Goal: Transaction & Acquisition: Purchase product/service

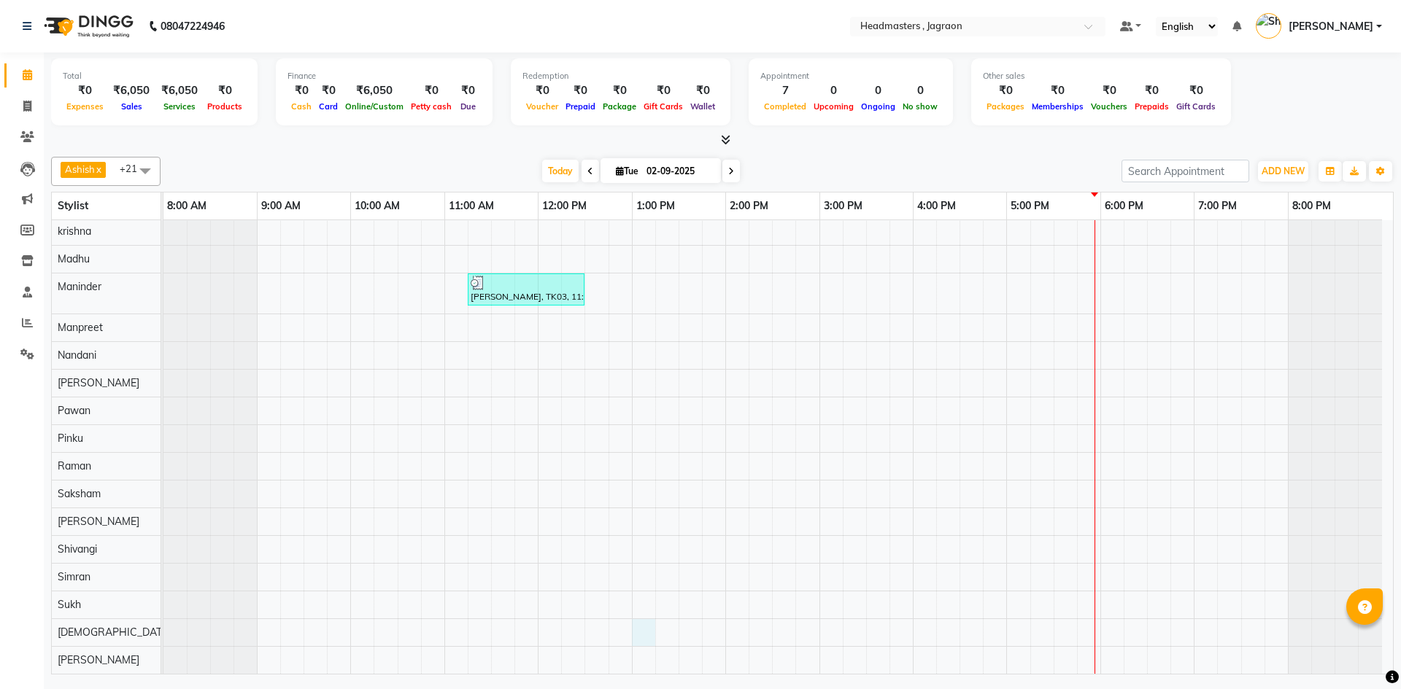
click at [651, 638] on div "[PERSON_NAME] [PERSON_NAME], TK01, 11:00 AM-11:45 AM, HCGD - Hair Cut by Creati…" at bounding box center [777, 310] width 1229 height 727
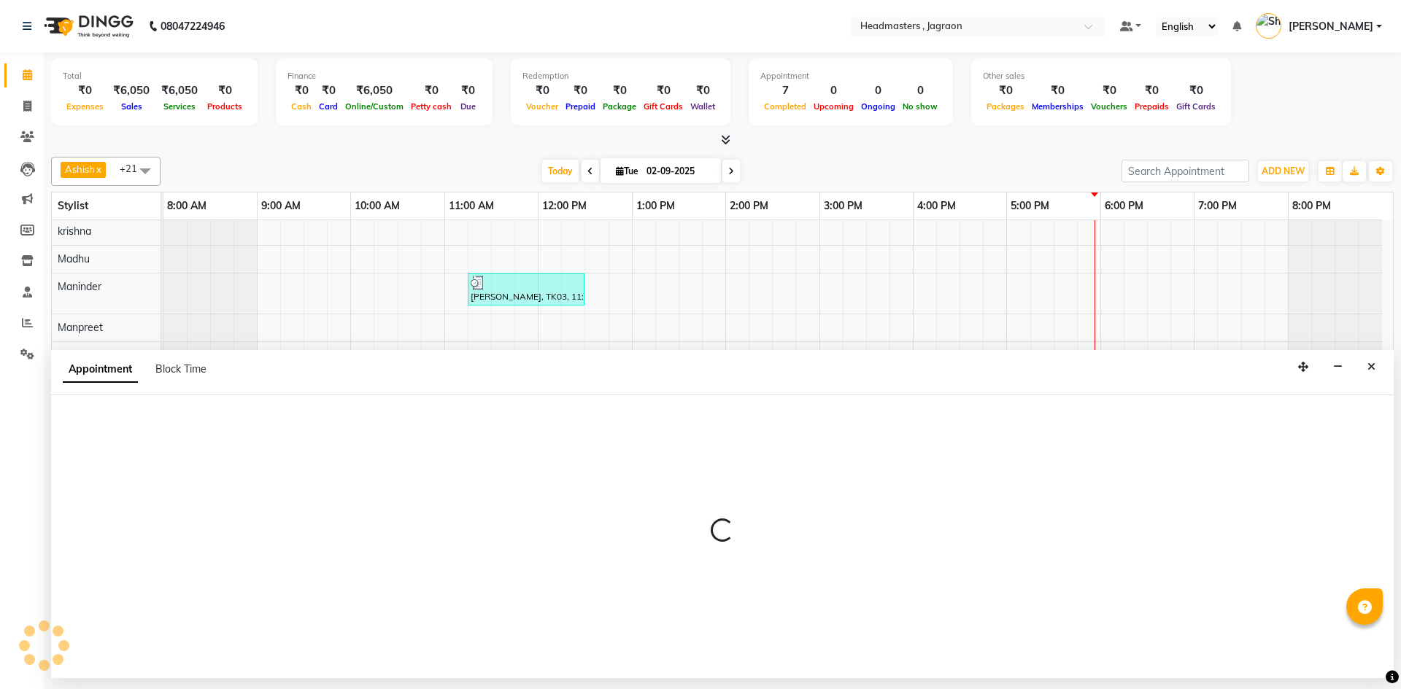
select select "54715"
select select "tentative"
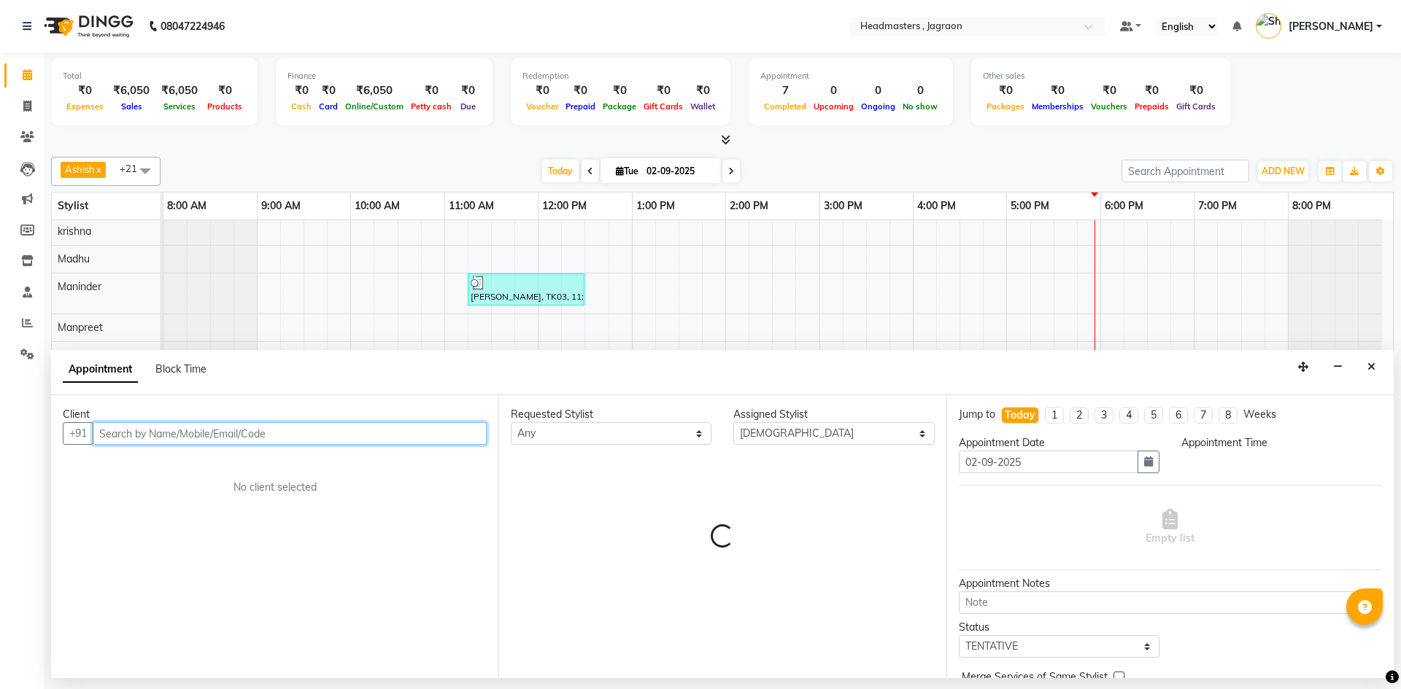
select select "780"
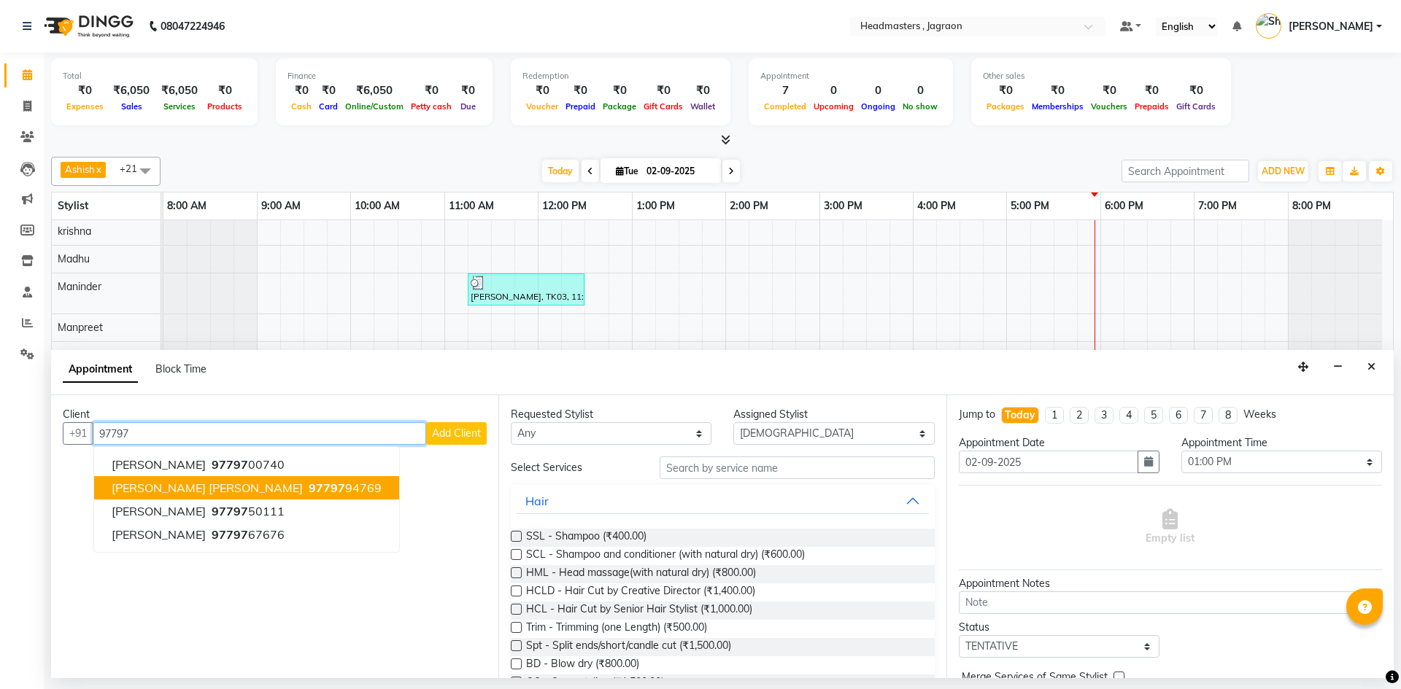
click at [309, 489] on span "97797" at bounding box center [327, 488] width 36 height 15
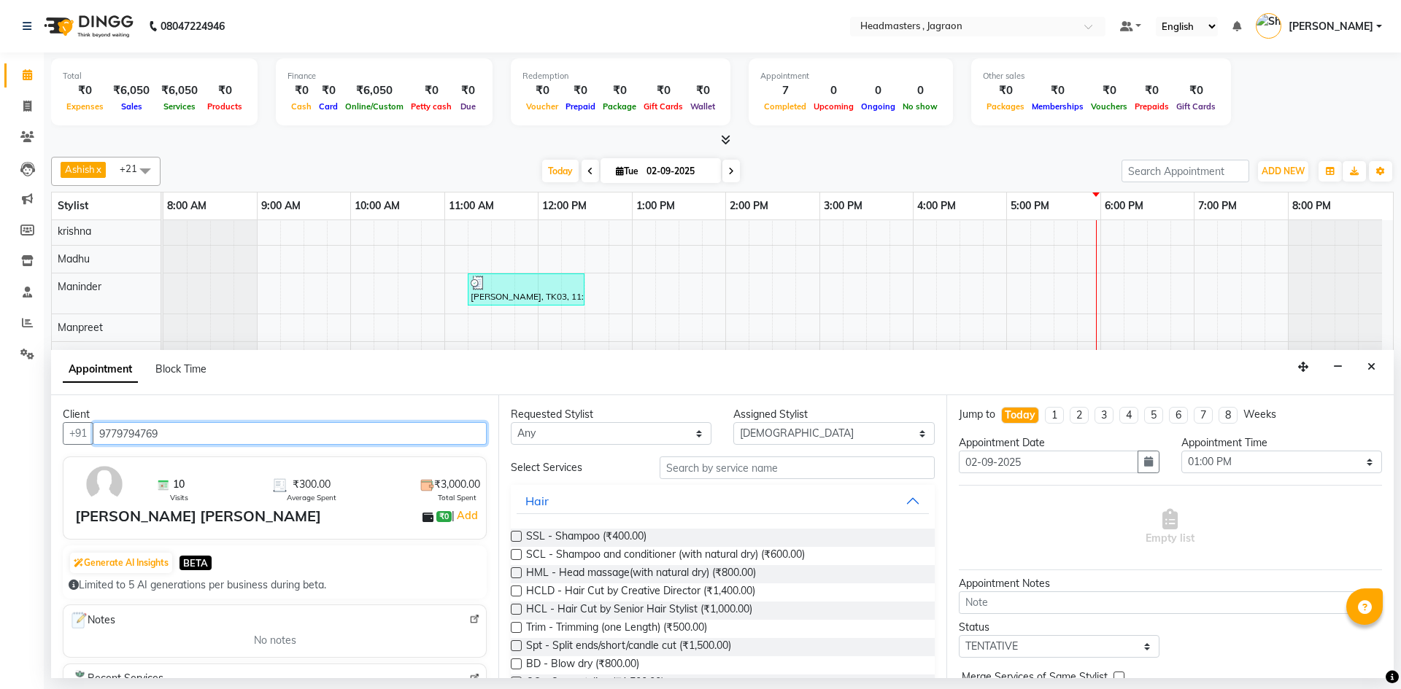
type input "9779794769"
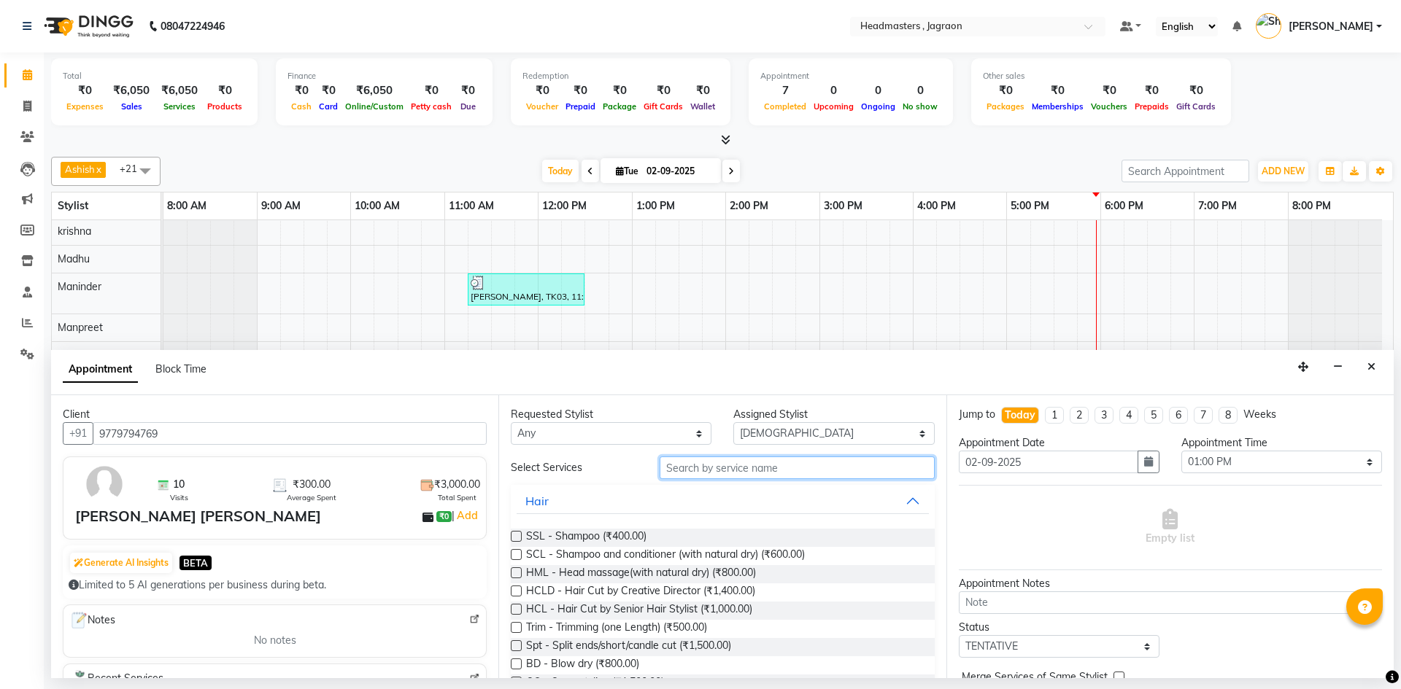
click at [688, 468] on input "text" at bounding box center [796, 468] width 275 height 23
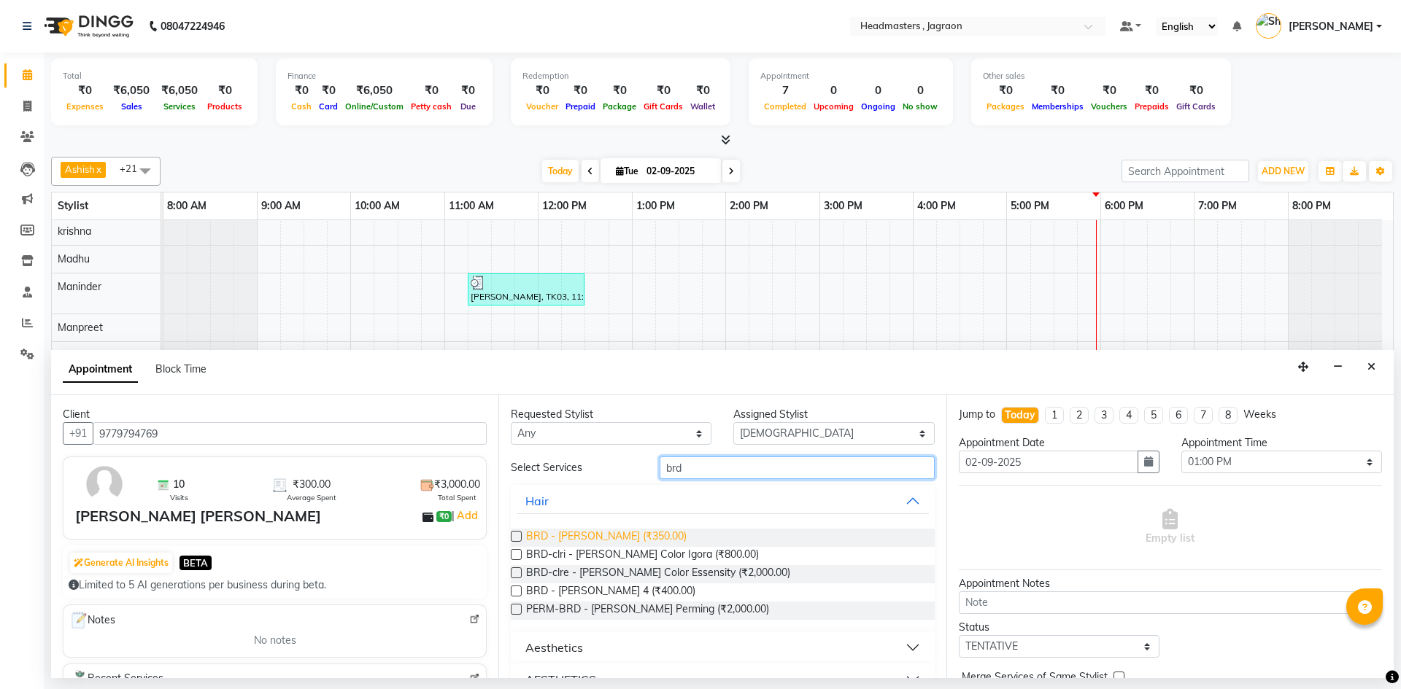
type input "brd"
click at [534, 536] on span "BRD - [PERSON_NAME] (₹350.00)" at bounding box center [606, 538] width 160 height 18
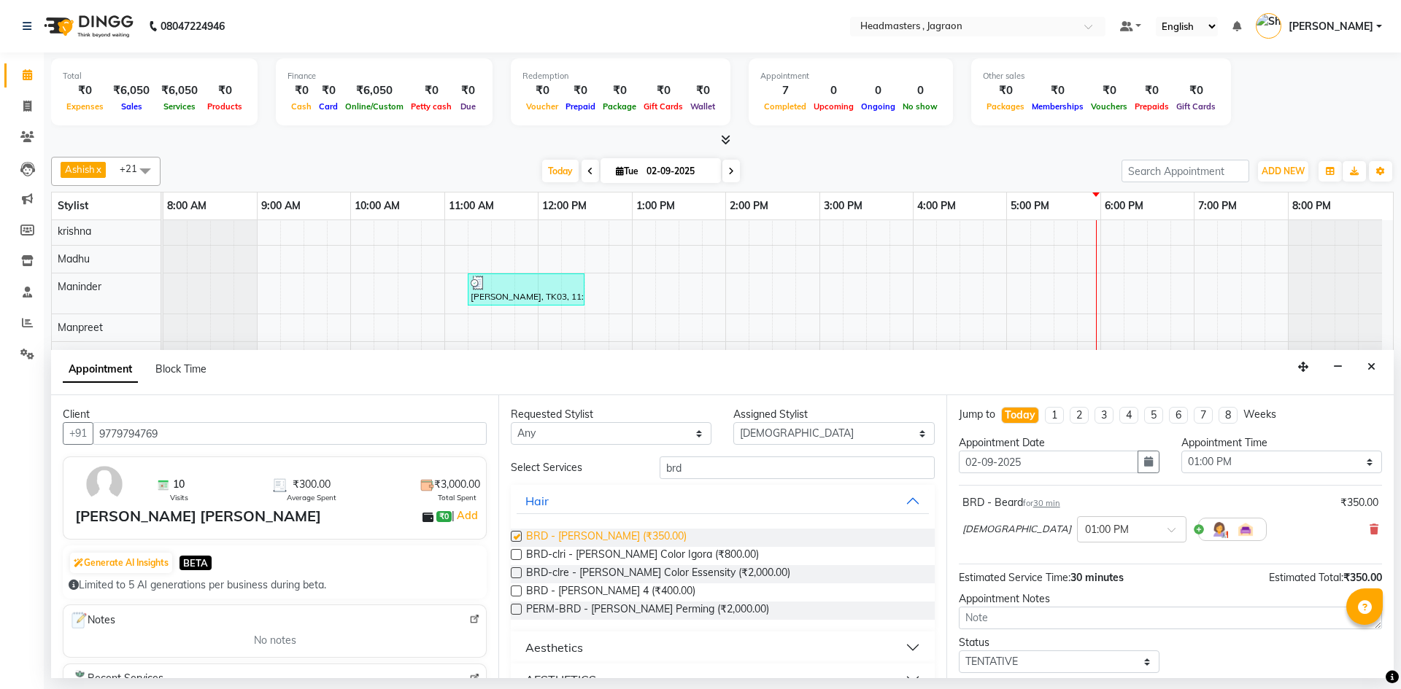
checkbox input "false"
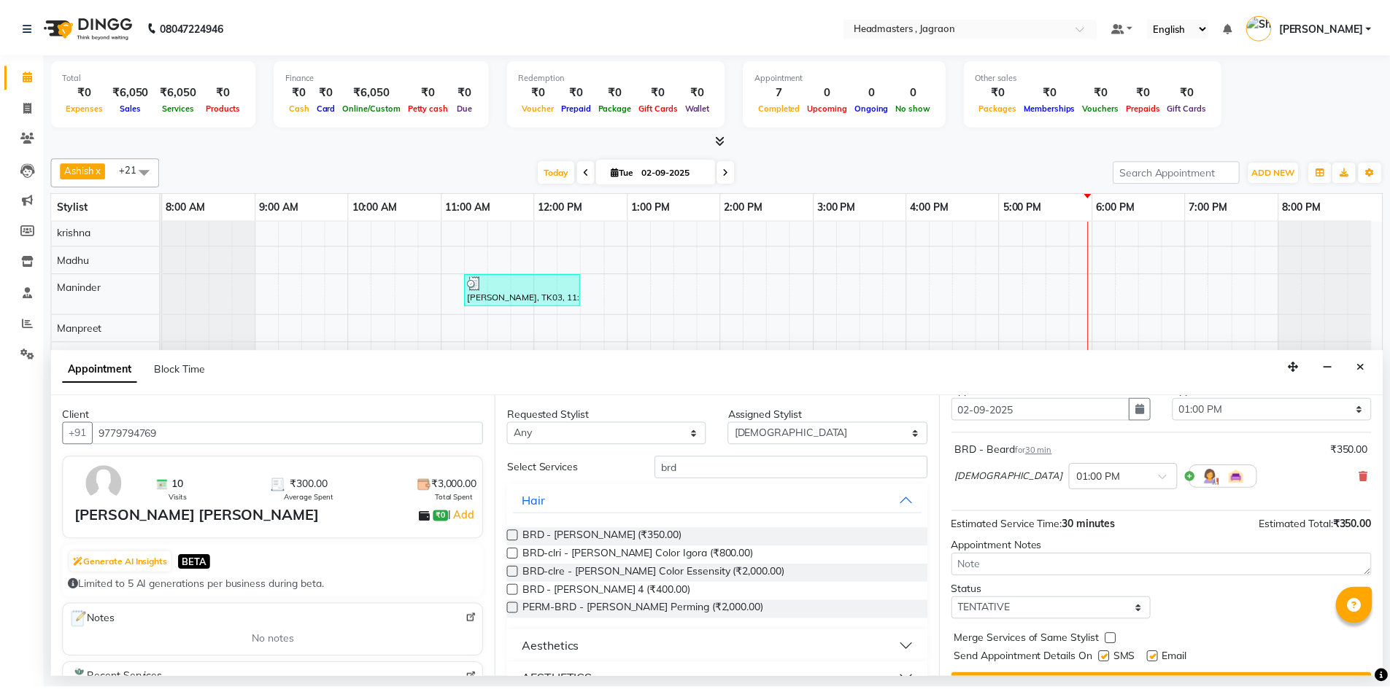
scroll to position [87, 0]
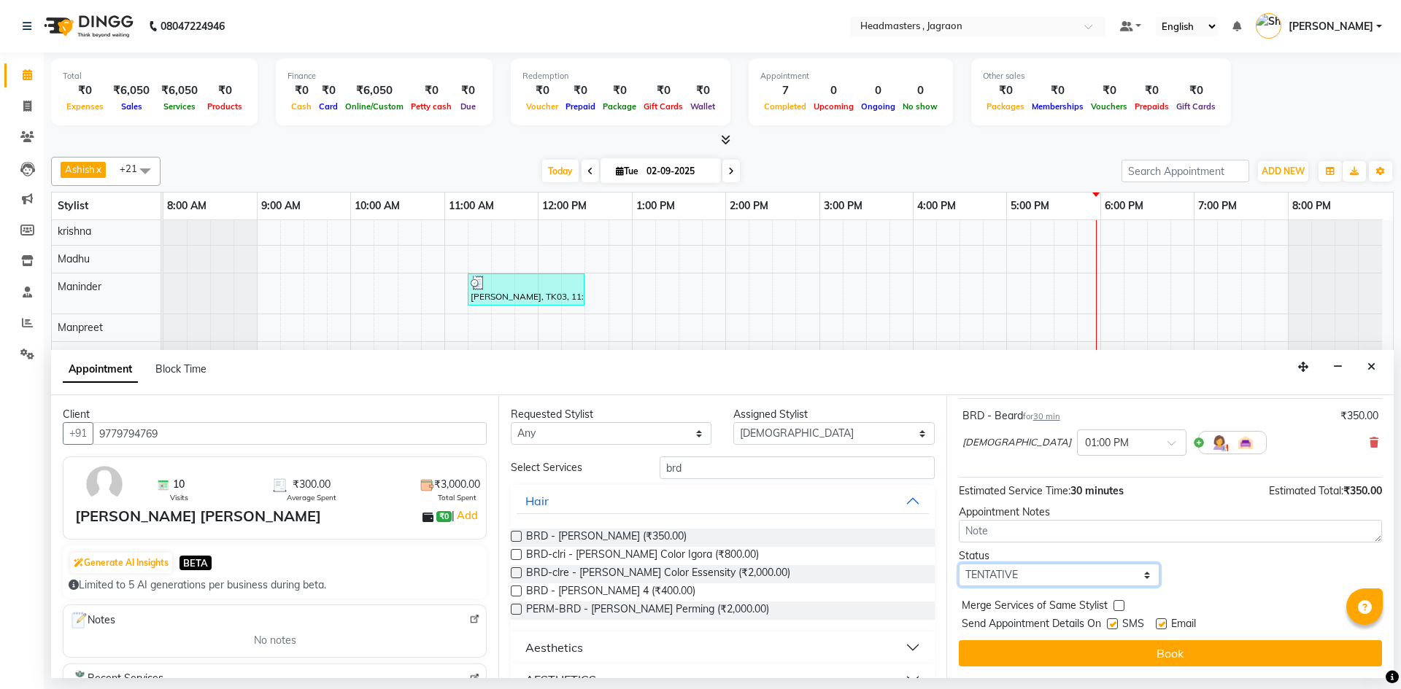
click at [1051, 567] on select "Select TENTATIVE CONFIRM CHECK-IN UPCOMING" at bounding box center [1059, 575] width 201 height 23
select select "confirm booking"
click at [959, 564] on select "Select TENTATIVE CONFIRM CHECK-IN UPCOMING" at bounding box center [1059, 575] width 201 height 23
click at [1112, 624] on label at bounding box center [1112, 624] width 11 height 11
click at [1112, 624] on input "checkbox" at bounding box center [1111, 625] width 9 height 9
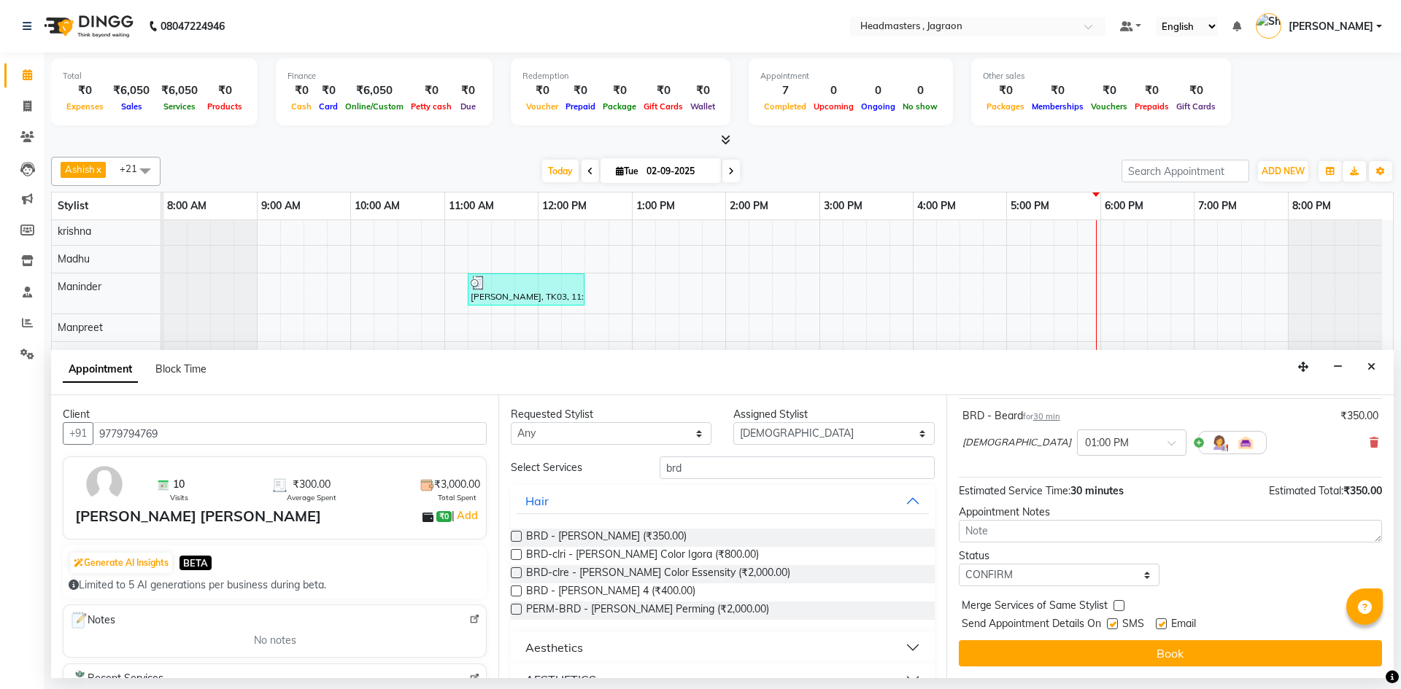
checkbox input "false"
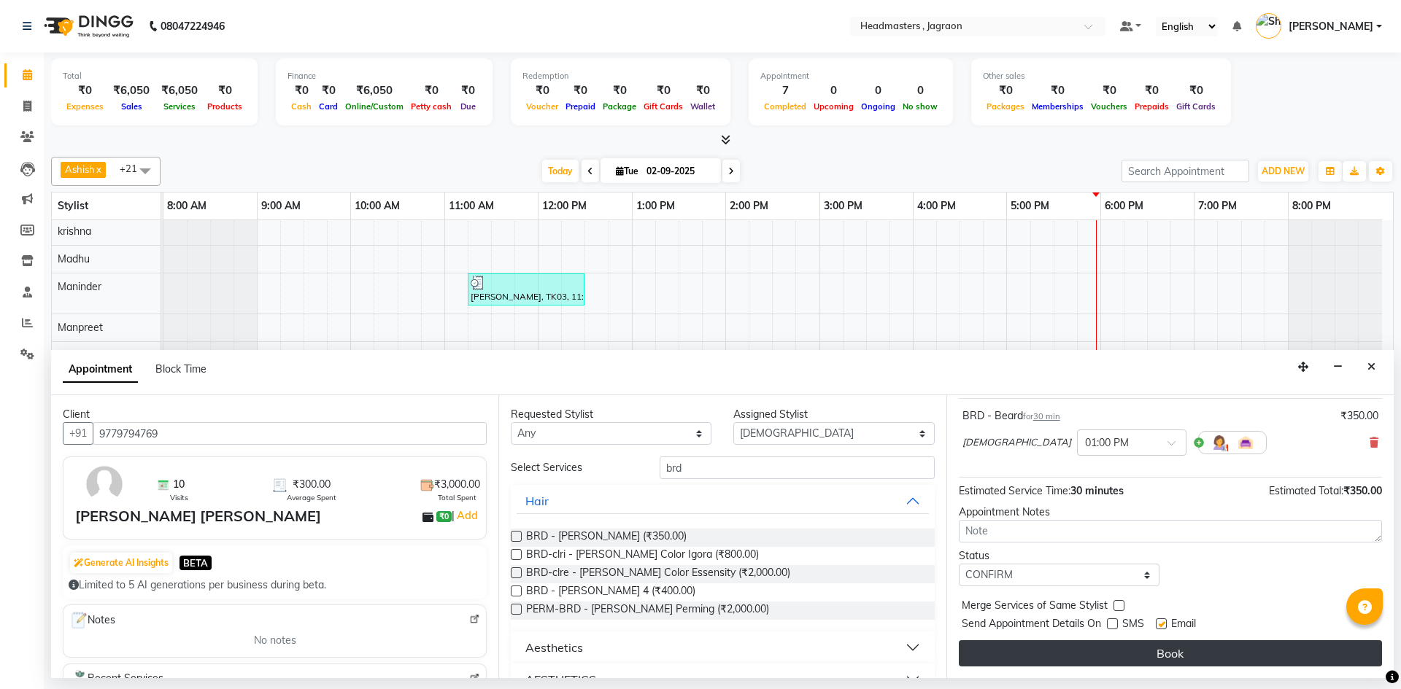
click at [1099, 664] on button "Book" at bounding box center [1170, 654] width 423 height 26
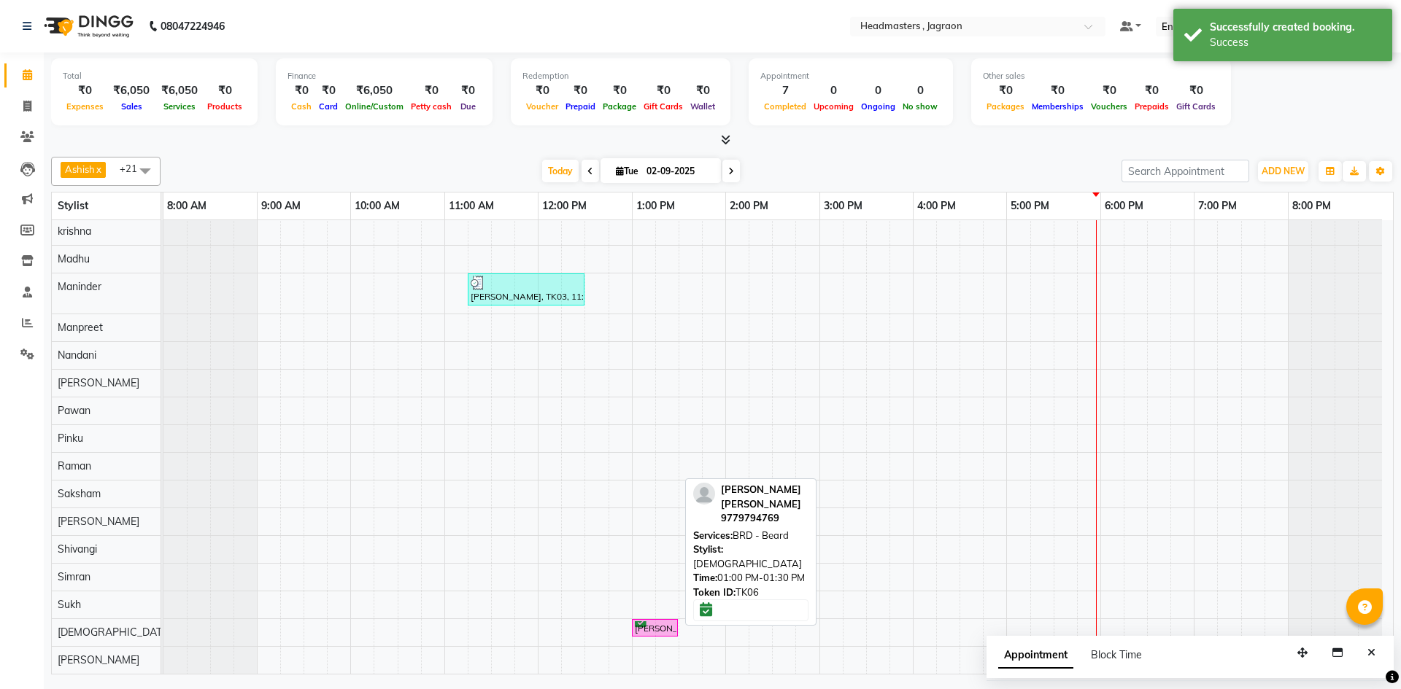
click at [675, 628] on div at bounding box center [677, 628] width 6 height 17
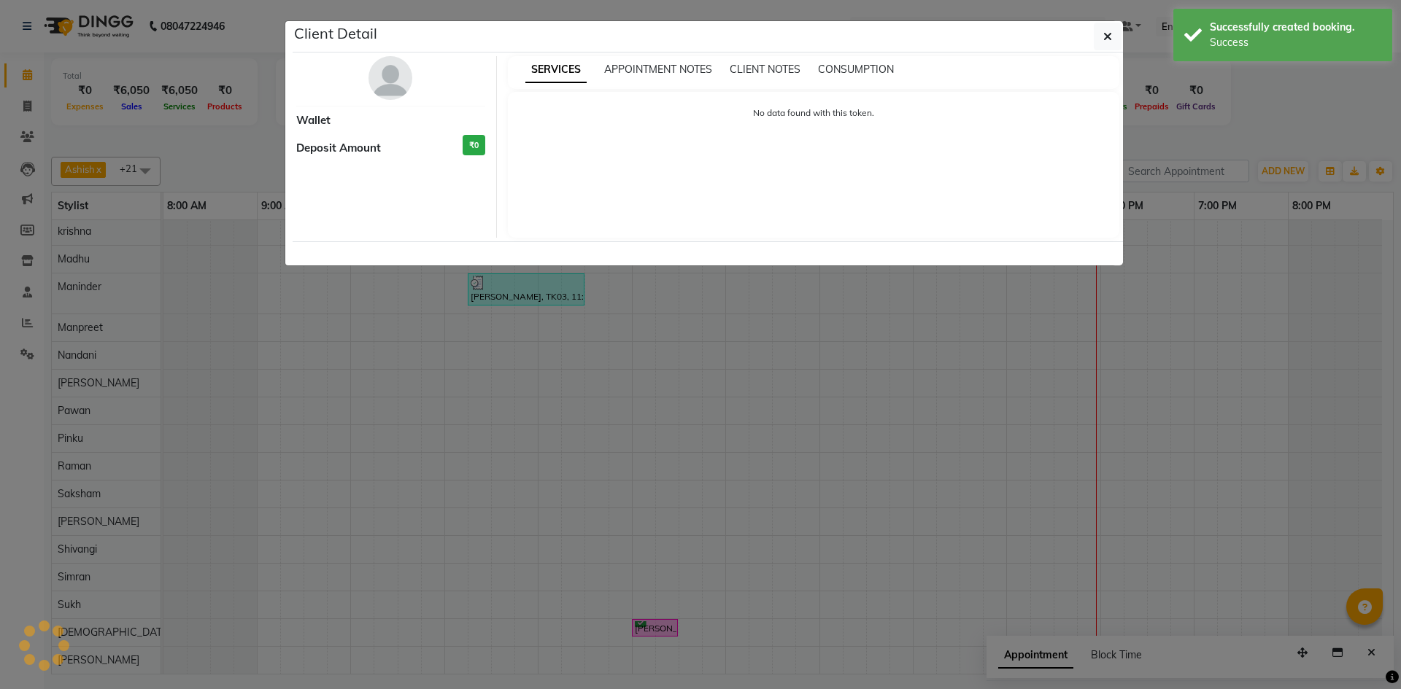
select select "6"
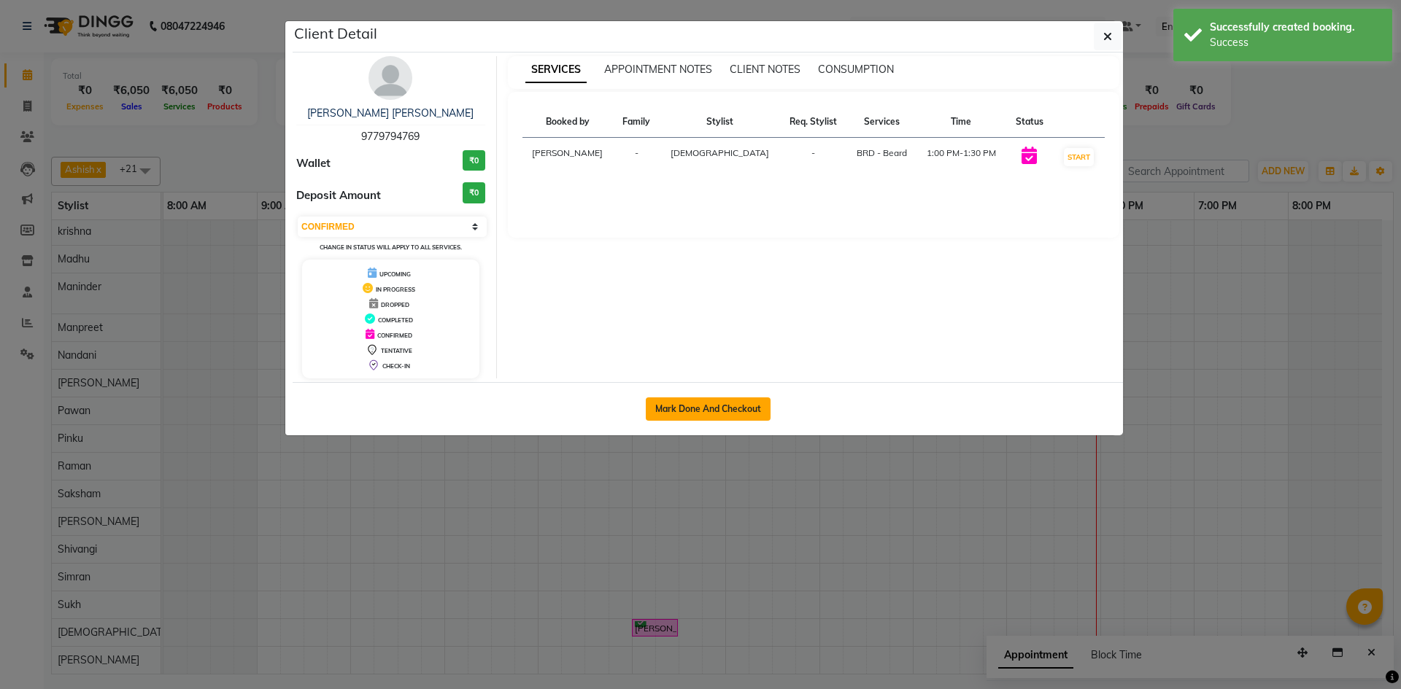
click at [690, 401] on button "Mark Done And Checkout" at bounding box center [708, 409] width 125 height 23
select select "service"
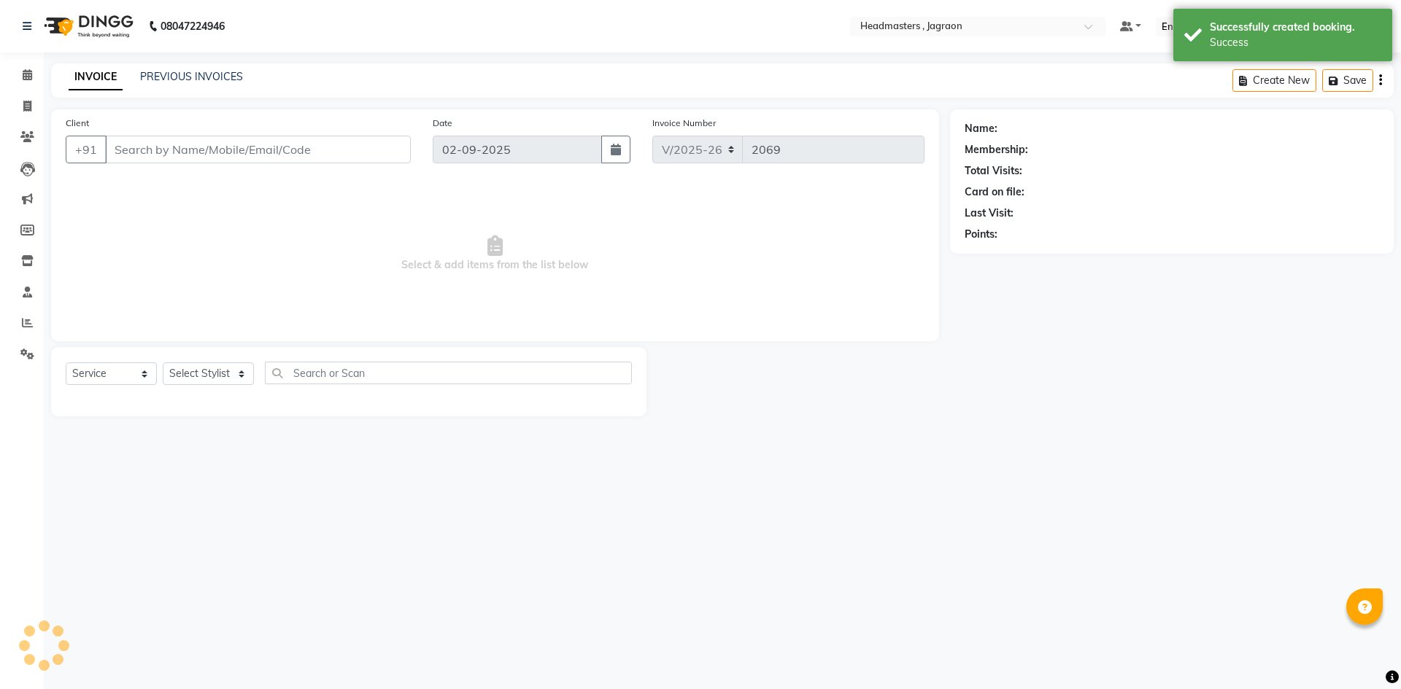
select select "3"
type input "9779794769"
select select "54715"
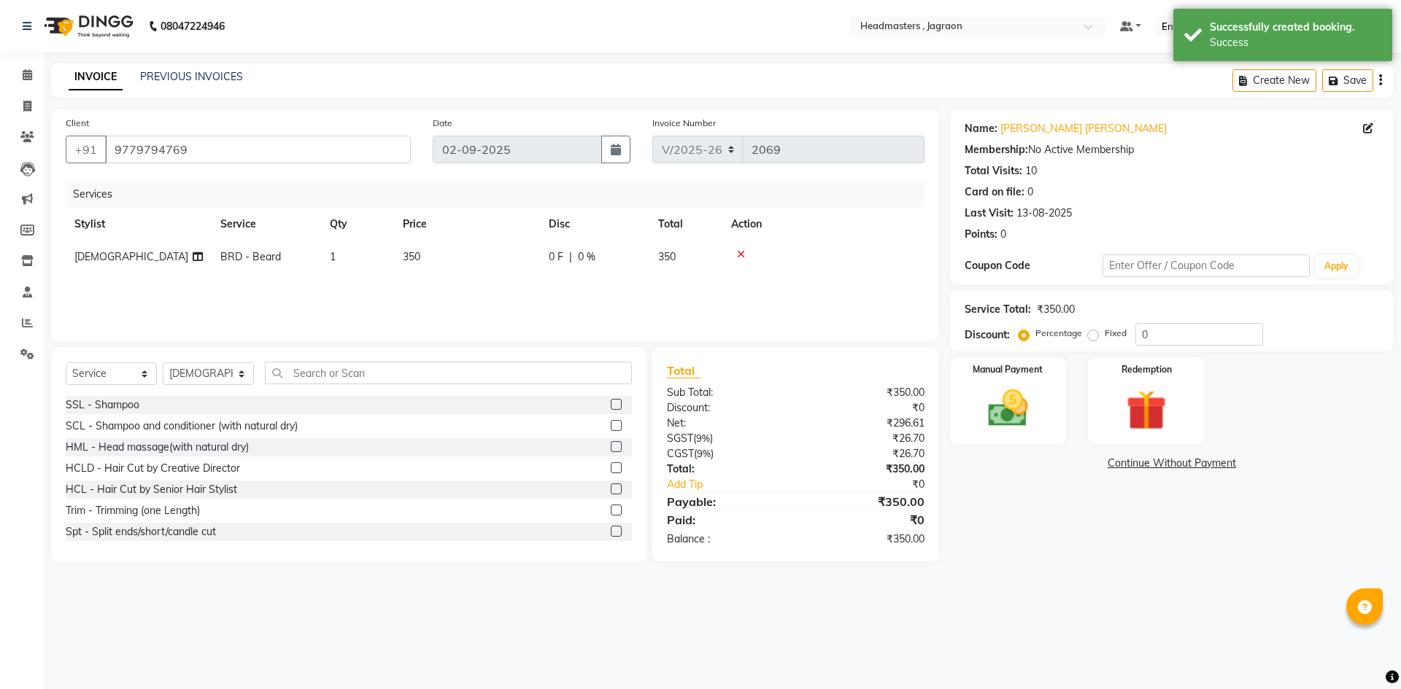
click at [557, 263] on span "0 F" at bounding box center [556, 256] width 15 height 15
select select "54715"
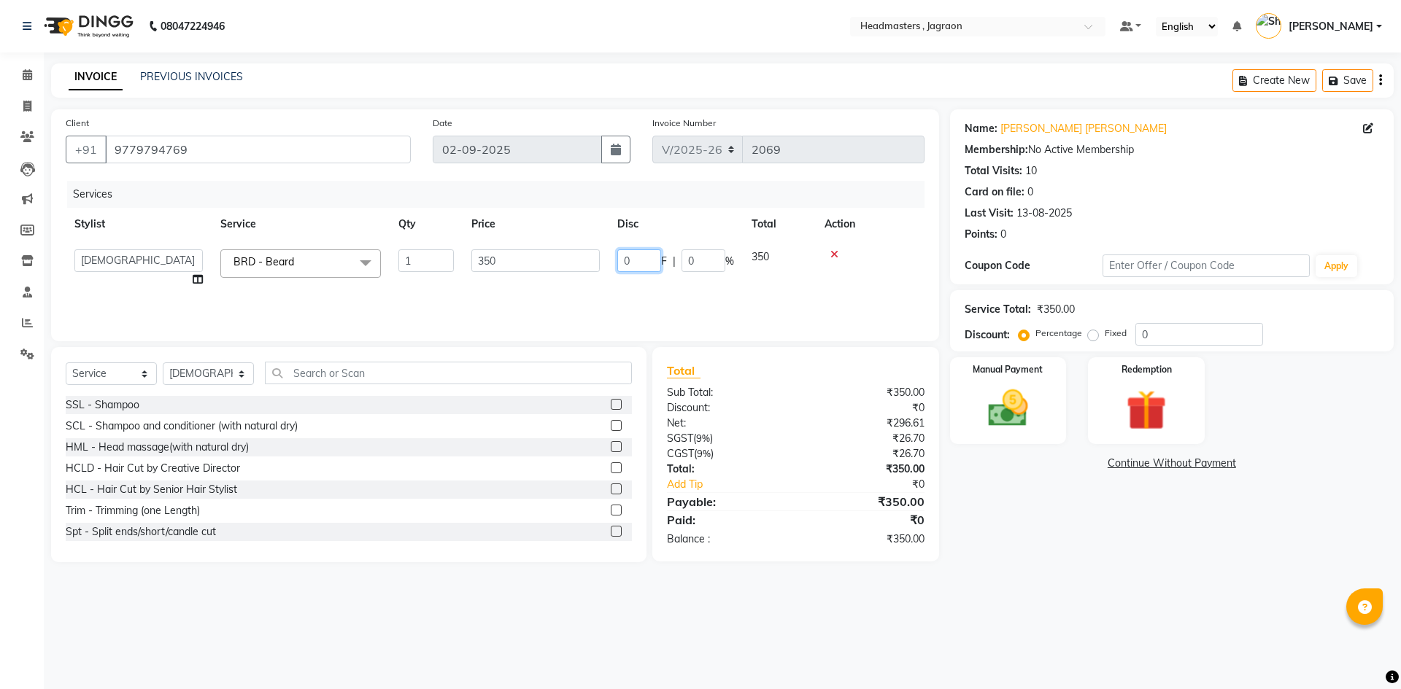
click at [649, 258] on input "0" at bounding box center [639, 260] width 44 height 23
type input "100"
click at [657, 300] on div "Services Stylist Service Qty Price Disc Total Action Ashish Divya Harpreet HM J…" at bounding box center [495, 254] width 859 height 146
click at [972, 382] on div "Manual Payment" at bounding box center [1007, 401] width 121 height 90
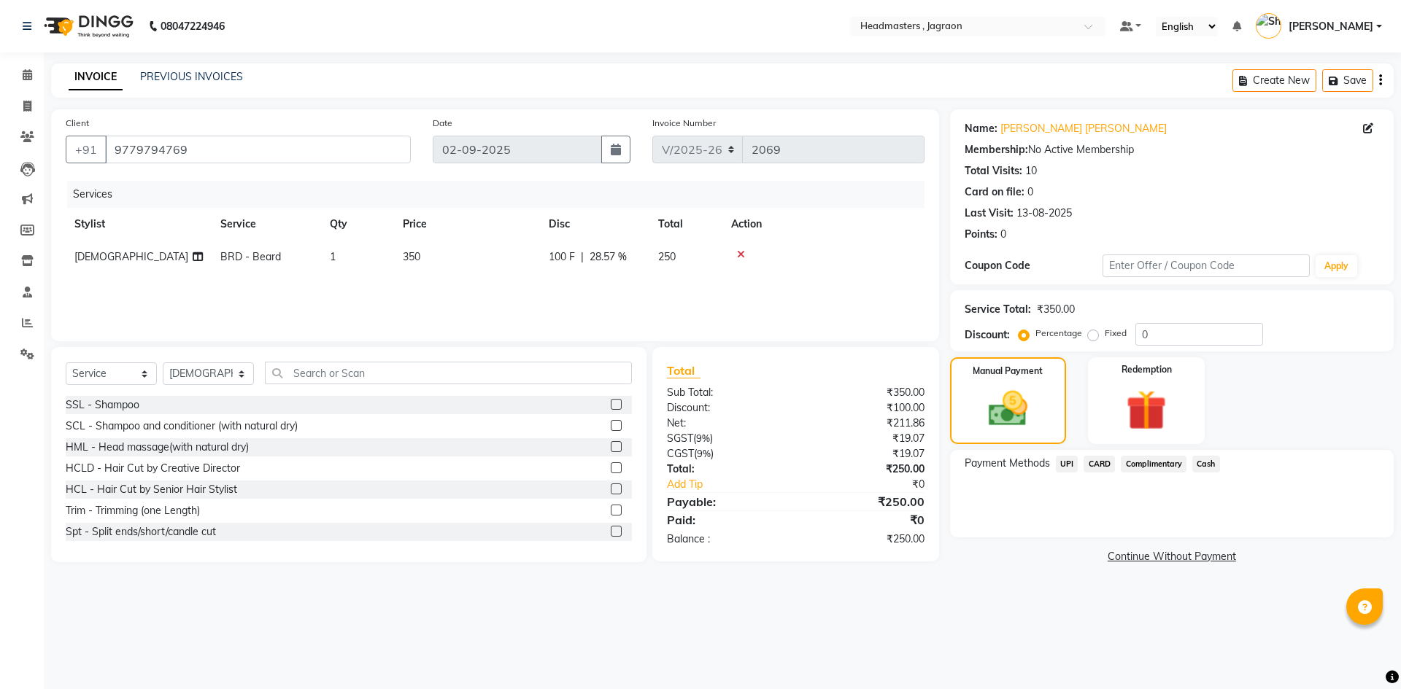
click at [1209, 463] on span "Cash" at bounding box center [1206, 464] width 28 height 17
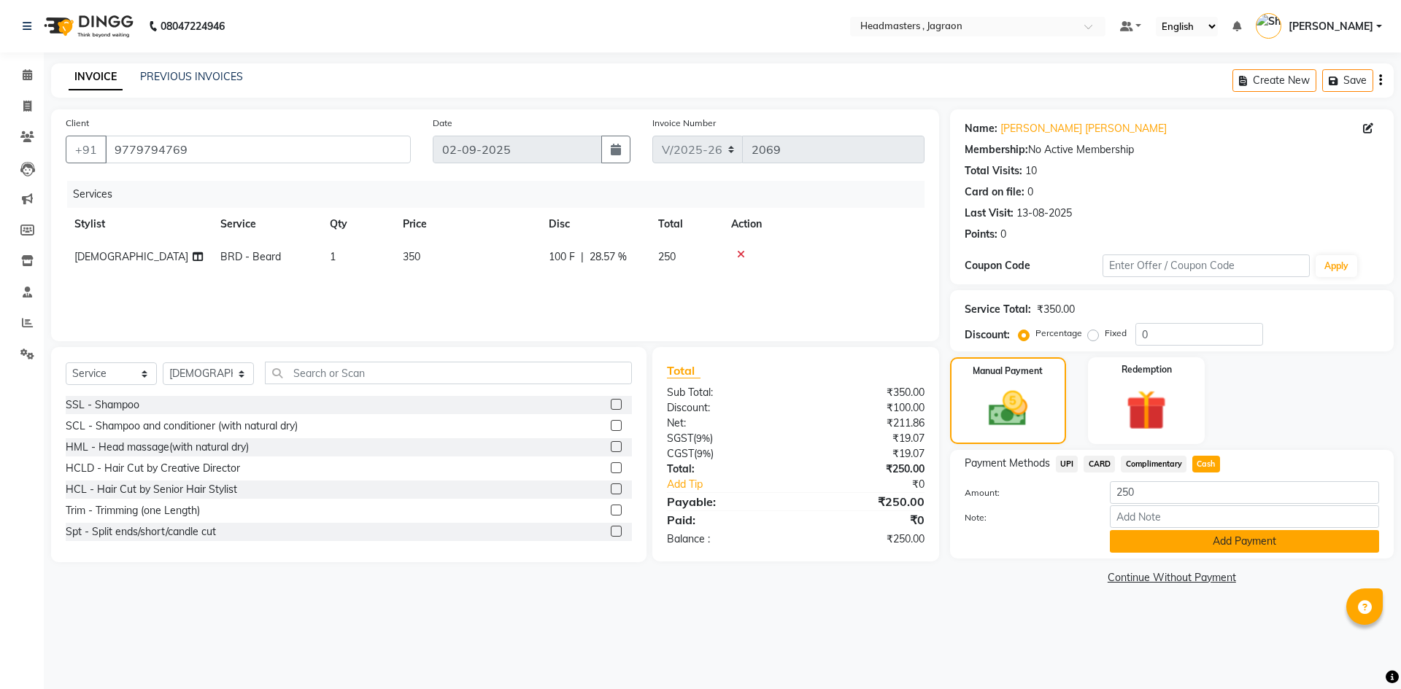
click at [1222, 544] on button "Add Payment" at bounding box center [1244, 541] width 269 height 23
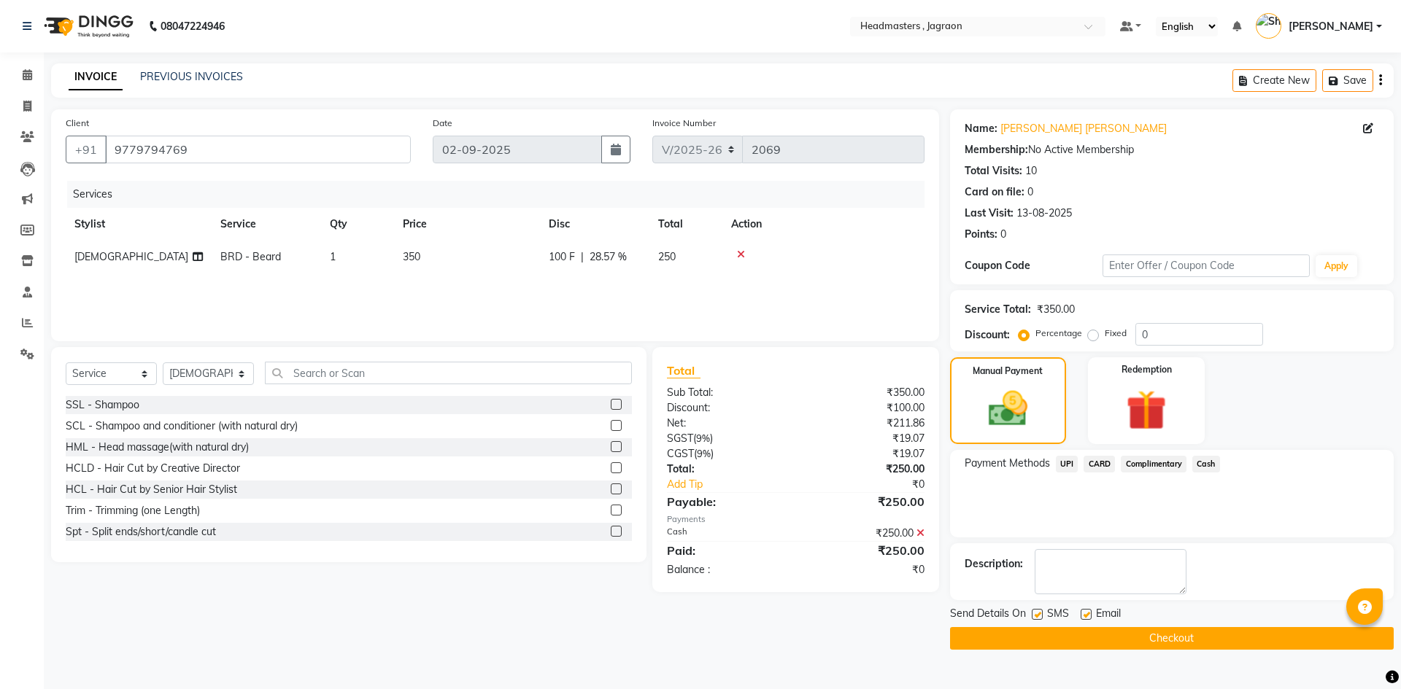
click at [1134, 632] on button "Checkout" at bounding box center [1172, 638] width 444 height 23
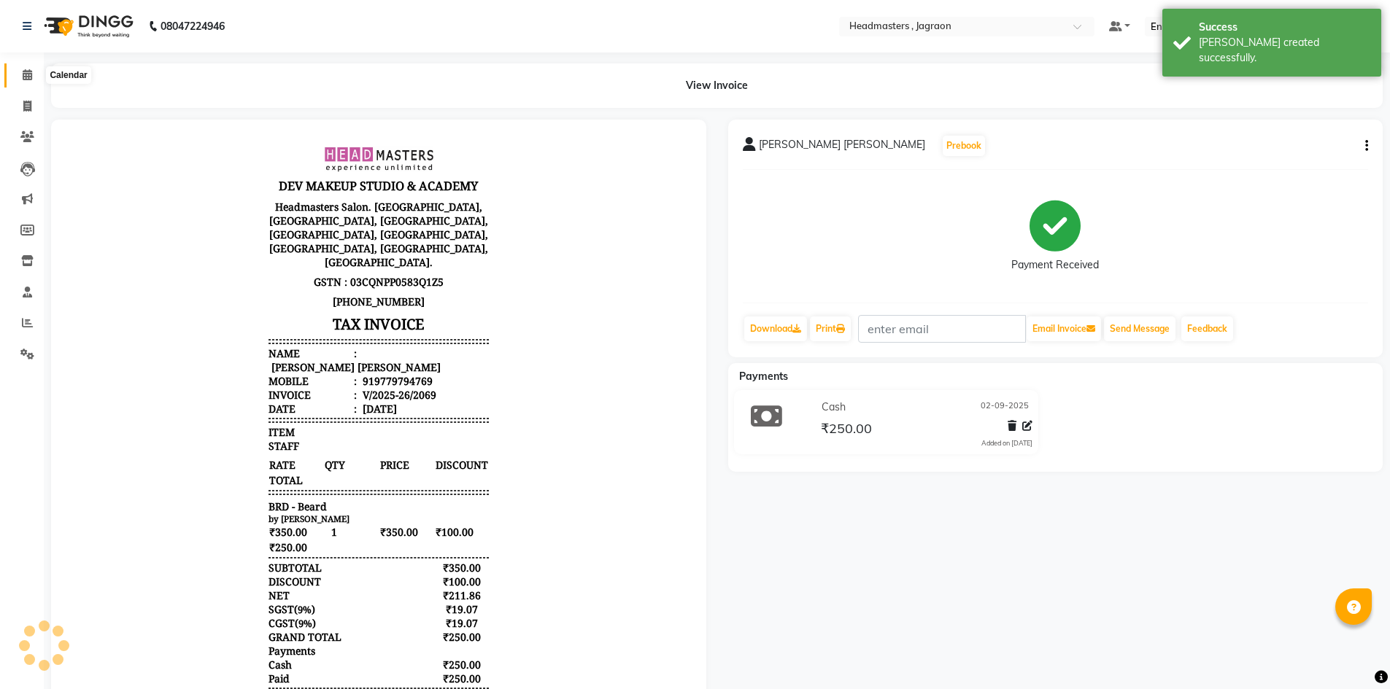
click at [24, 78] on icon at bounding box center [27, 74] width 9 height 11
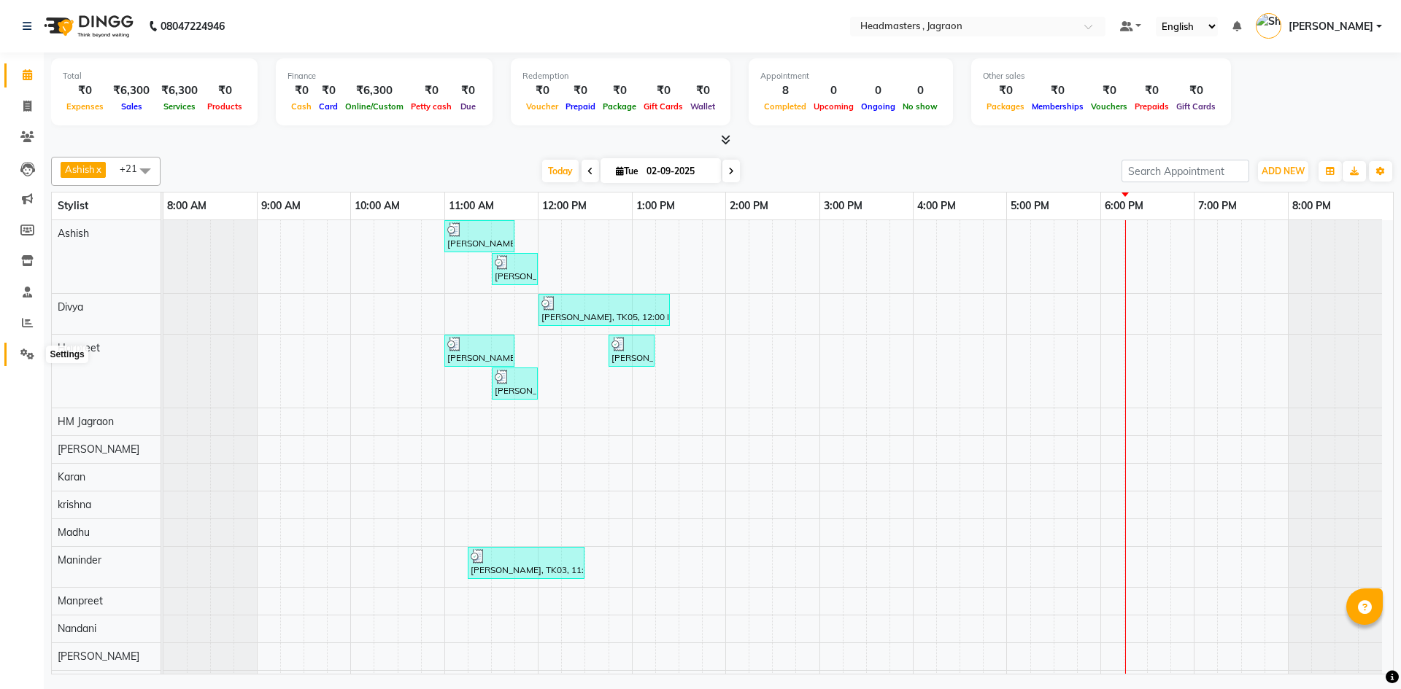
click at [34, 352] on span at bounding box center [28, 355] width 26 height 17
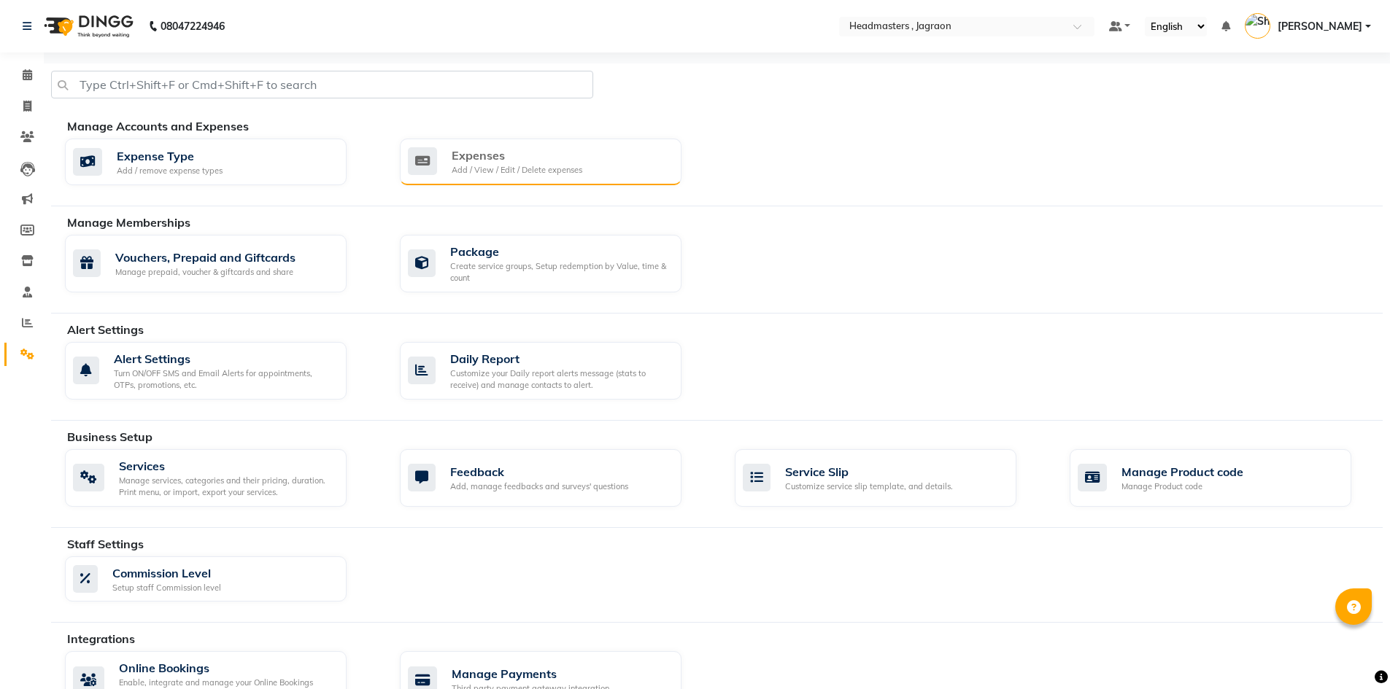
click at [473, 177] on div "Expenses Add / View / Edit / Delete expenses" at bounding box center [541, 162] width 282 height 47
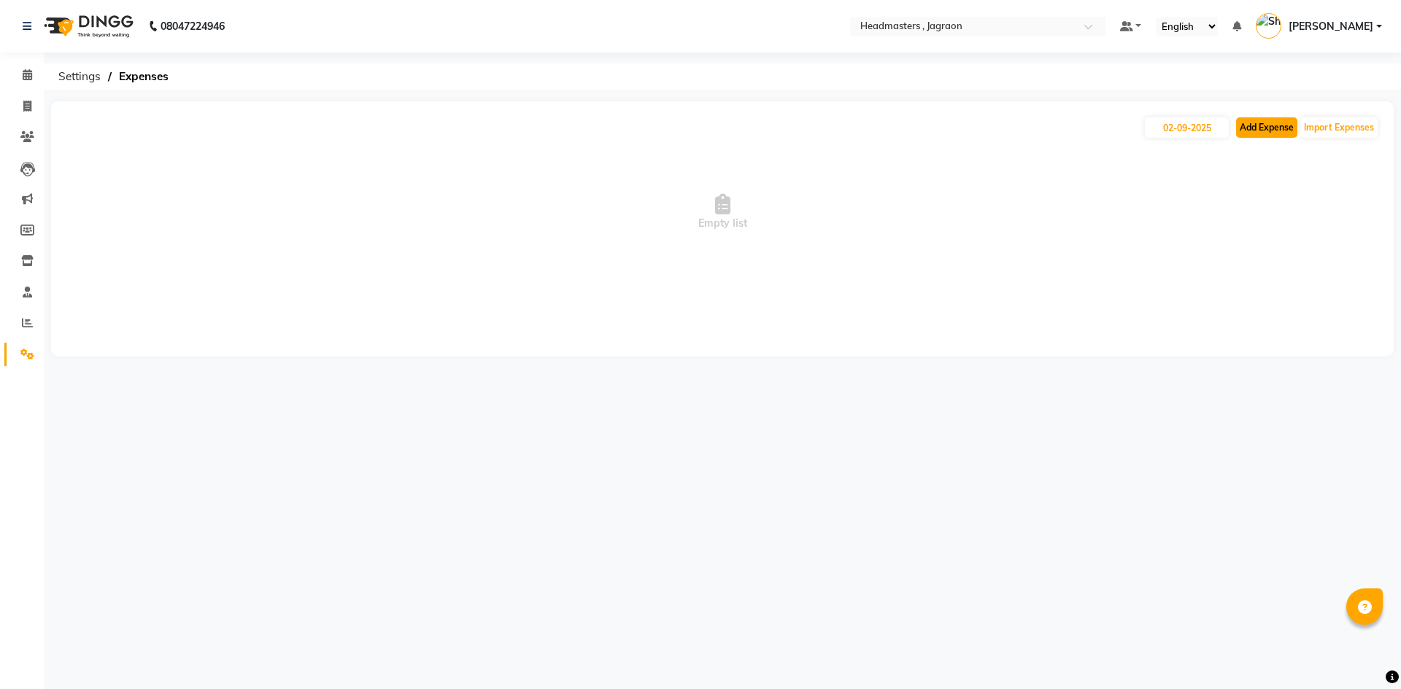
click at [1275, 130] on button "Add Expense" at bounding box center [1266, 127] width 61 height 20
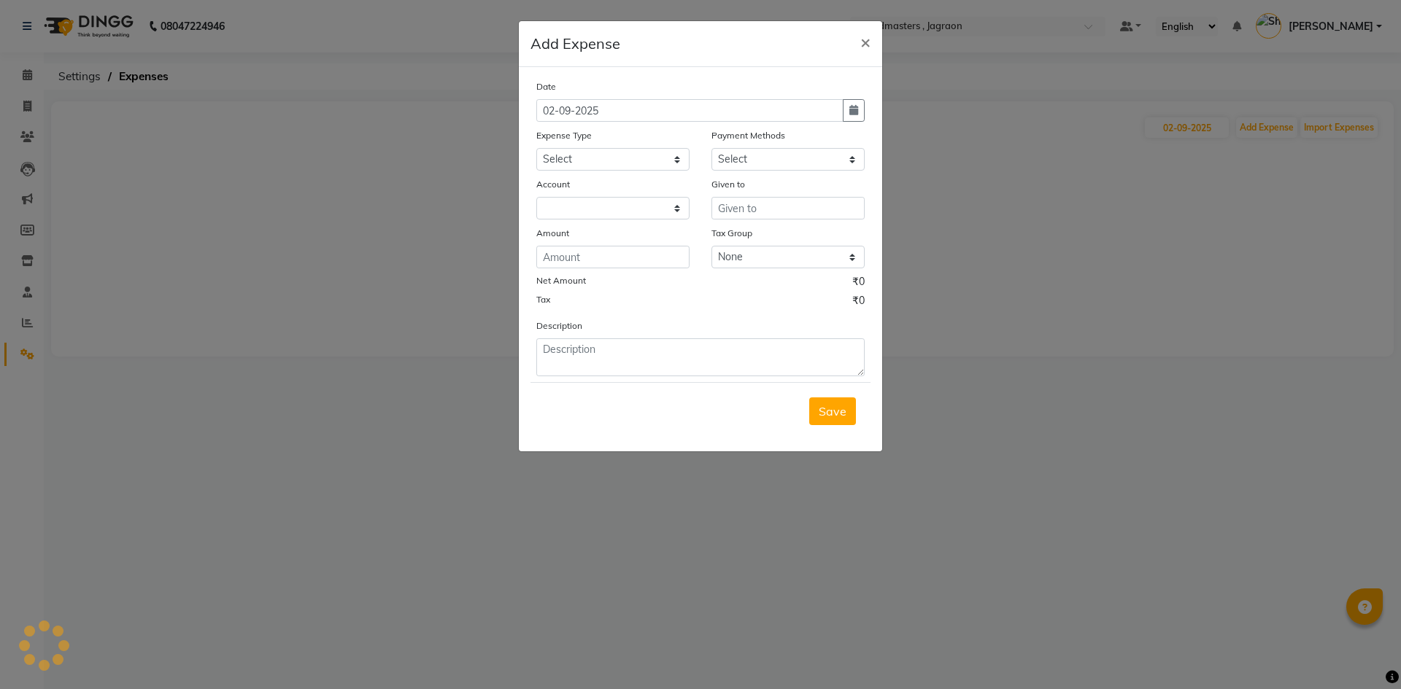
select select "6001"
click at [608, 152] on select "Select Advance Salary Bank charges Car maintenance Cash transfer to bank Cash t…" at bounding box center [612, 159] width 153 height 23
select select "17187"
click at [536, 148] on select "Select Advance Salary Bank charges Car maintenance Cash transfer to bank Cash t…" at bounding box center [612, 159] width 153 height 23
click at [754, 163] on select "Select UPI CARD Complimentary Voucher Wallet Package Prepaid Cash" at bounding box center [787, 159] width 153 height 23
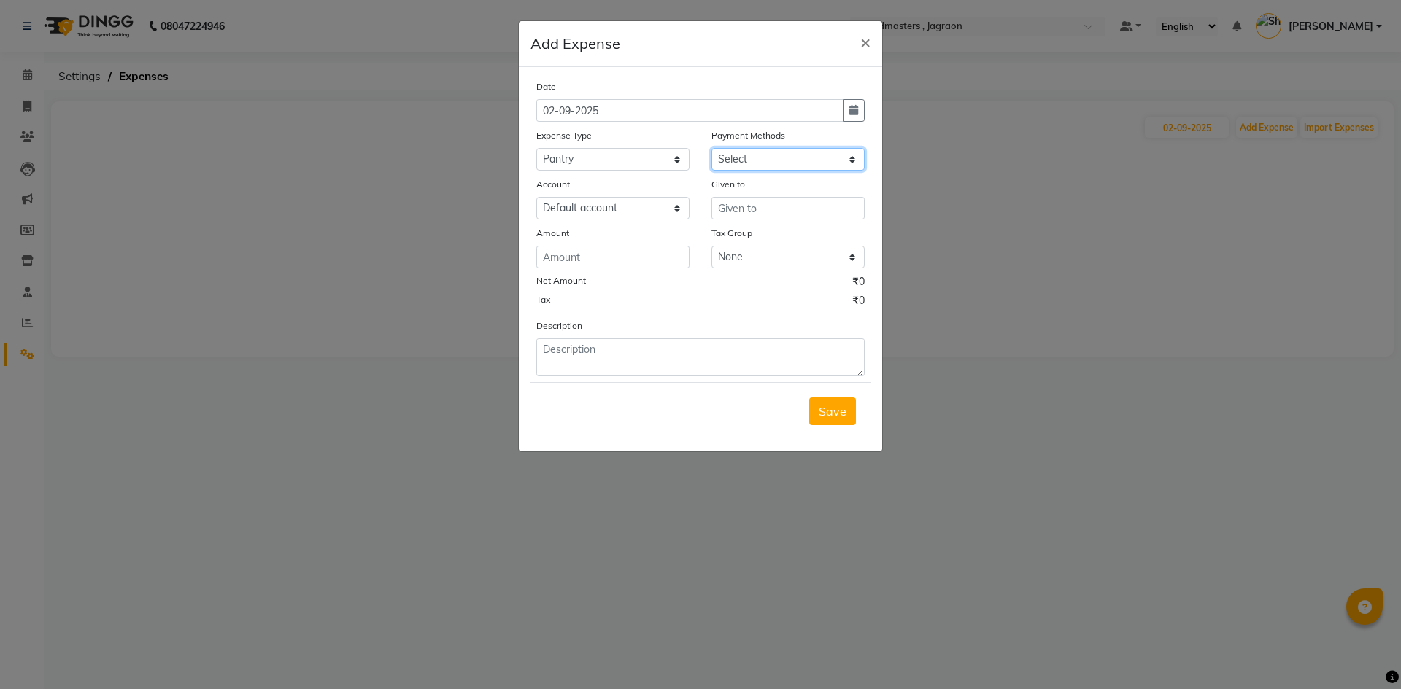
select select "116"
click at [711, 148] on select "Select UPI CARD Complimentary Voucher Wallet Package Prepaid Cash" at bounding box center [787, 159] width 153 height 23
click at [742, 206] on input "text" at bounding box center [787, 208] width 153 height 23
click at [741, 231] on button "Jant a" at bounding box center [769, 239] width 115 height 23
type input "Janta"
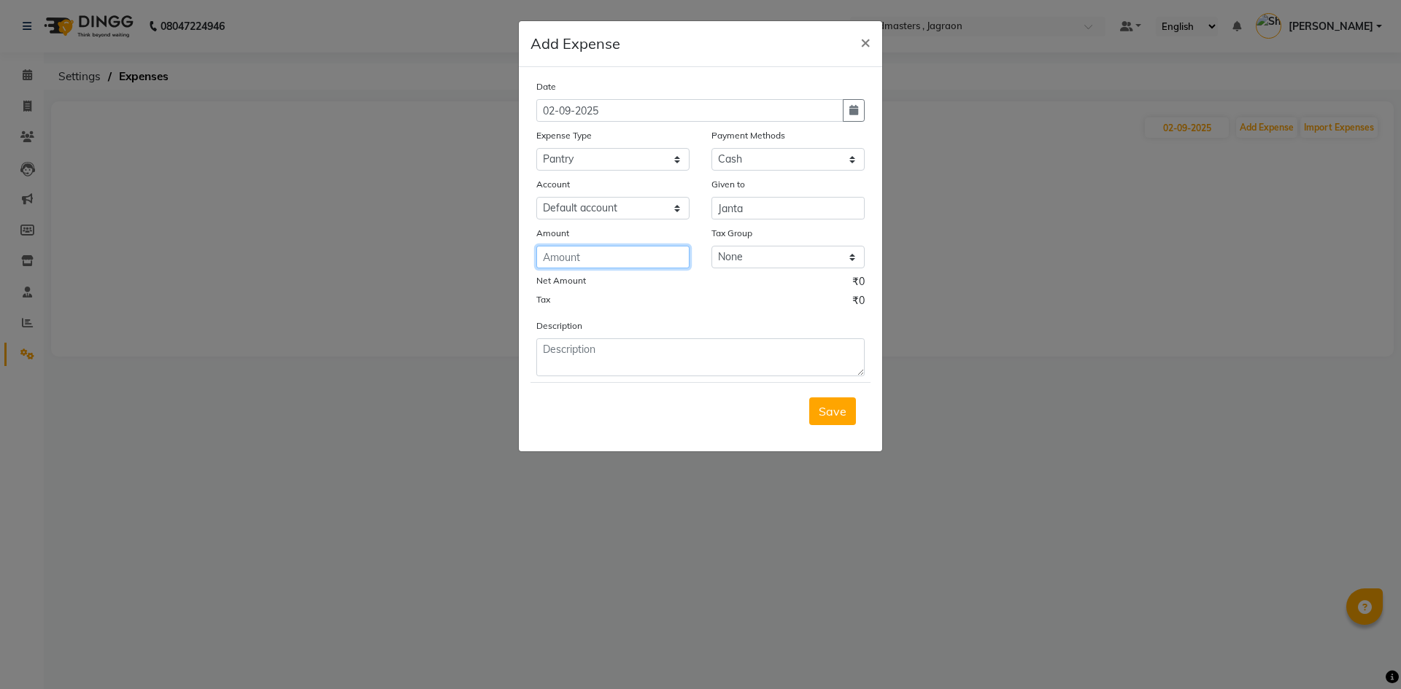
click at [611, 262] on input "number" at bounding box center [612, 257] width 153 height 23
type input "120"
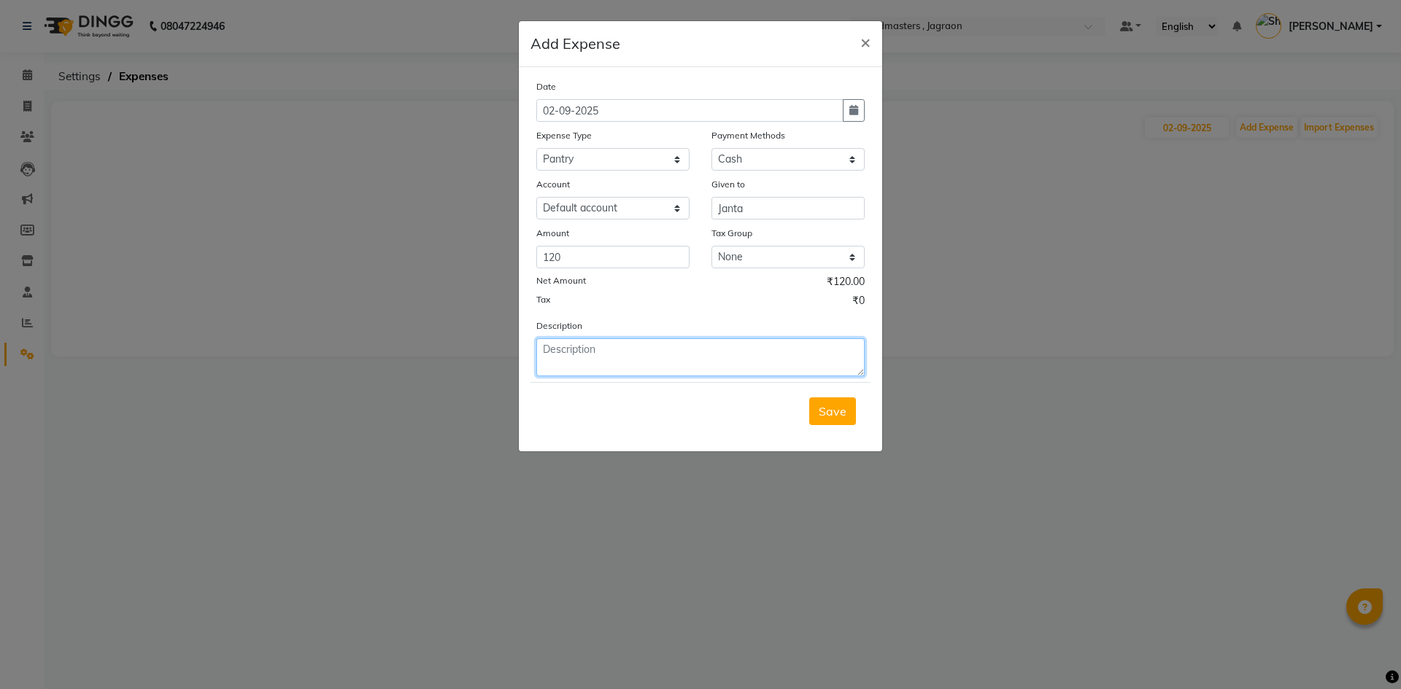
click at [610, 352] on textarea at bounding box center [700, 357] width 328 height 38
click at [547, 351] on textarea "garbage bag" at bounding box center [700, 357] width 328 height 38
click at [611, 351] on textarea "Garbage bag" at bounding box center [700, 357] width 328 height 38
type textarea "Garbage bag"
click at [851, 409] on button "Save" at bounding box center [832, 412] width 47 height 28
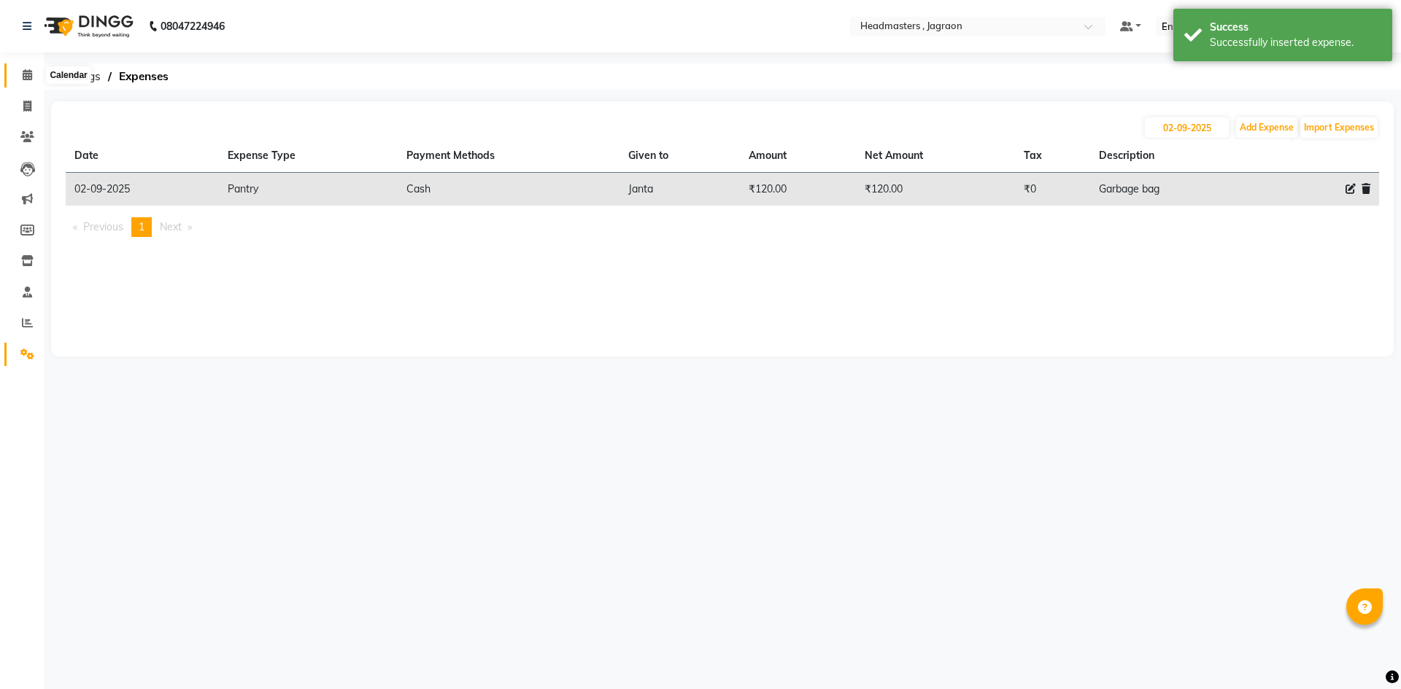
click at [30, 70] on icon at bounding box center [27, 74] width 9 height 11
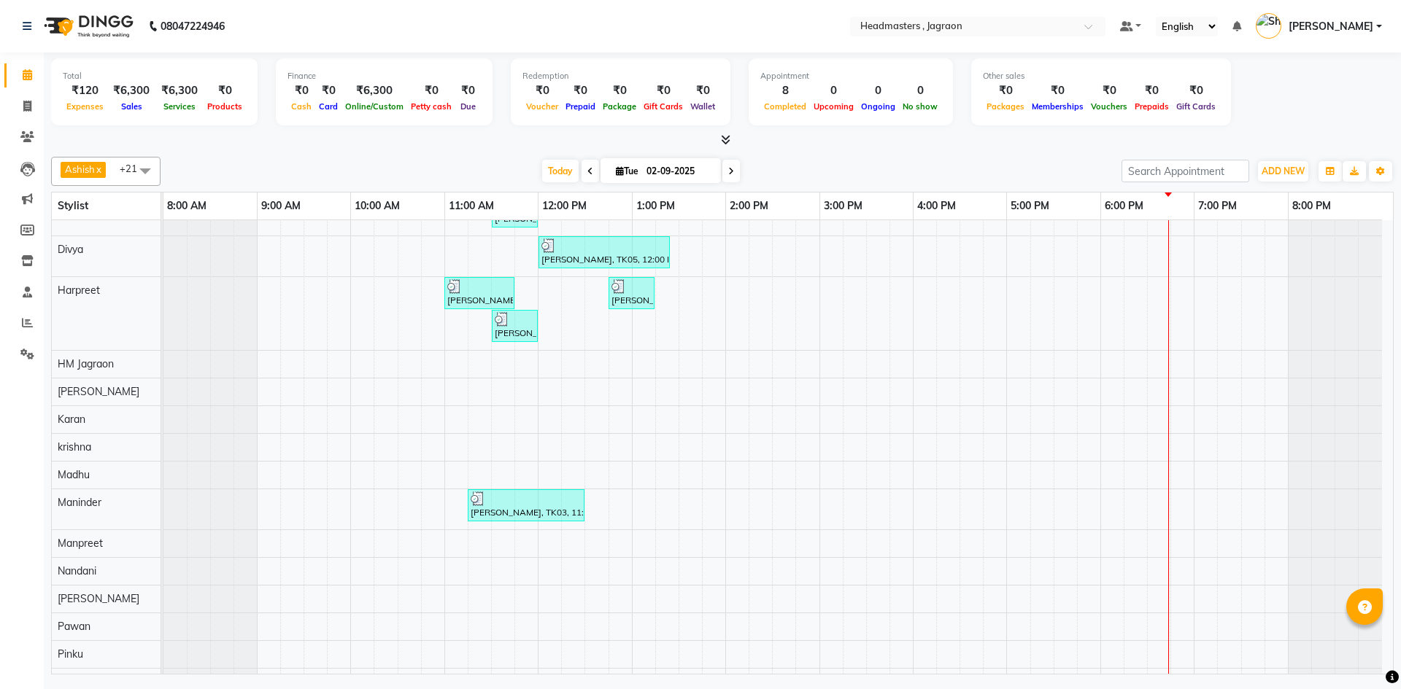
scroll to position [146, 0]
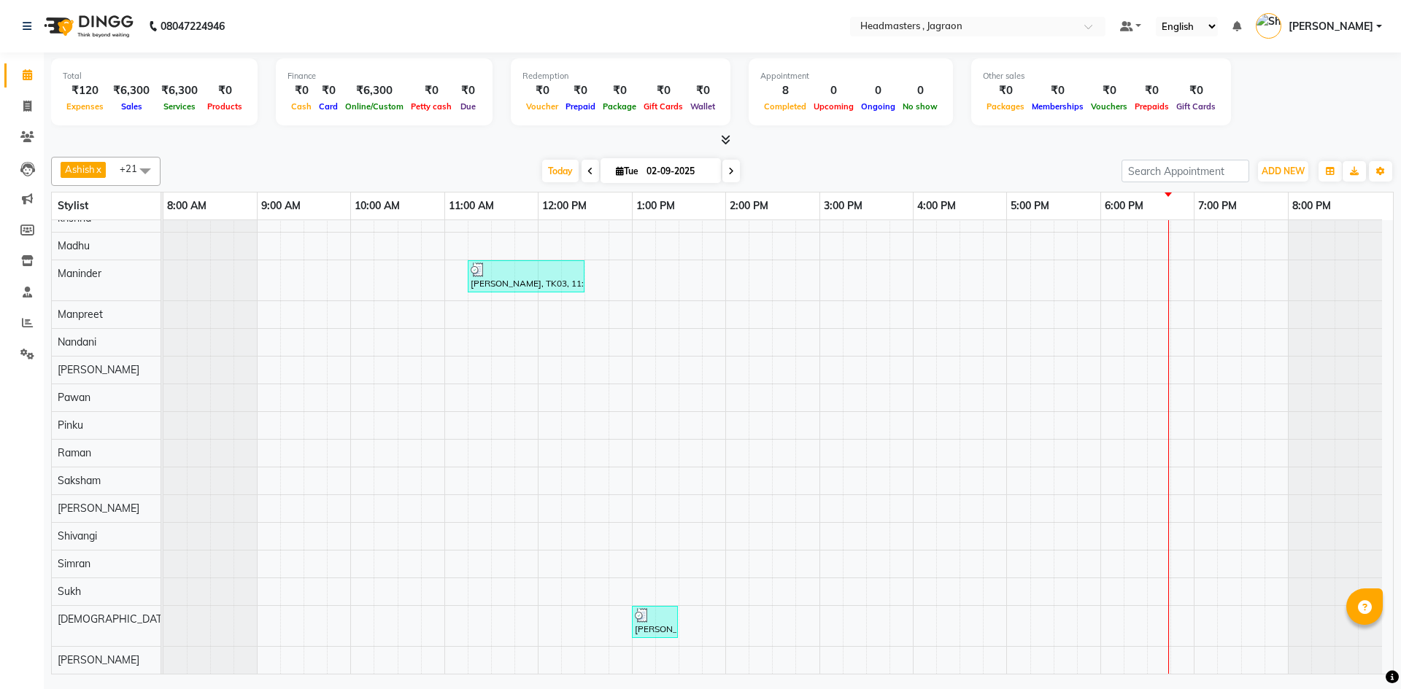
click at [135, 170] on span at bounding box center [145, 171] width 29 height 28
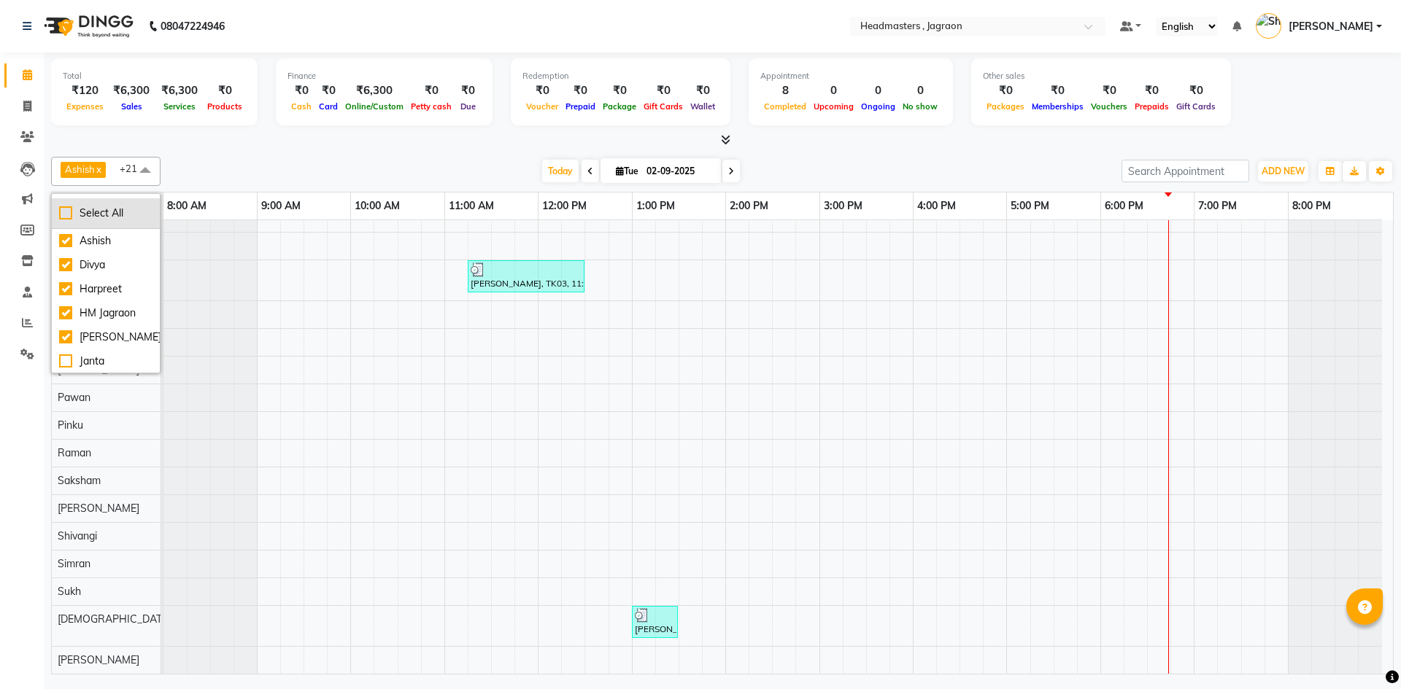
click at [100, 212] on div "Select All" at bounding box center [105, 213] width 93 height 15
checkbox input "true"
click at [100, 212] on div "UnSelect All" at bounding box center [105, 213] width 93 height 15
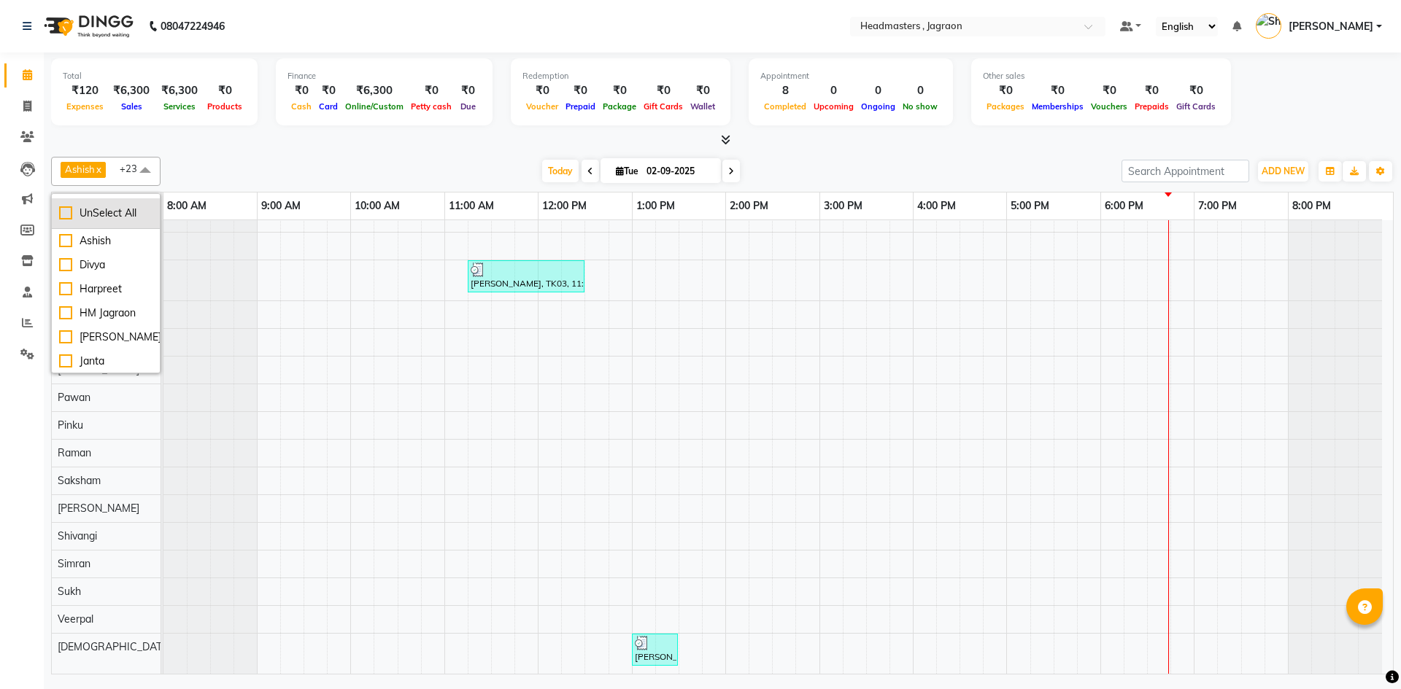
checkbox input "false"
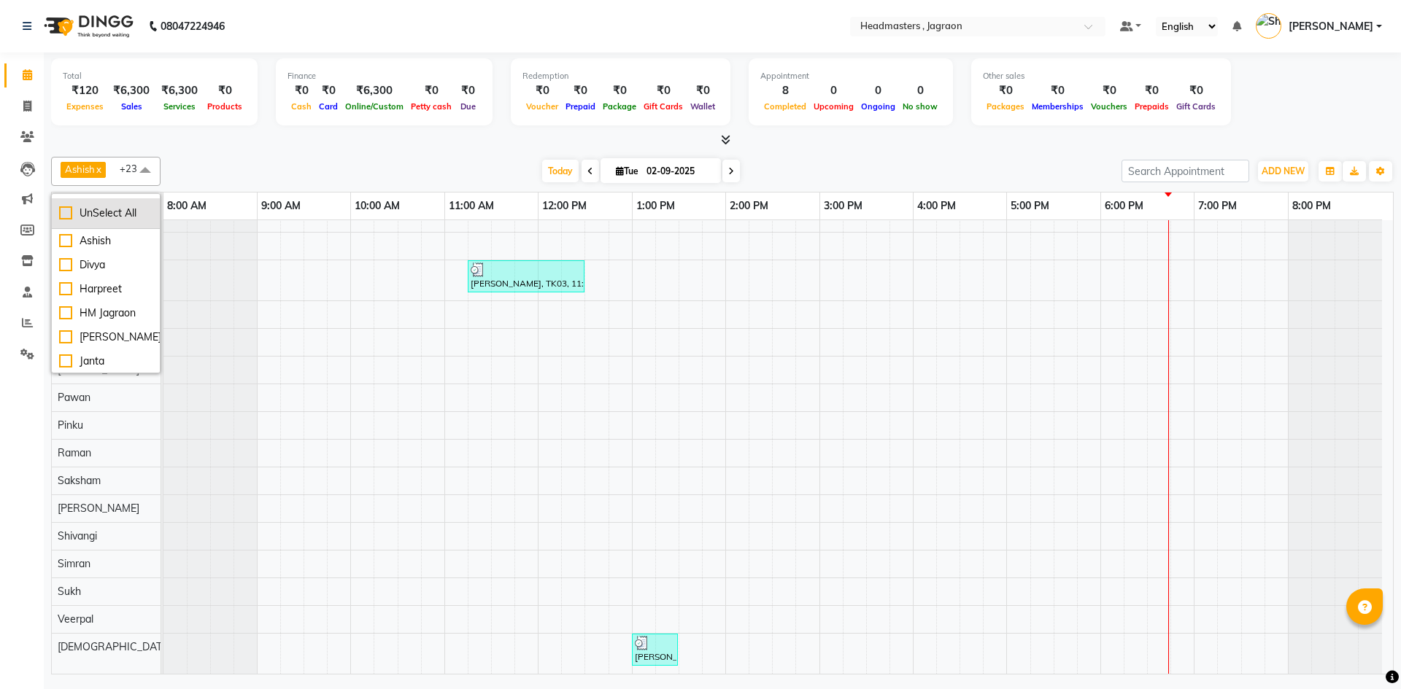
checkbox input "false"
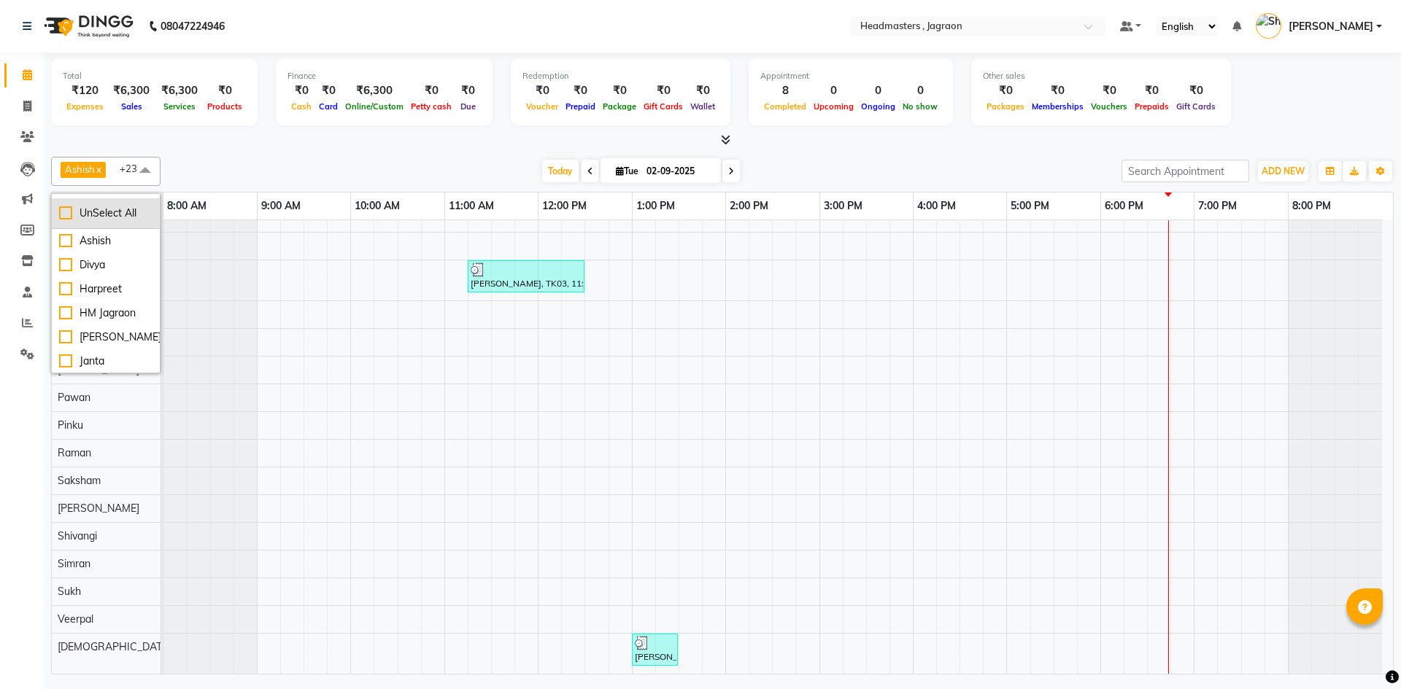
checkbox input "false"
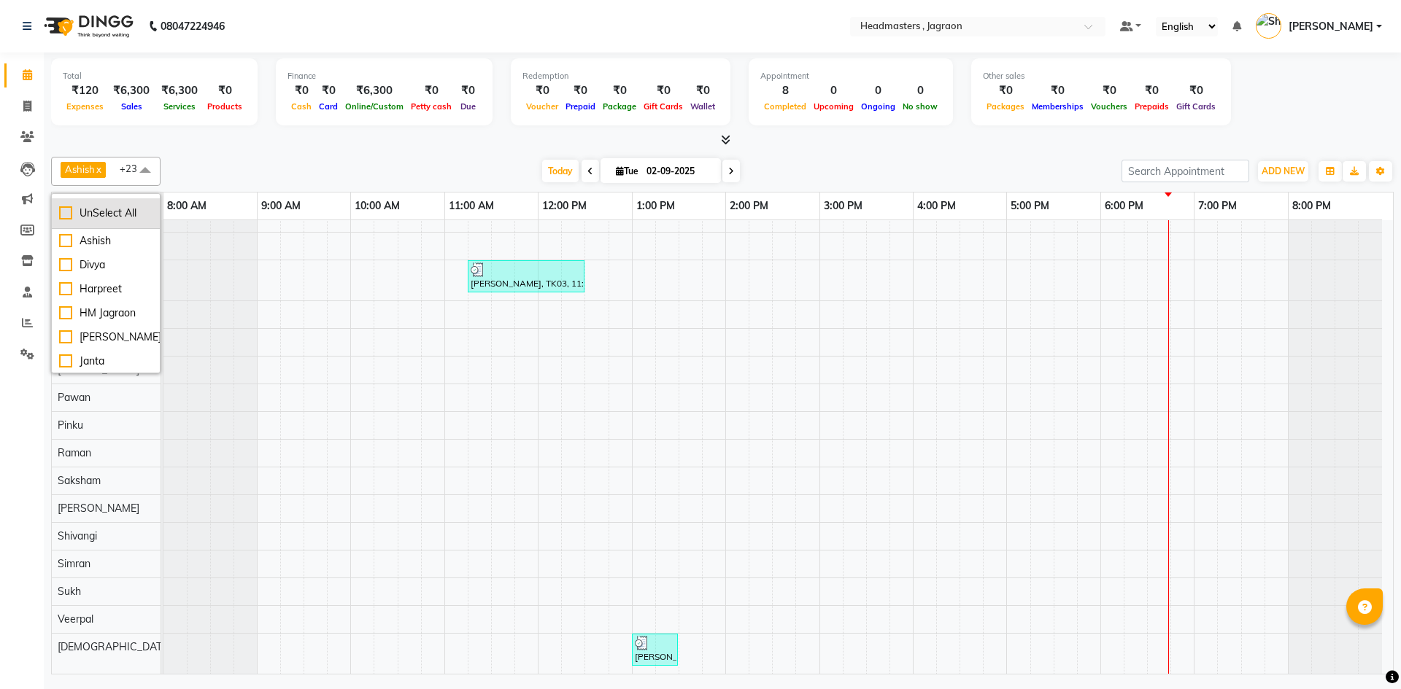
checkbox input "false"
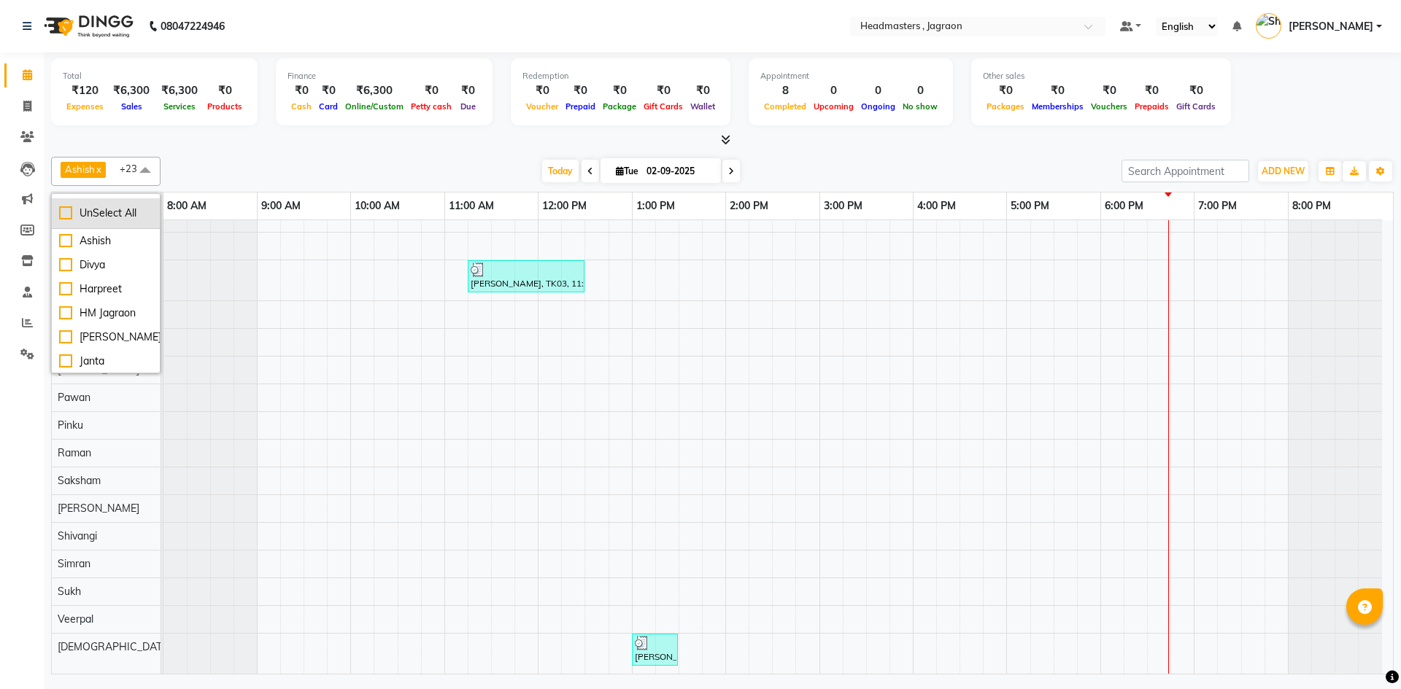
checkbox input "false"
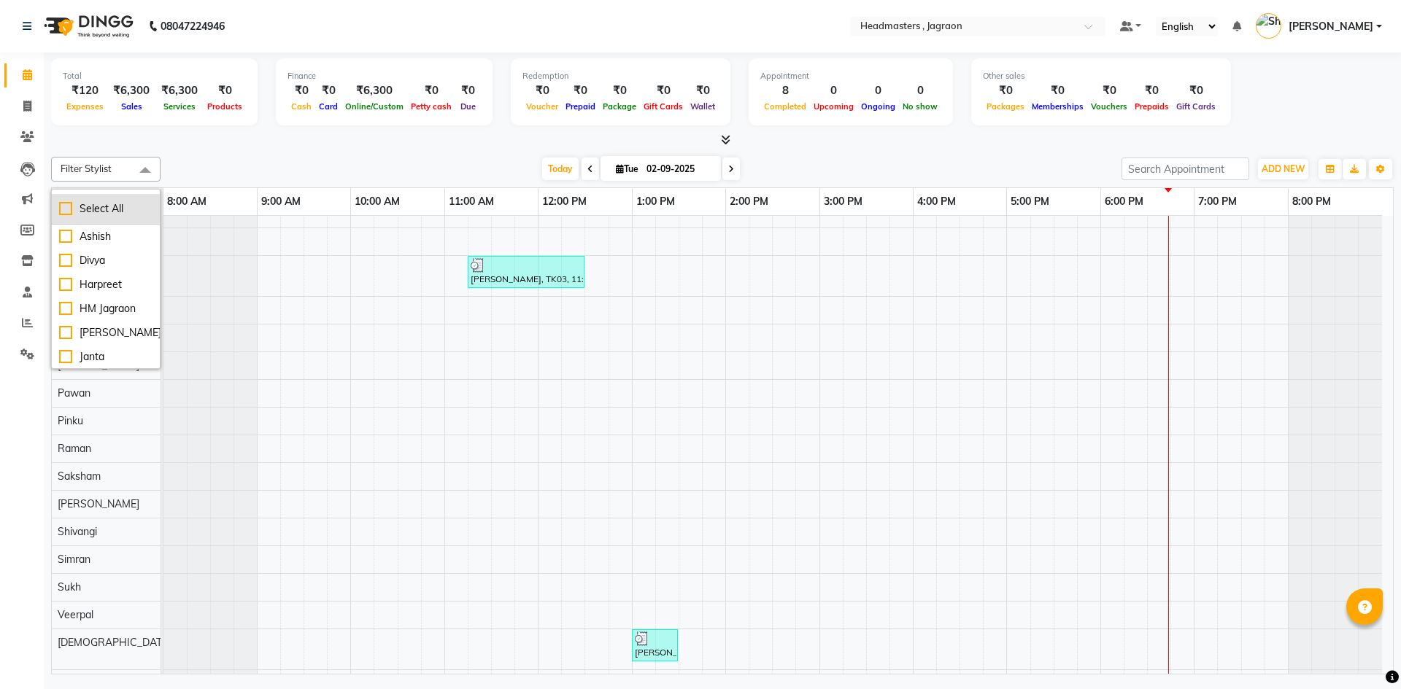
click at [100, 212] on div "Select All" at bounding box center [105, 208] width 93 height 15
checkbox input "true"
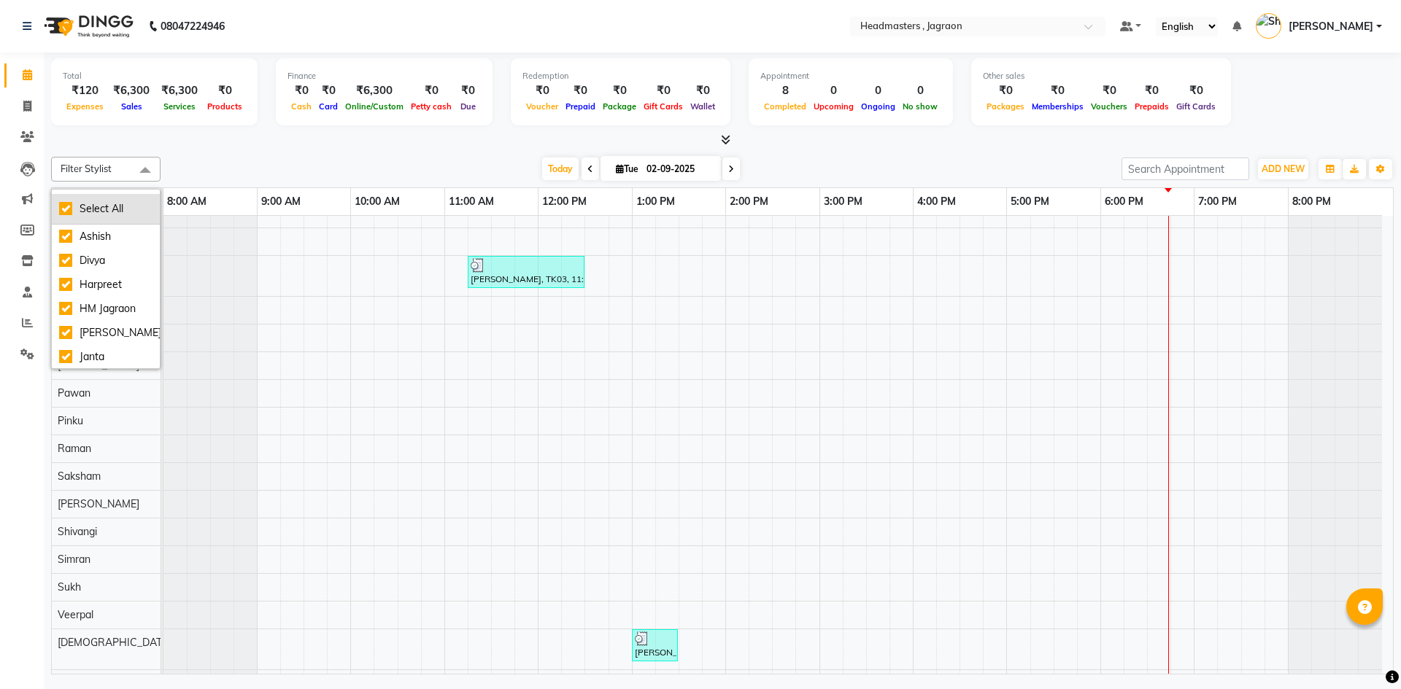
checkbox input "true"
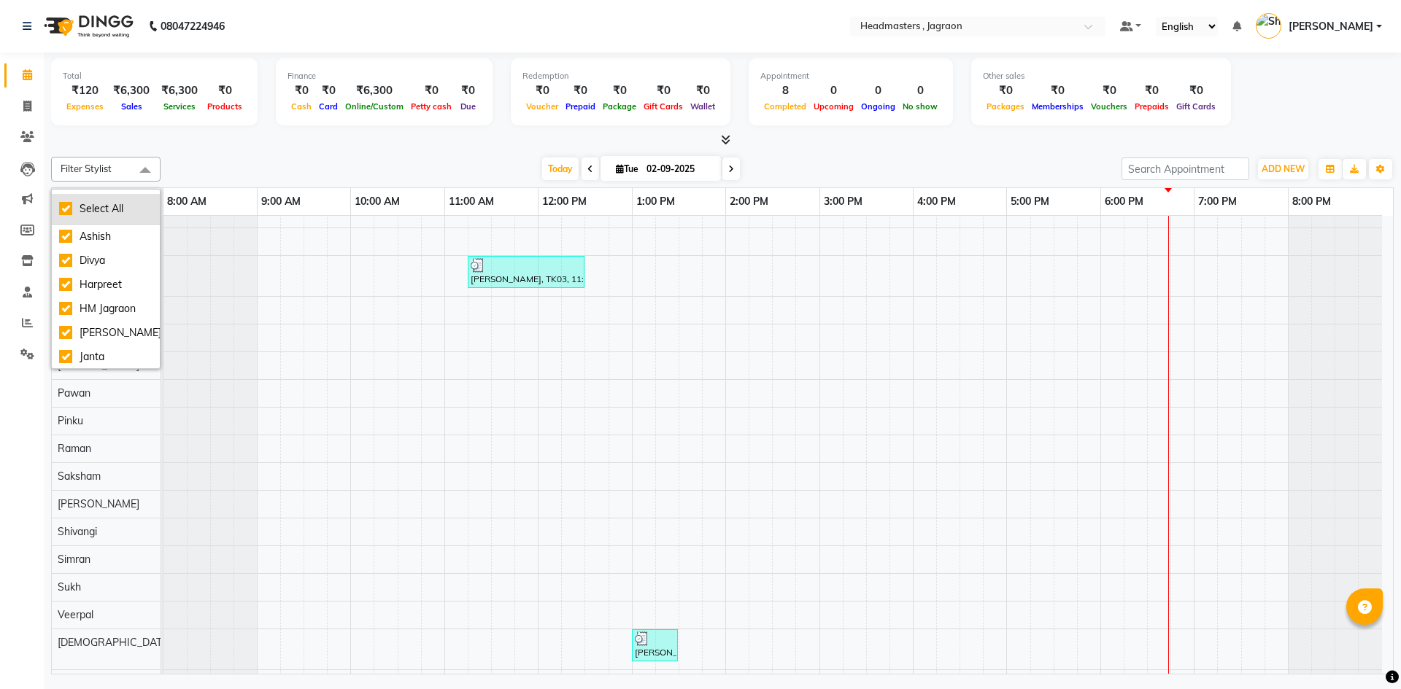
checkbox input "true"
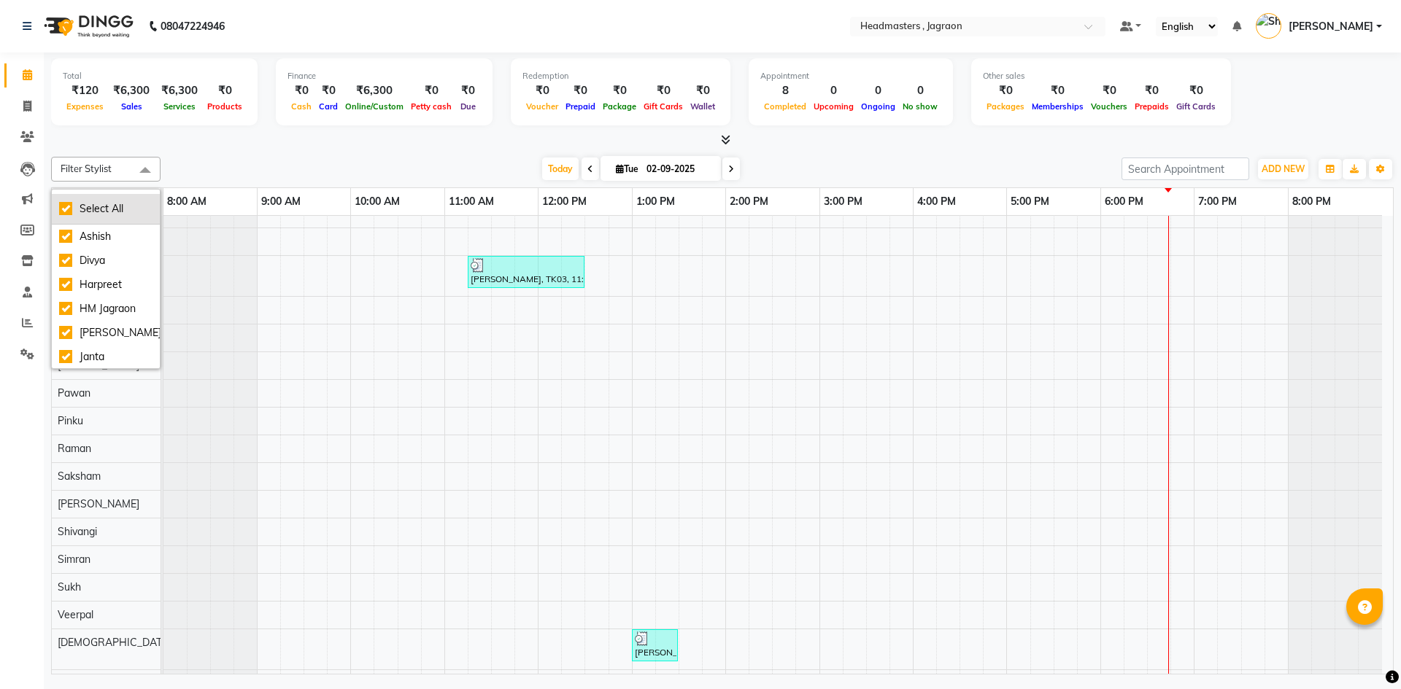
checkbox input "true"
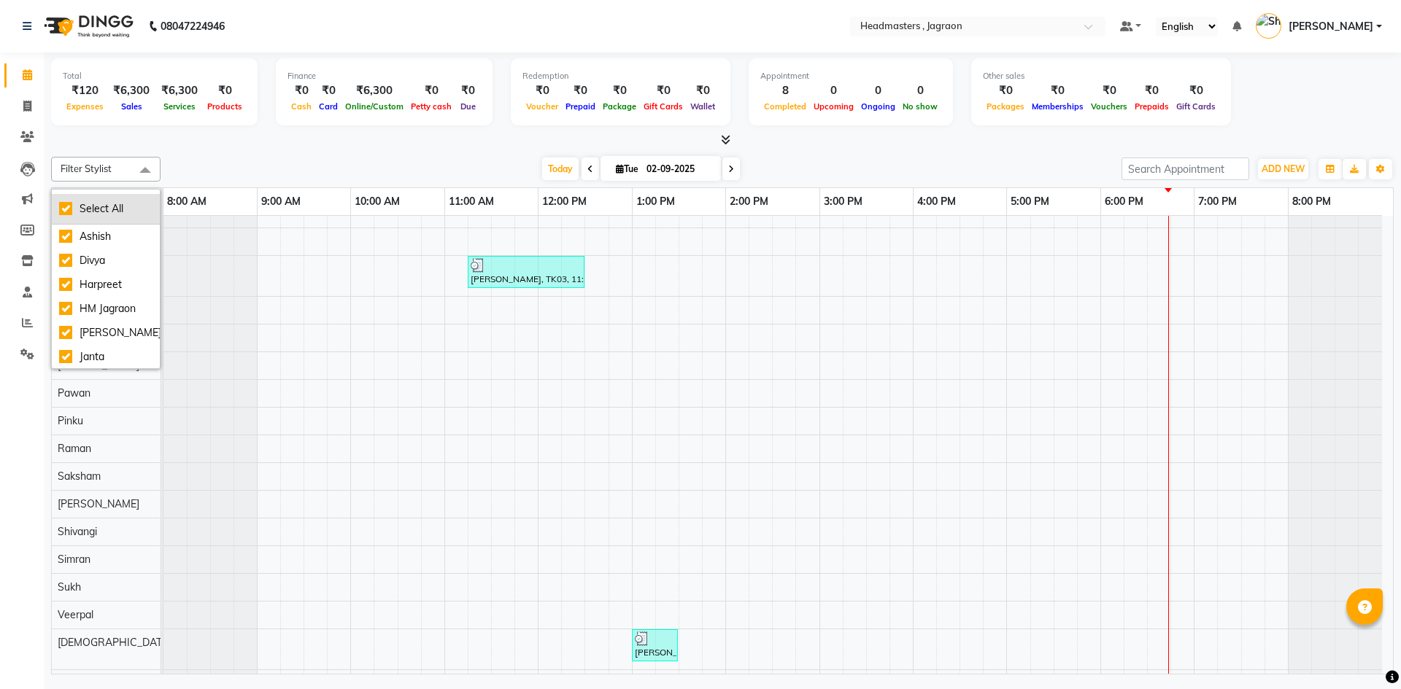
checkbox input "true"
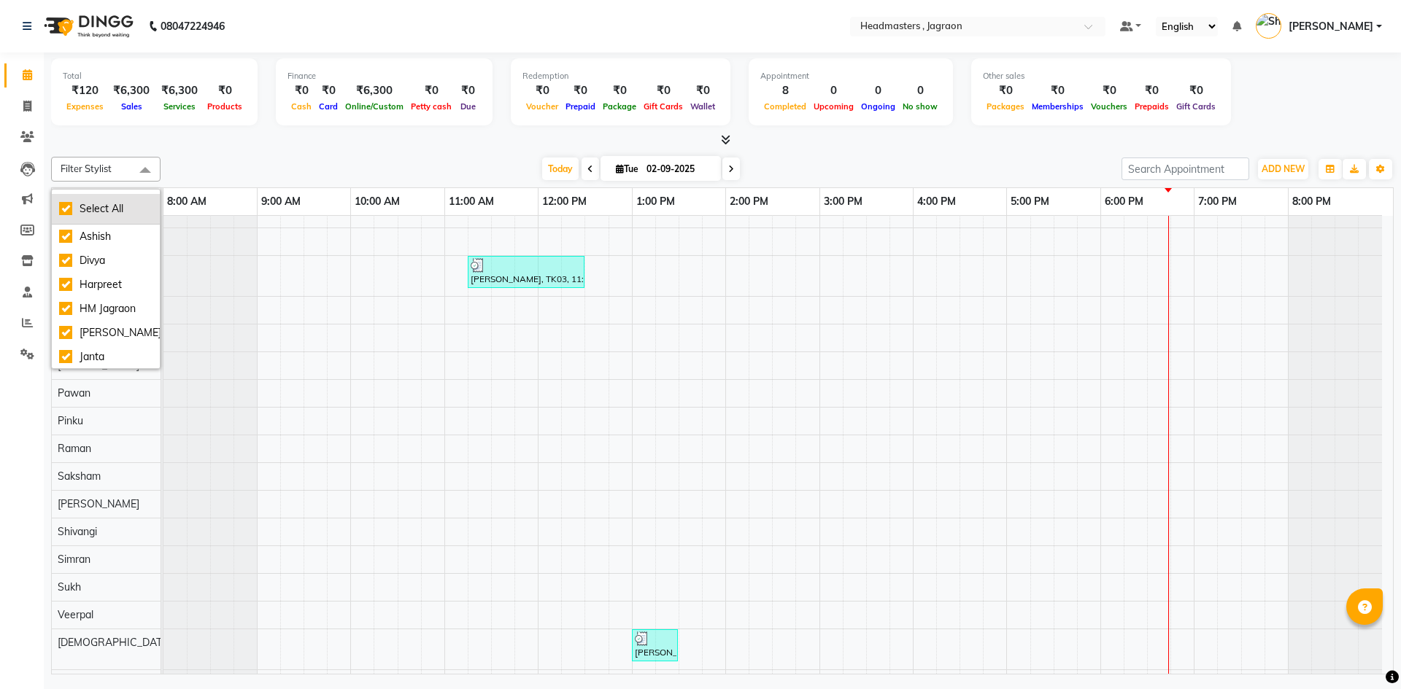
checkbox input "true"
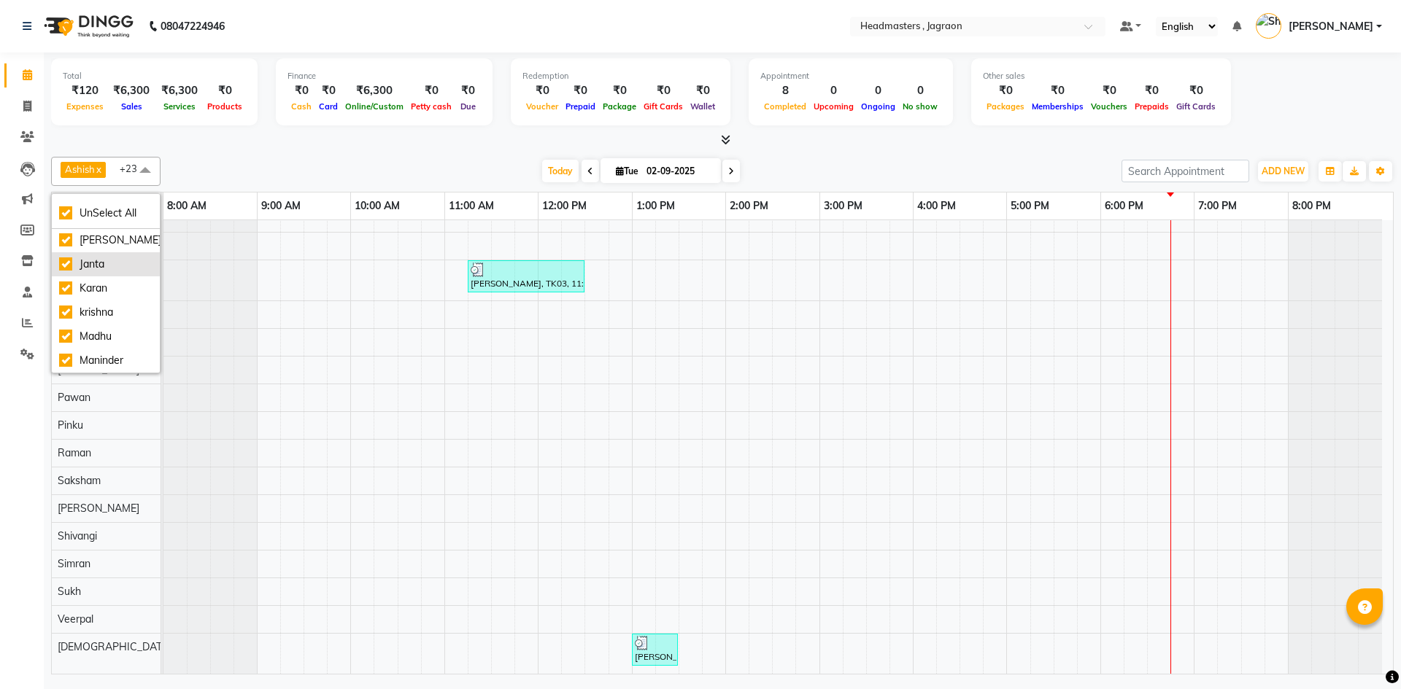
click at [68, 266] on div "Janta" at bounding box center [105, 264] width 93 height 15
checkbox input "false"
click at [61, 317] on div "Veerpal" at bounding box center [105, 312] width 93 height 15
checkbox input "false"
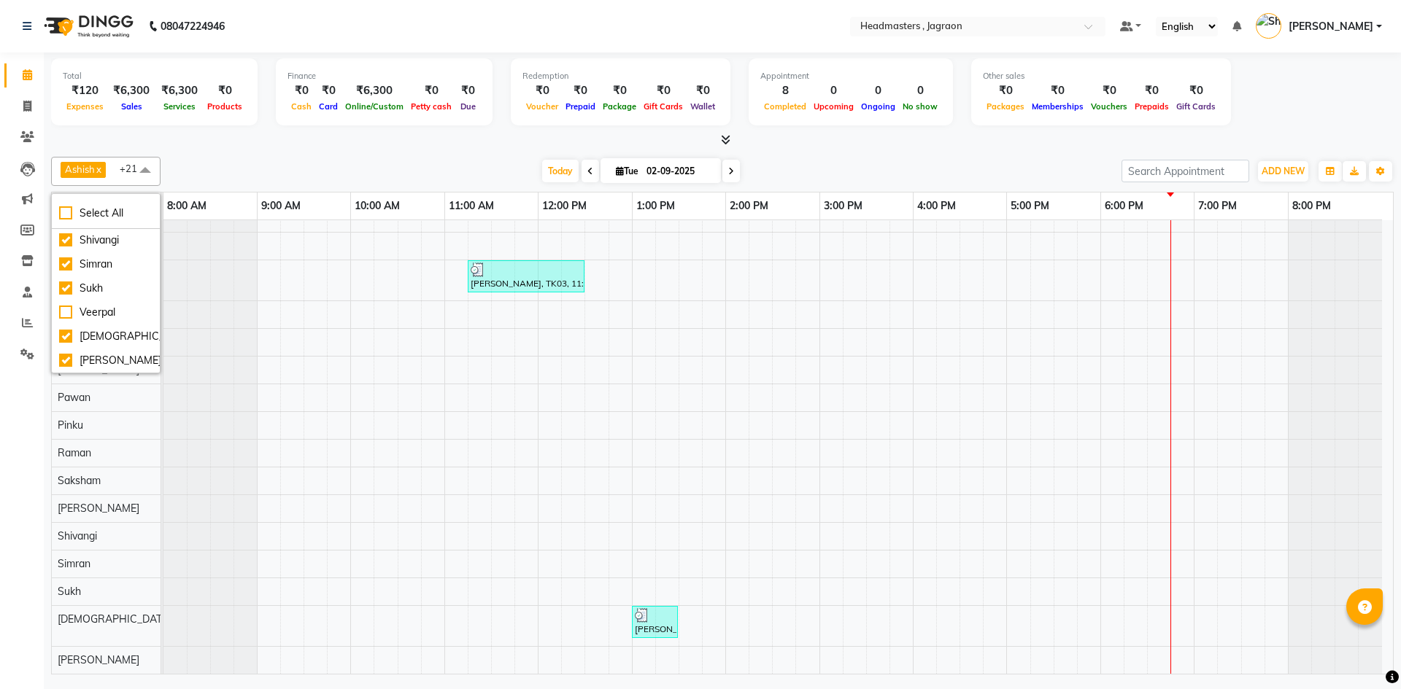
click at [0, 376] on li "Completed InProgress Upcoming Dropped Tentative Check-In Confirm" at bounding box center [22, 373] width 44 height 7
click at [33, 344] on link "Settings" at bounding box center [21, 355] width 35 height 24
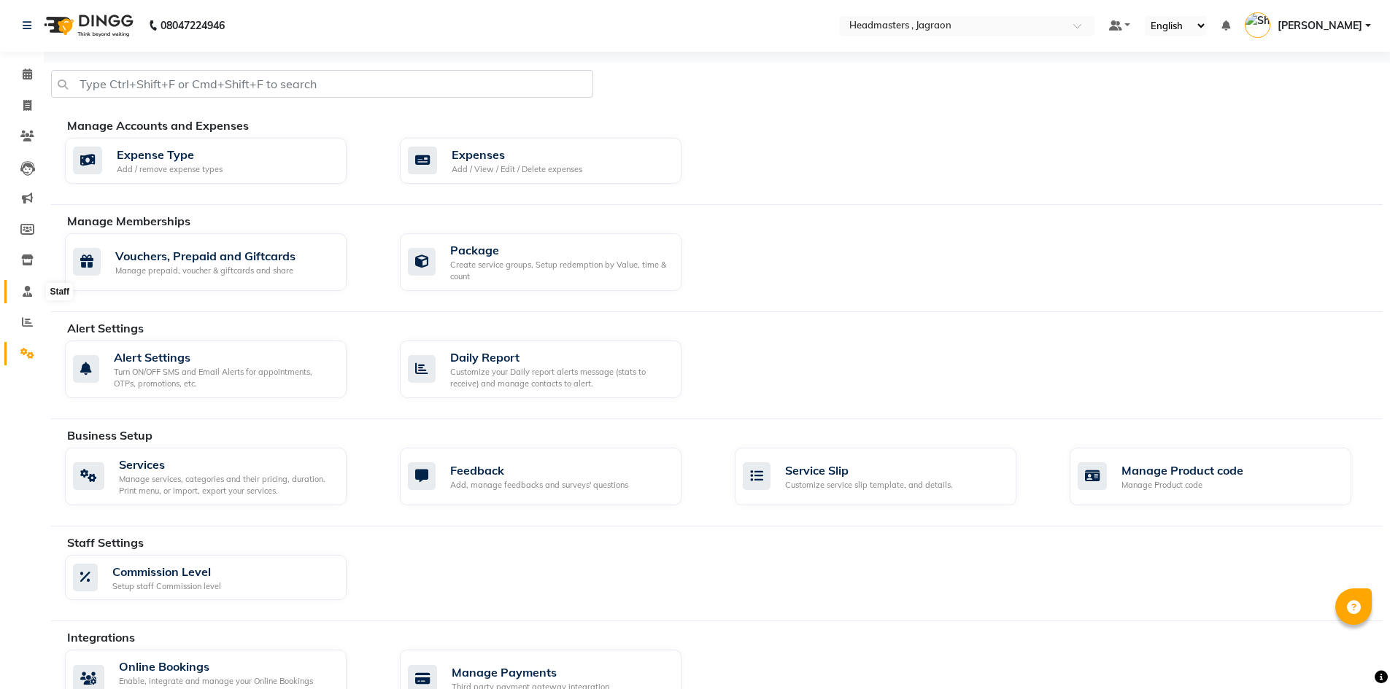
click at [23, 296] on icon at bounding box center [27, 291] width 9 height 11
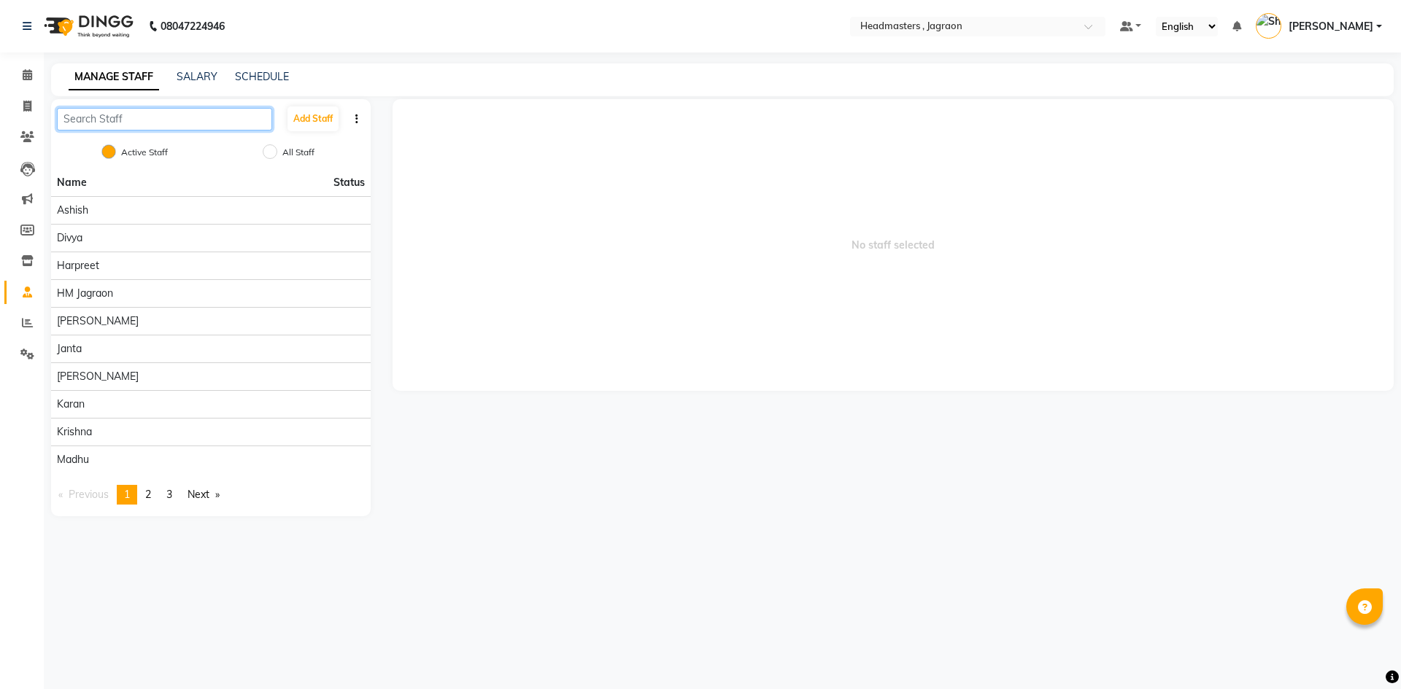
click at [113, 121] on input "text" at bounding box center [164, 119] width 215 height 23
type input "meh"
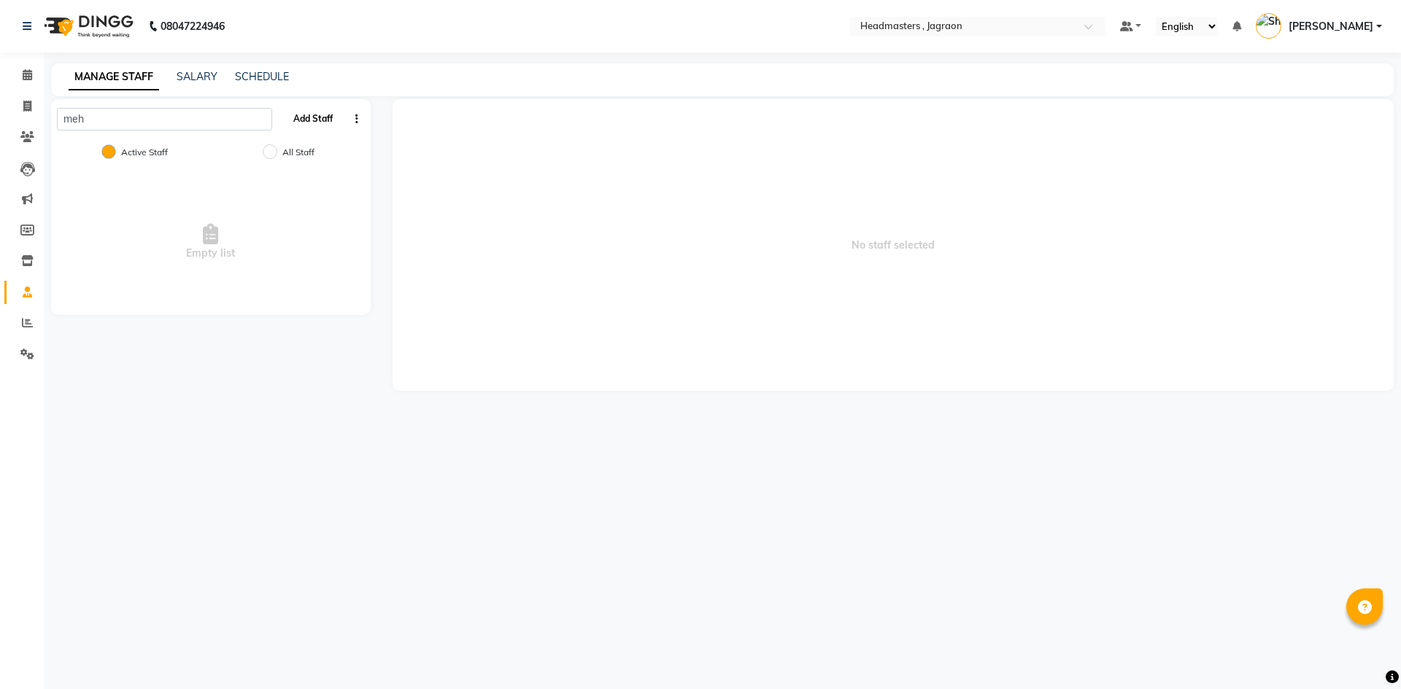
click at [293, 120] on button "Add Staff" at bounding box center [312, 119] width 51 height 25
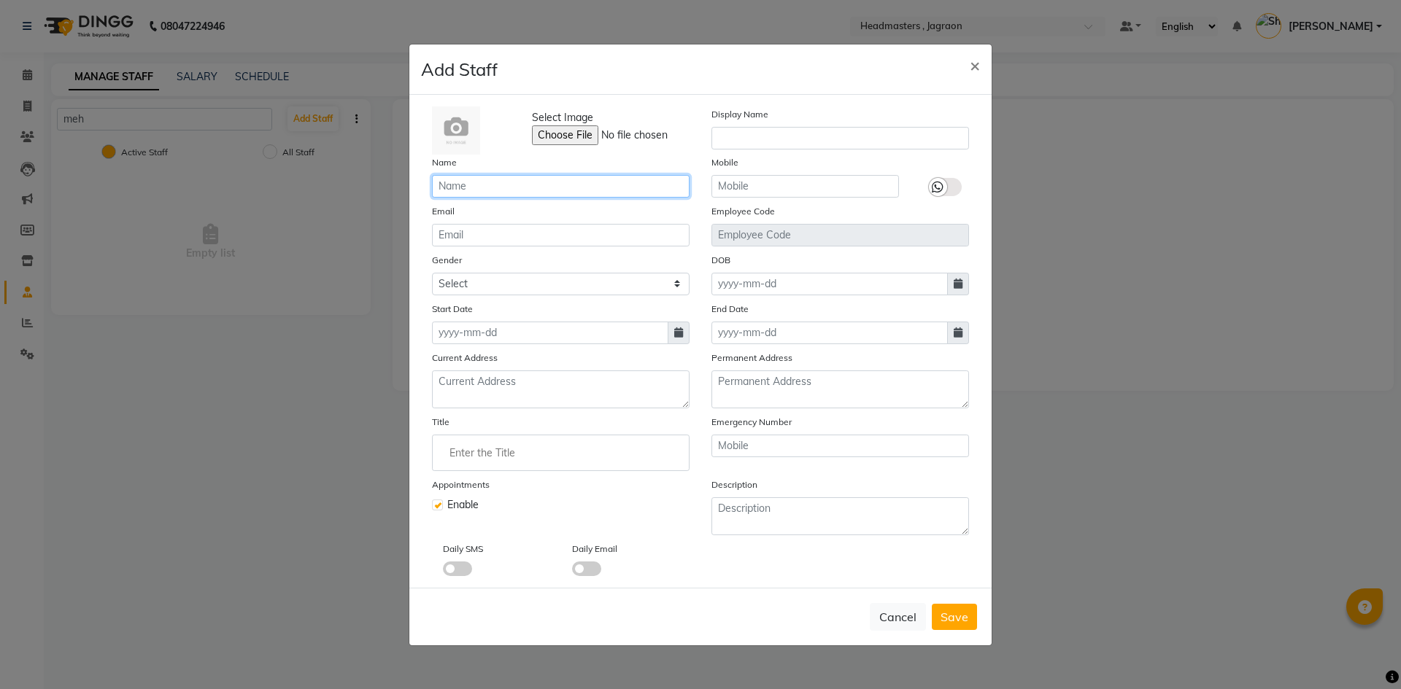
click at [520, 186] on input "text" at bounding box center [561, 186] width 258 height 23
type input "[PERSON_NAME]"
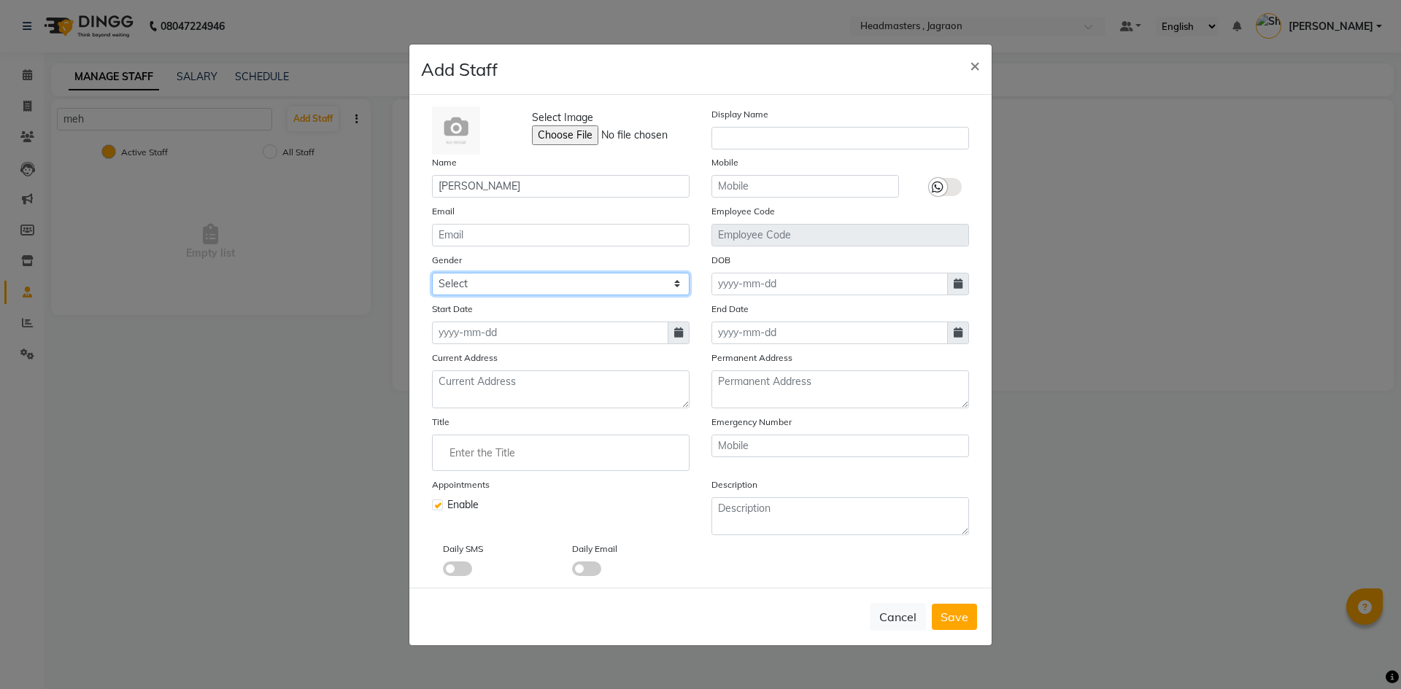
click at [527, 292] on select "Select [DEMOGRAPHIC_DATA] [DEMOGRAPHIC_DATA] Other Prefer Not To Say" at bounding box center [561, 284] width 258 height 23
select select "[DEMOGRAPHIC_DATA]"
click at [432, 273] on select "Select [DEMOGRAPHIC_DATA] [DEMOGRAPHIC_DATA] Other Prefer Not To Say" at bounding box center [561, 284] width 258 height 23
click at [752, 185] on input "text" at bounding box center [804, 186] width 187 height 23
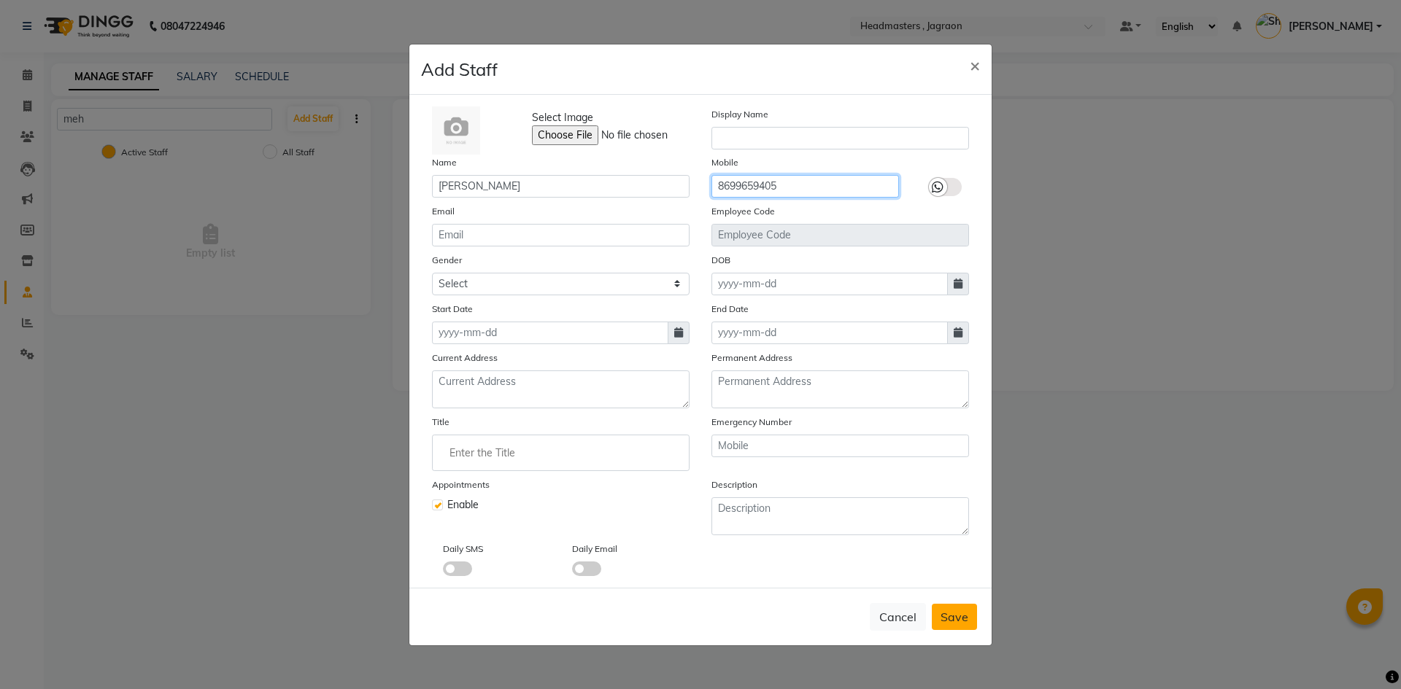
type input "8699659405"
click at [967, 620] on span "Save" at bounding box center [954, 617] width 28 height 15
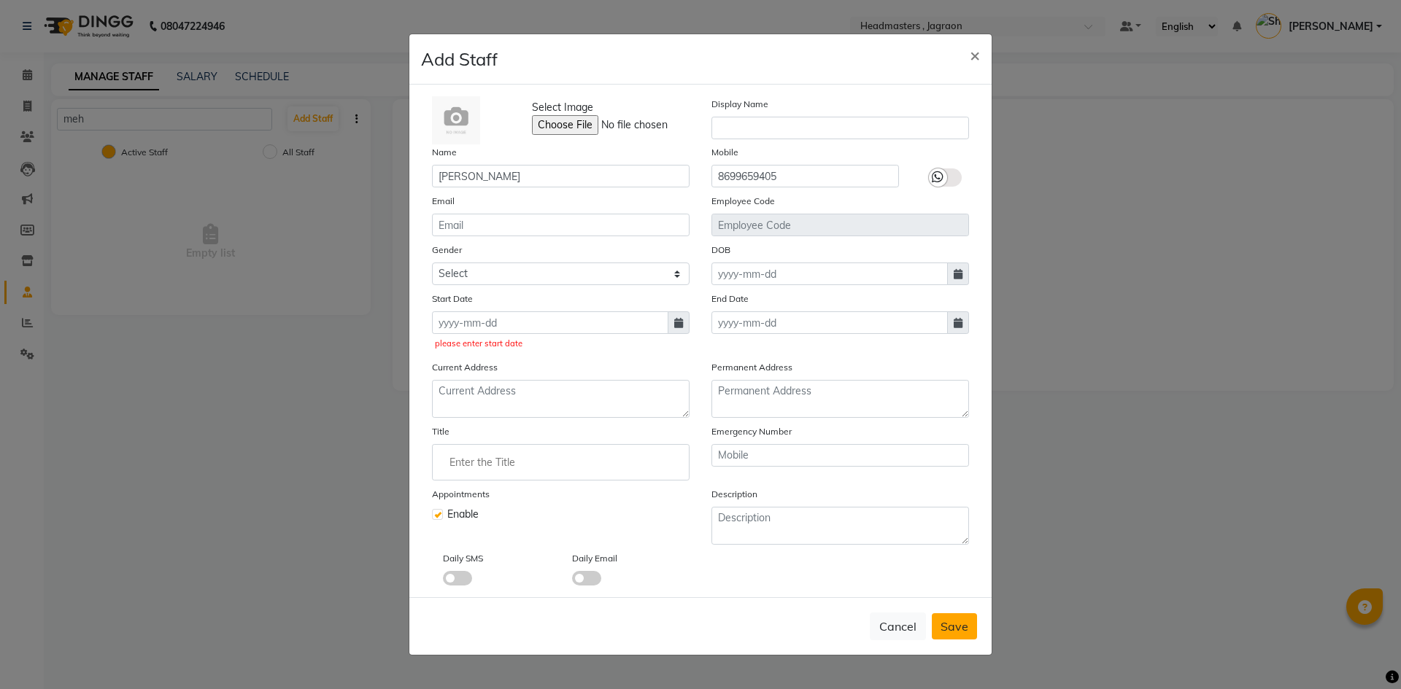
click at [945, 622] on span "Save" at bounding box center [954, 626] width 28 height 15
click at [506, 323] on input at bounding box center [550, 322] width 236 height 23
select select "9"
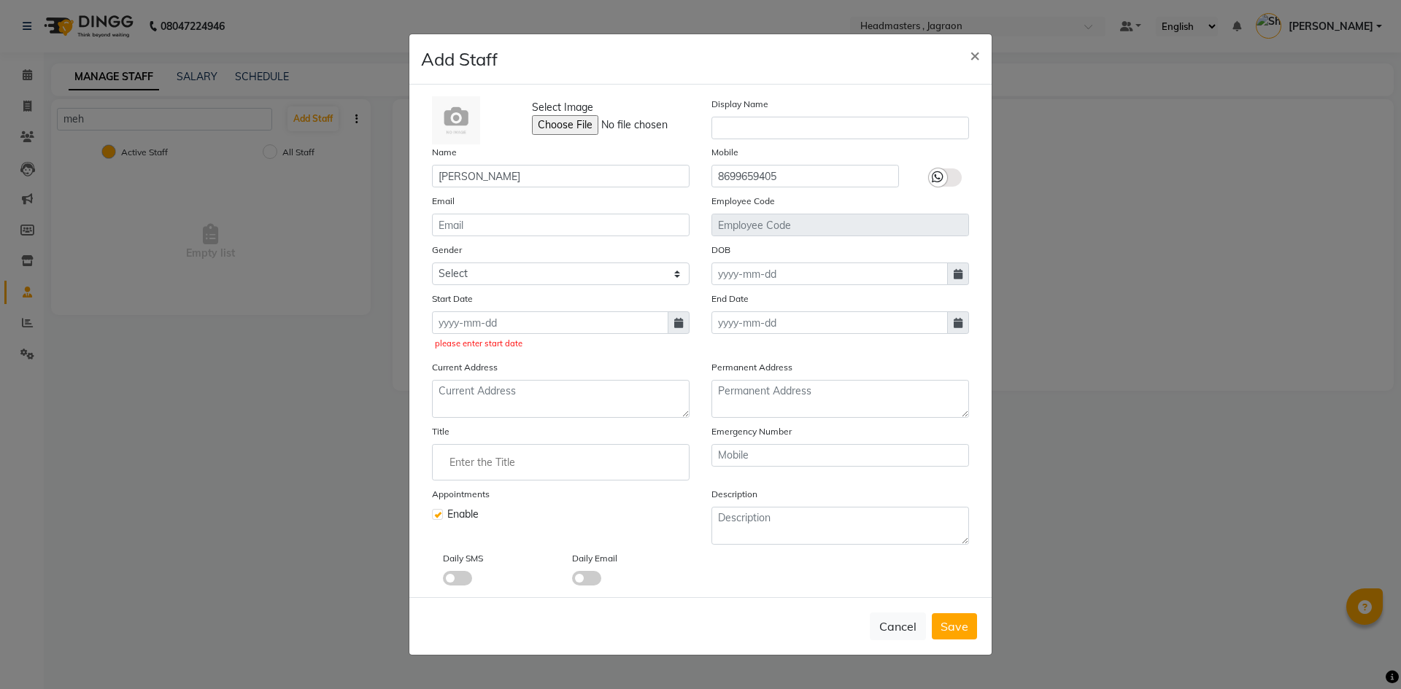
select select "2025"
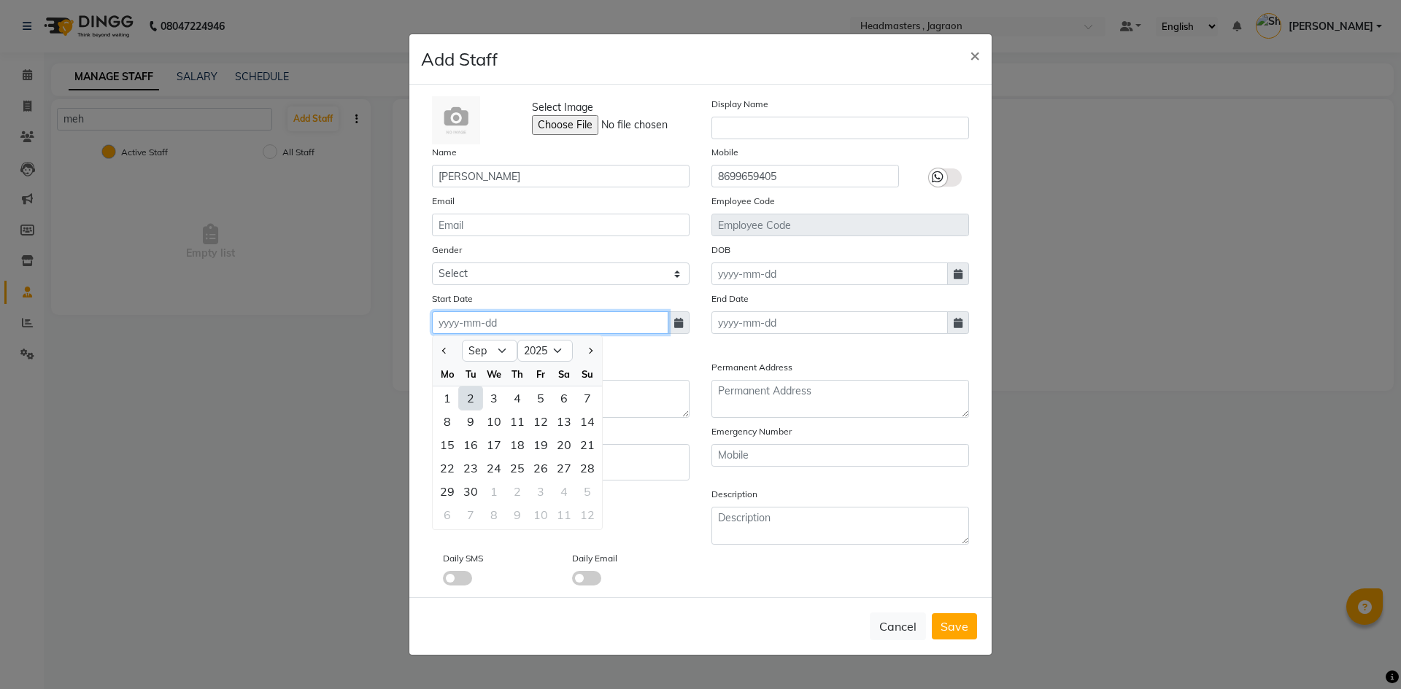
type input "02-09-2025"
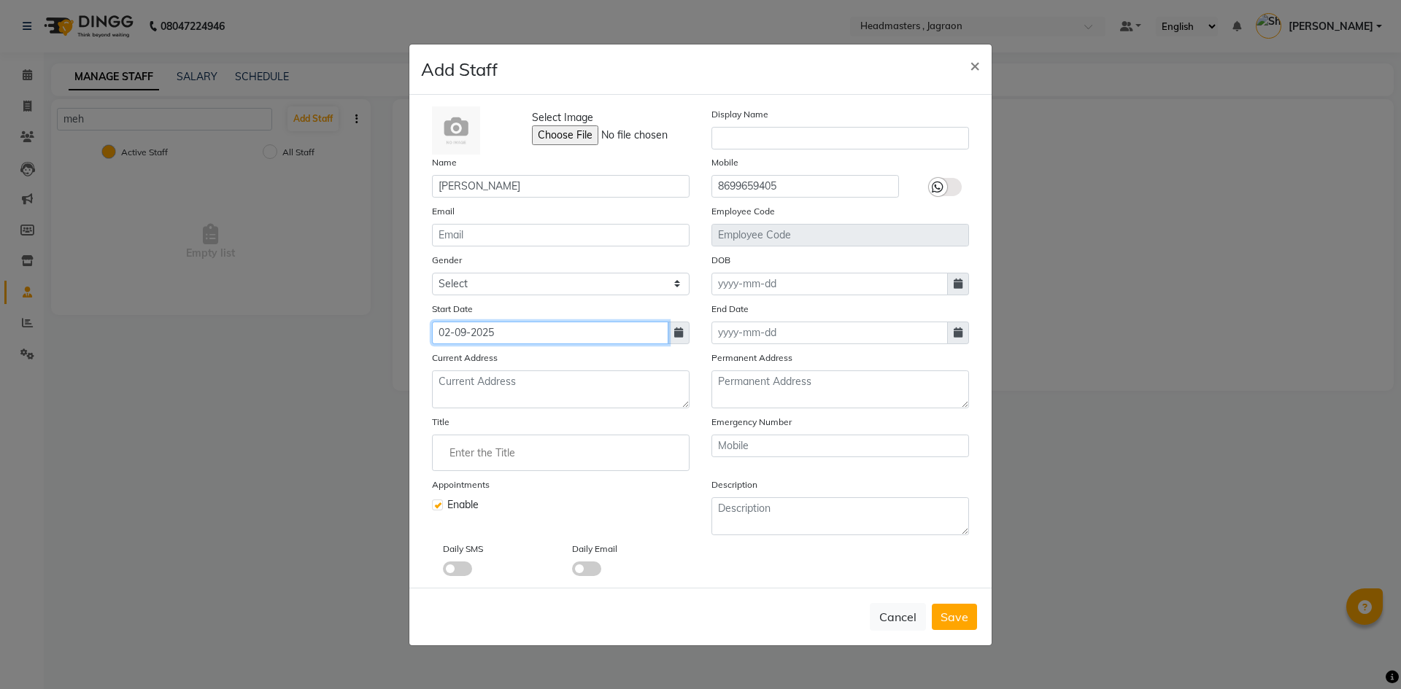
click at [497, 332] on input "02-09-2025" at bounding box center [550, 333] width 236 height 23
select select "9"
select select "2025"
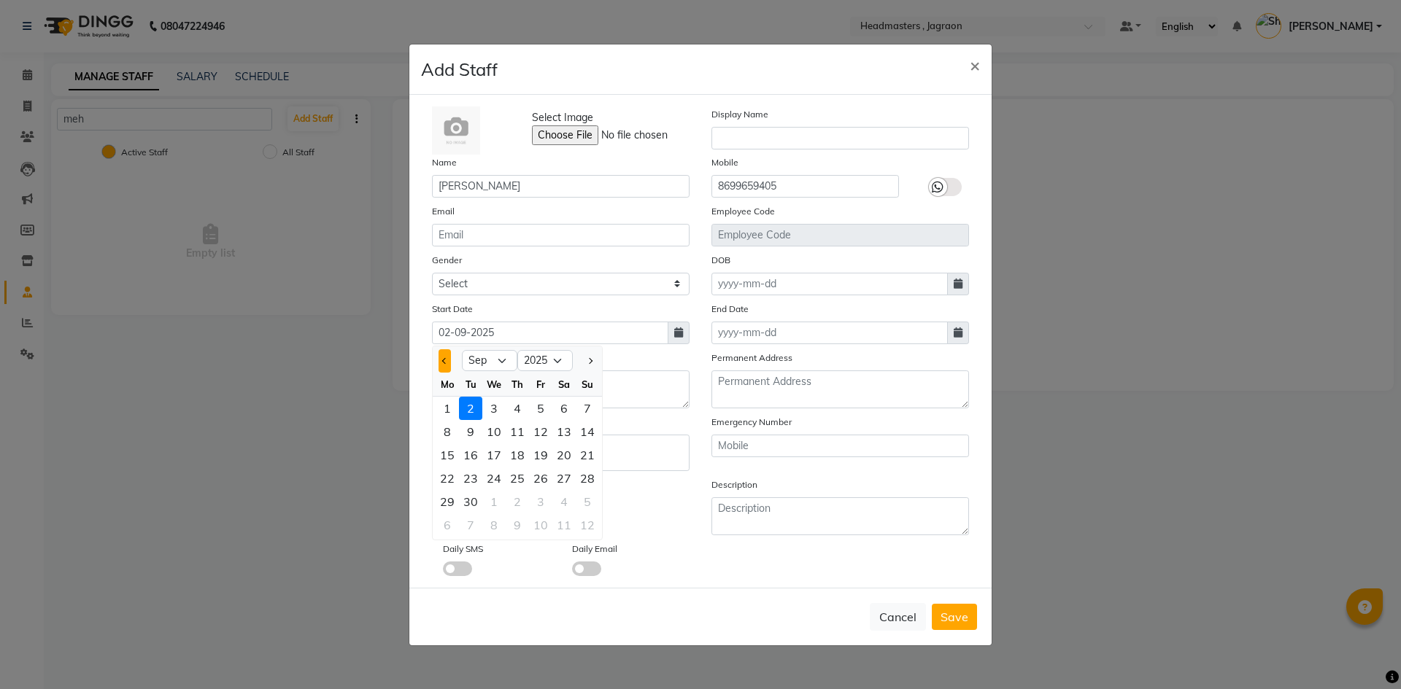
click at [448, 363] on button "Previous month" at bounding box center [444, 360] width 12 height 23
select select "6"
click at [556, 360] on select "2015 2016 2017 2018 2019 2020 2021 2022 2023 2024 2025 2026 2027 2028 2029 2030…" at bounding box center [544, 361] width 55 height 22
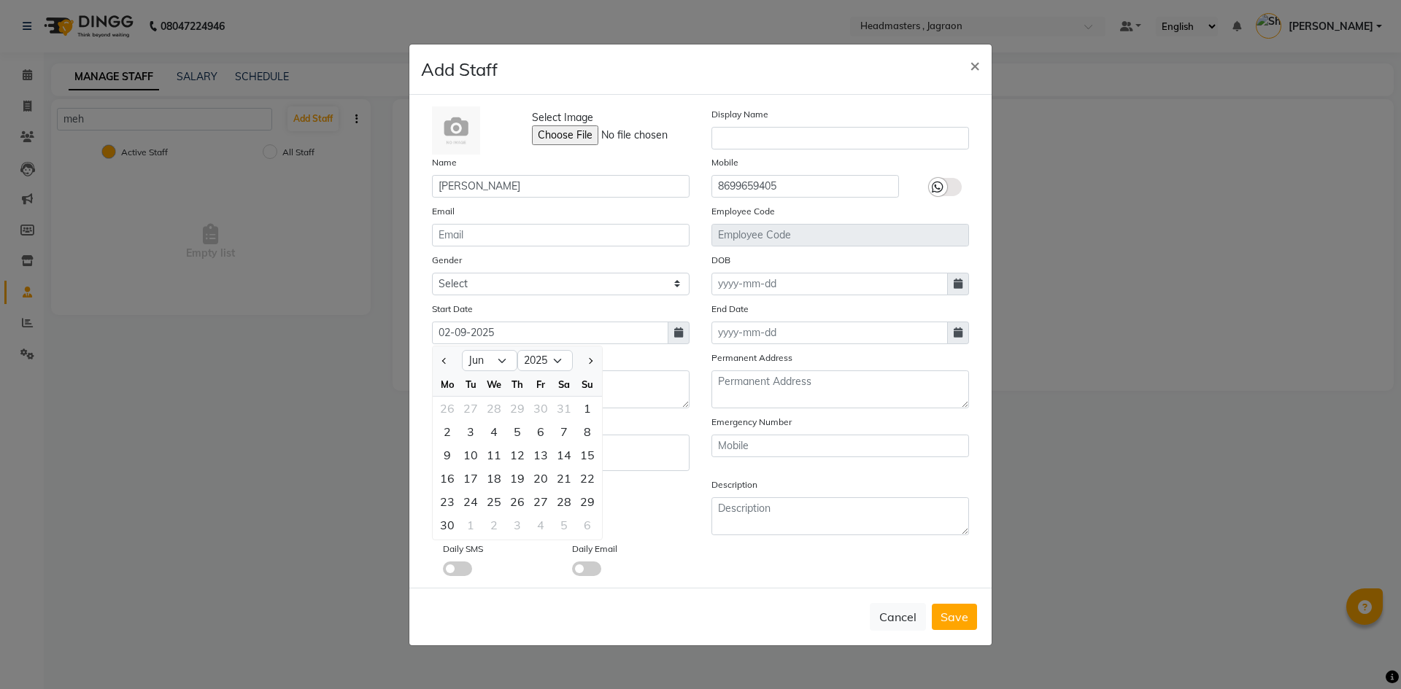
click at [326, 459] on ngb-modal-window "Add Staff × Select Image Display Name Name [PERSON_NAME] Mobile [PHONE_NUMBER] …" at bounding box center [700, 344] width 1401 height 689
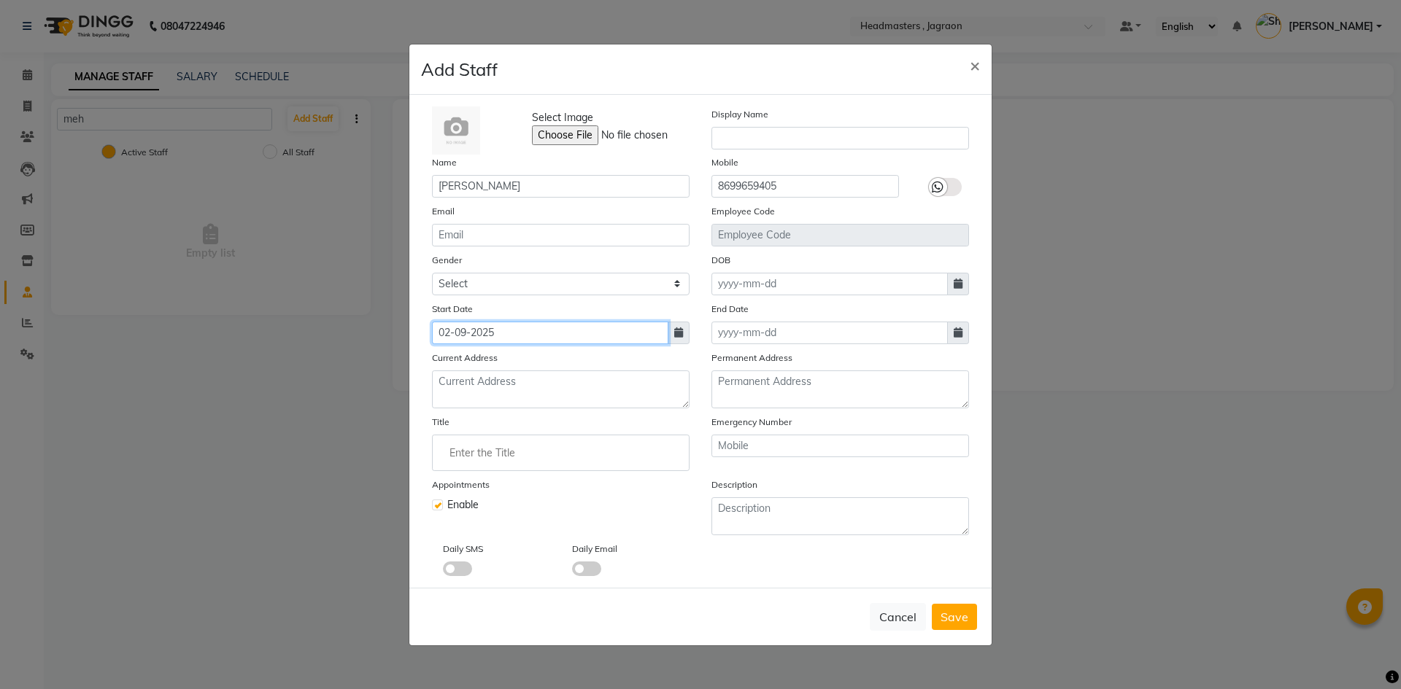
click at [530, 336] on input "02-09-2025" at bounding box center [550, 333] width 236 height 23
select select "9"
select select "2025"
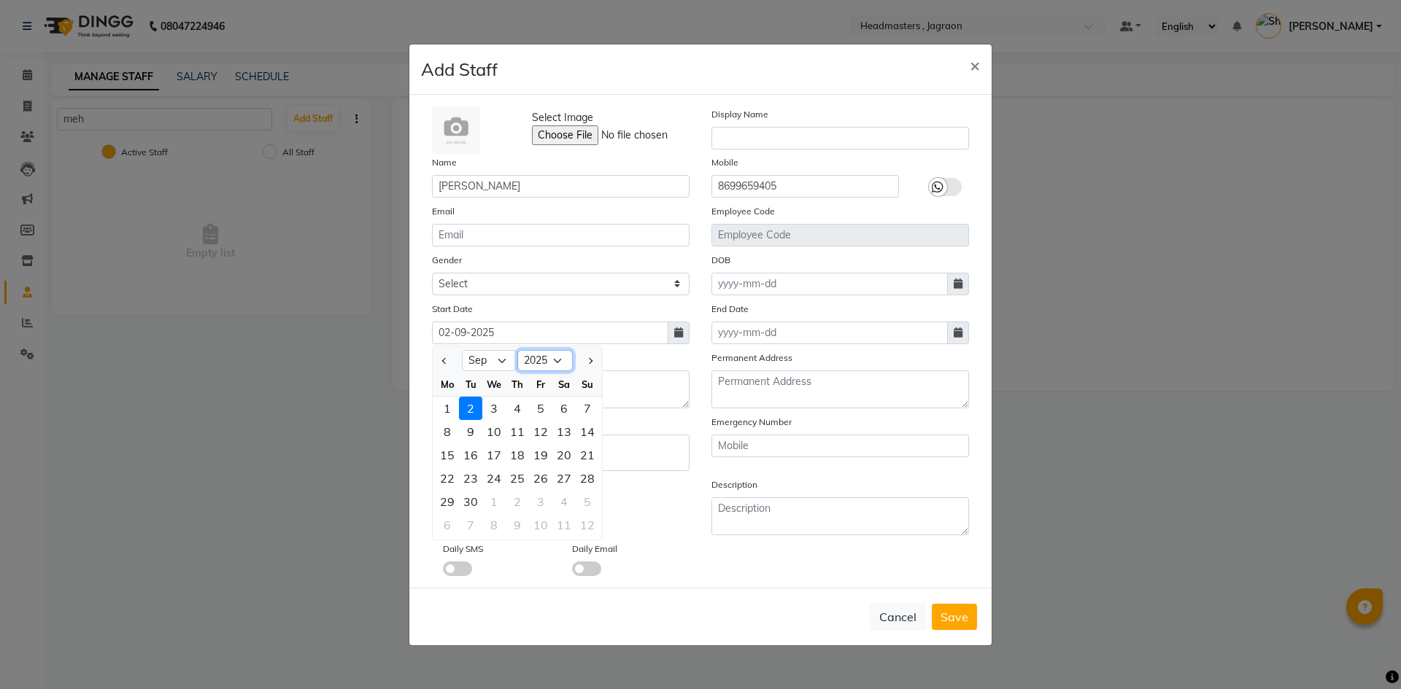
click at [535, 366] on select "2015 2016 2017 2018 2019 2020 2021 2022 2023 2024 2025 2026 2027 2028 2029 2030…" at bounding box center [544, 361] width 55 height 22
click at [484, 362] on select "Jan Feb Mar Apr May Jun [DATE] Aug Sep Oct Nov Dec" at bounding box center [489, 361] width 55 height 22
select select "6"
click at [462, 350] on select "Jan Feb Mar Apr May Jun [DATE] Aug Sep Oct Nov Dec" at bounding box center [489, 361] width 55 height 22
click at [531, 478] on div "20" at bounding box center [540, 478] width 23 height 23
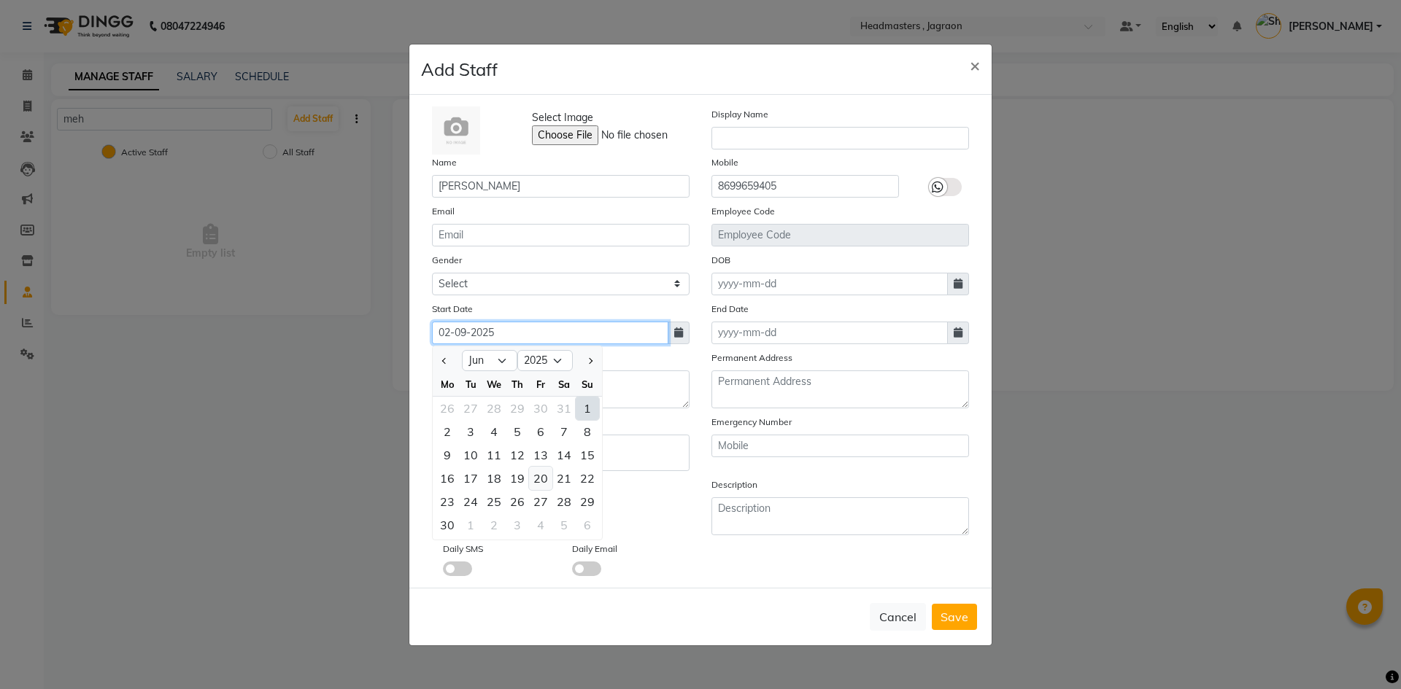
type input "[DATE]"
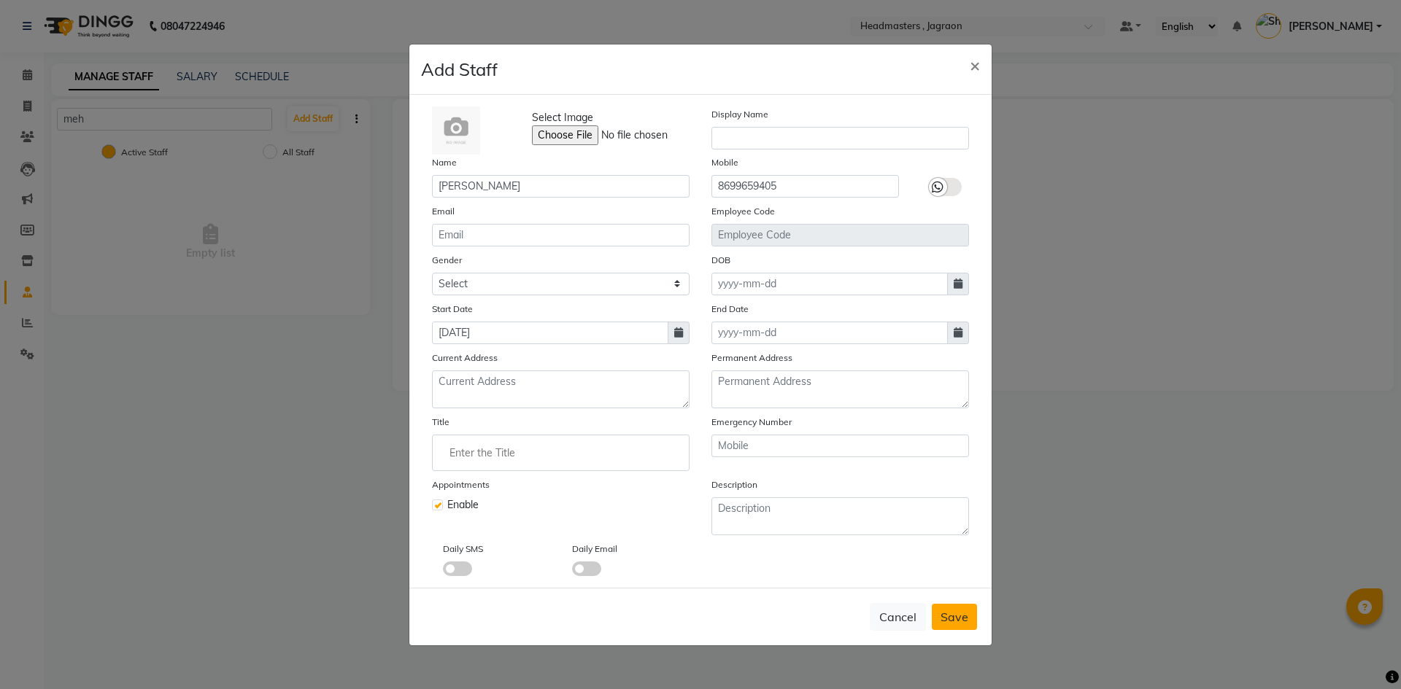
click at [964, 610] on span "Save" at bounding box center [954, 617] width 28 height 15
select select
checkbox input "false"
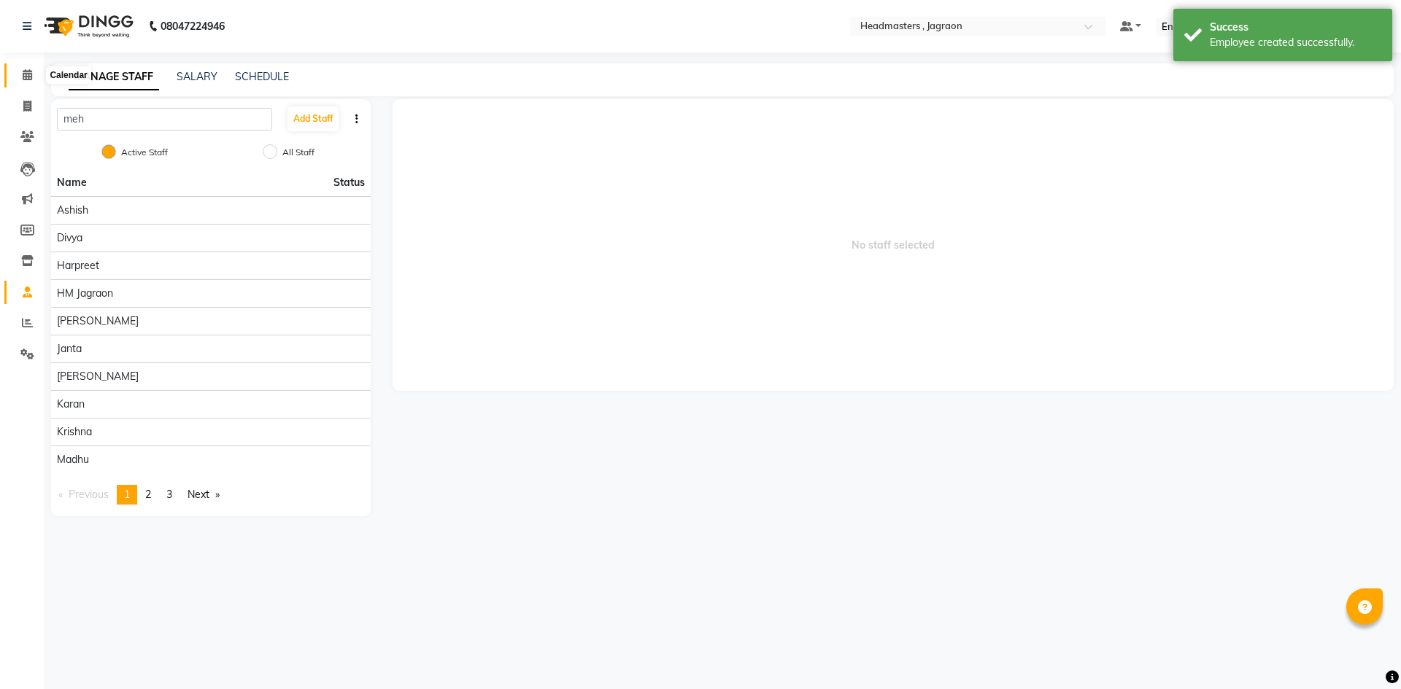
click at [28, 71] on icon at bounding box center [27, 74] width 9 height 11
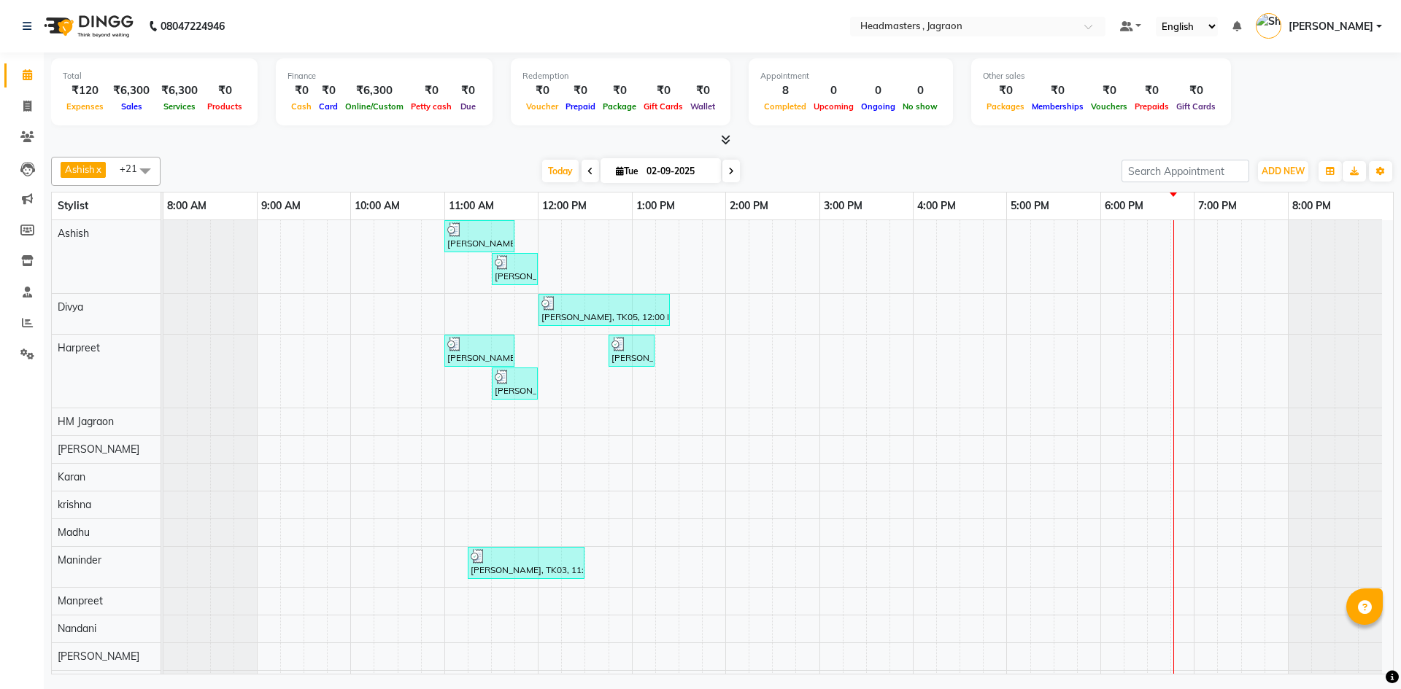
click at [138, 173] on span at bounding box center [145, 171] width 29 height 28
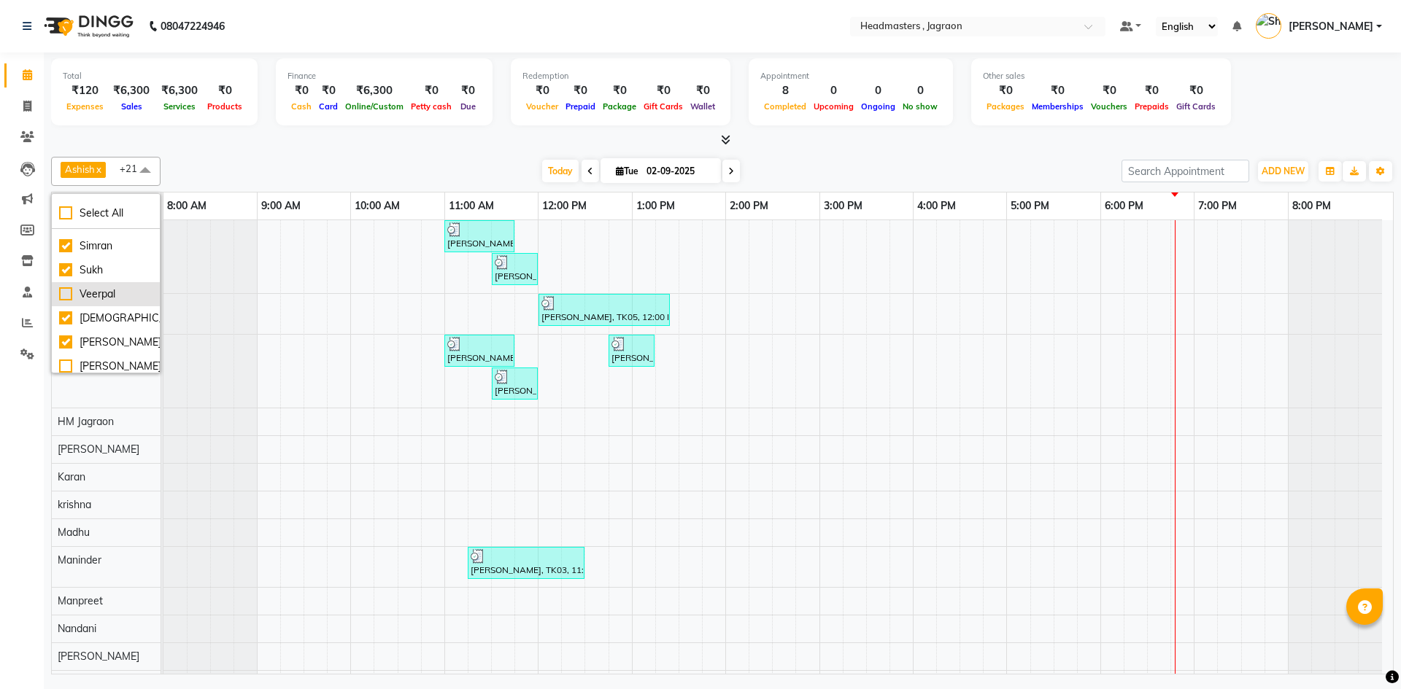
scroll to position [458, 0]
click at [88, 353] on div "[PERSON_NAME]" at bounding box center [105, 360] width 93 height 15
checkbox input "true"
click at [32, 397] on div "Calendar Invoice Clients Leads Marketing Members Inventory Staff Reports Settin…" at bounding box center [98, 355] width 197 height 626
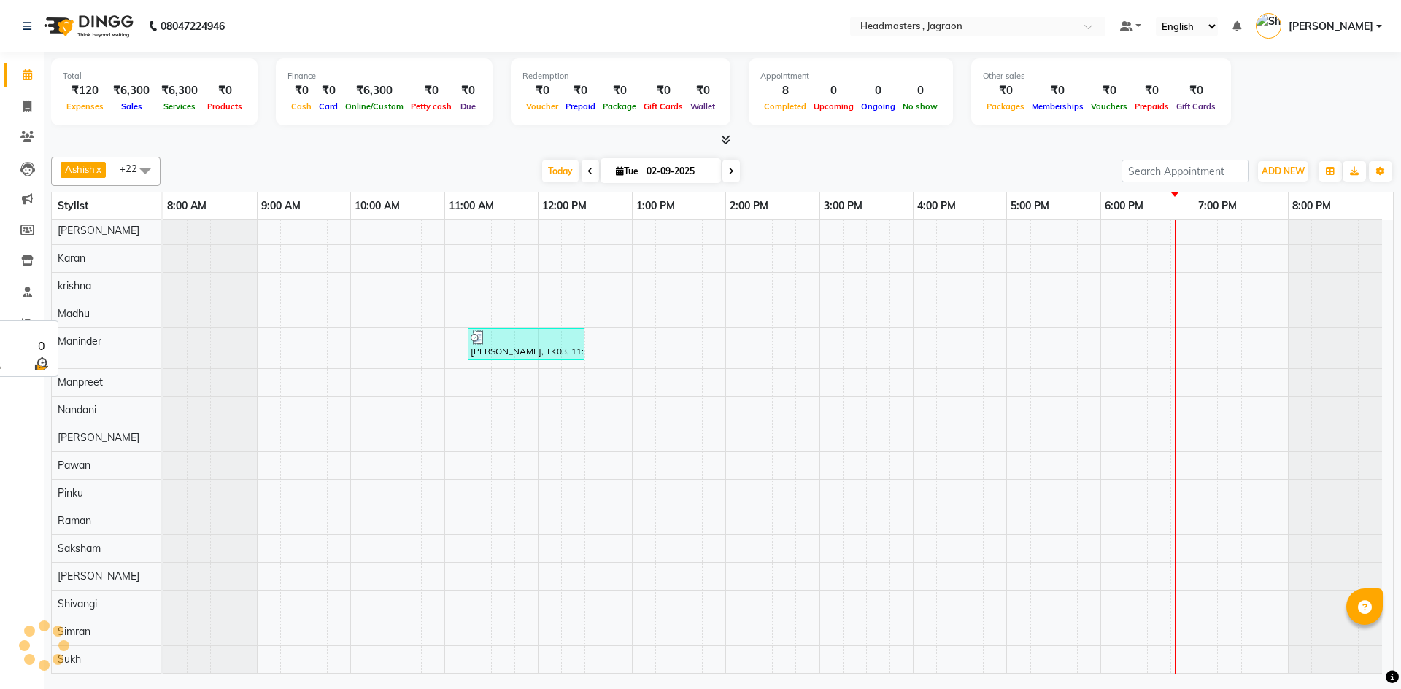
scroll to position [314, 0]
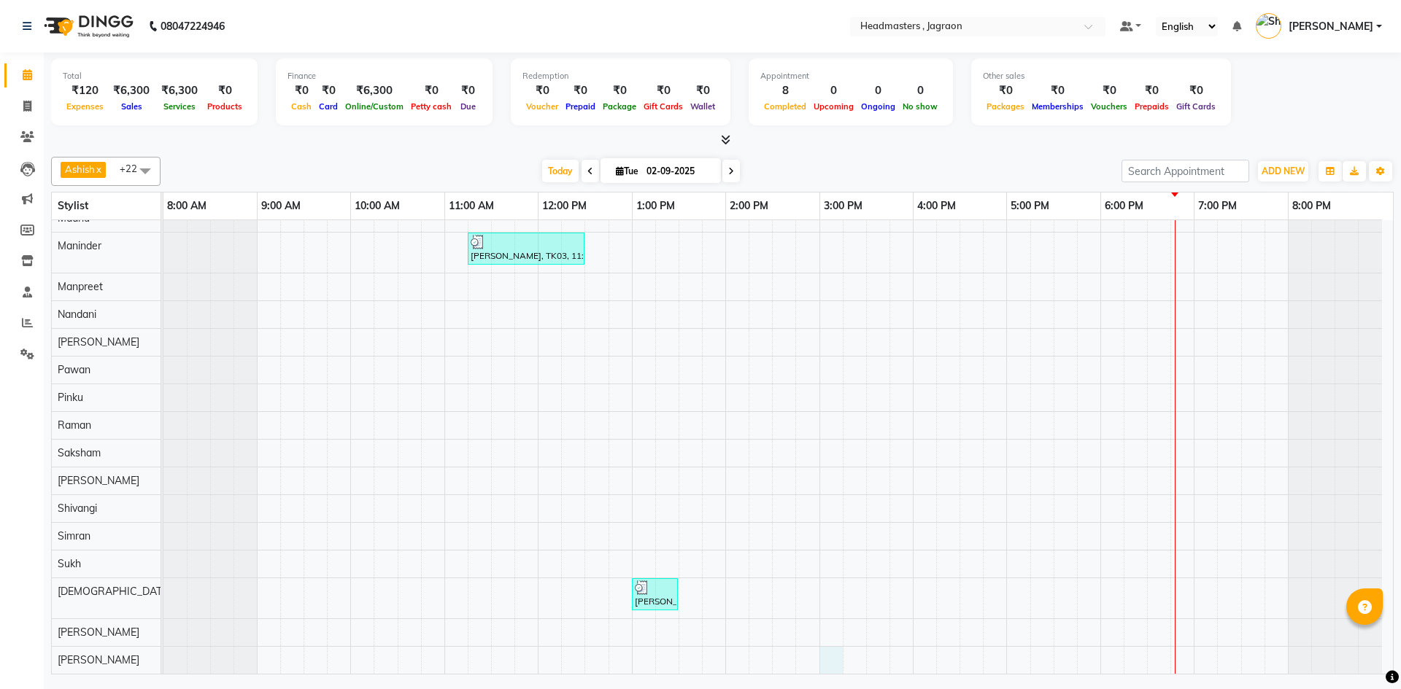
click at [835, 659] on div "[PERSON_NAME] [PERSON_NAME], TK01, 11:00 AM-11:45 AM, HCGD - Hair Cut by Creati…" at bounding box center [777, 290] width 1229 height 768
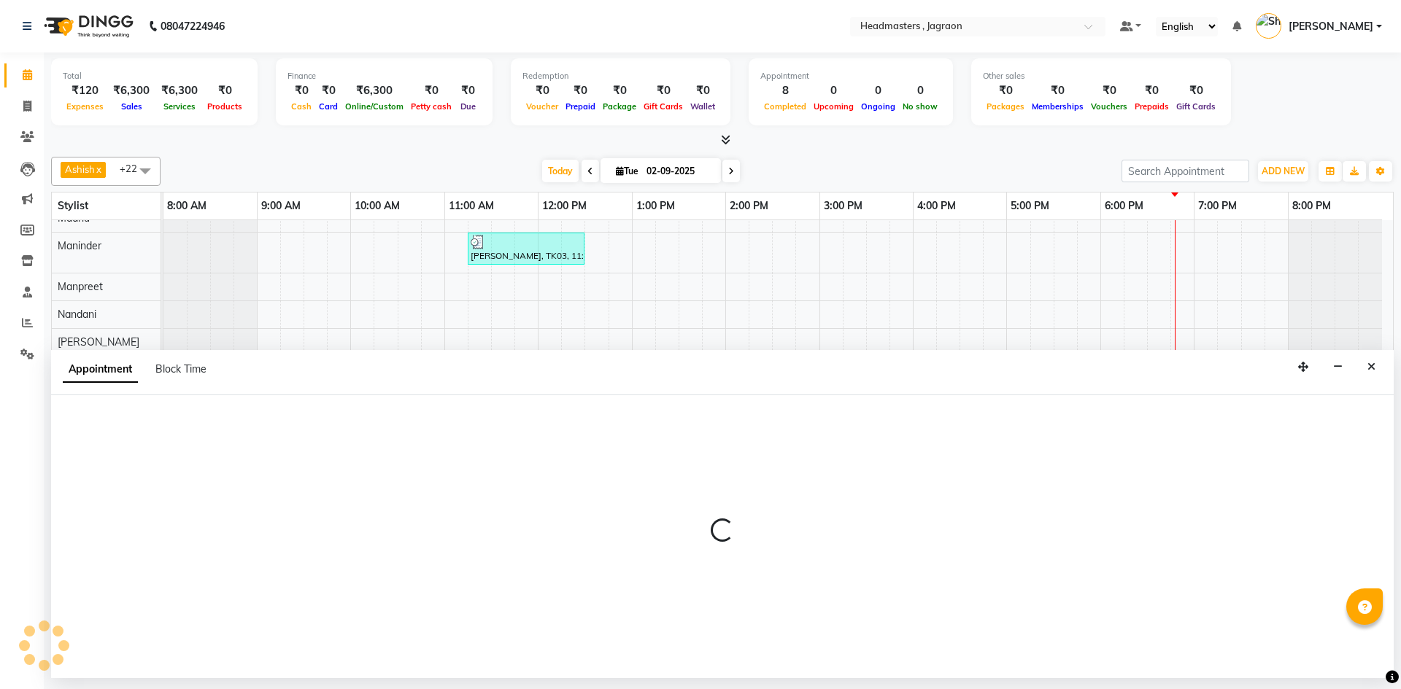
select select "90695"
select select "900"
select select "tentative"
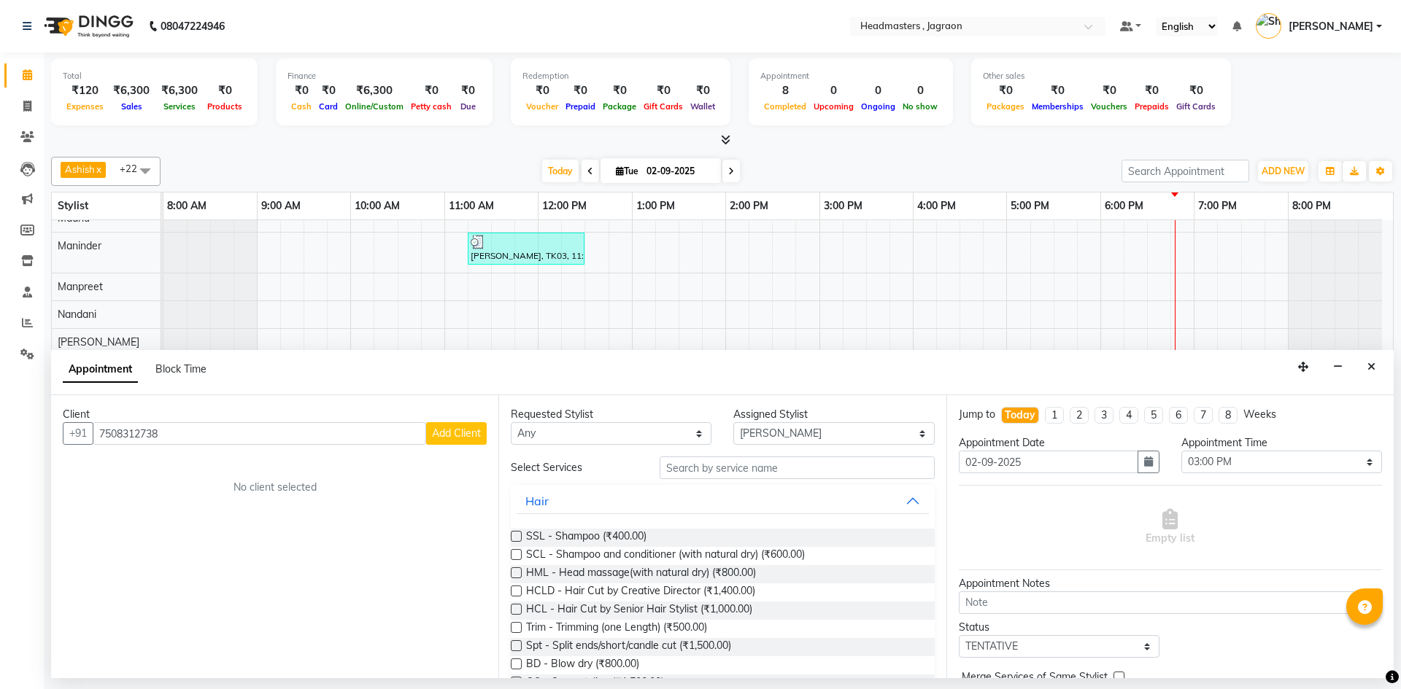
type input "7508312738"
click at [445, 427] on span "Add Client" at bounding box center [456, 433] width 49 height 13
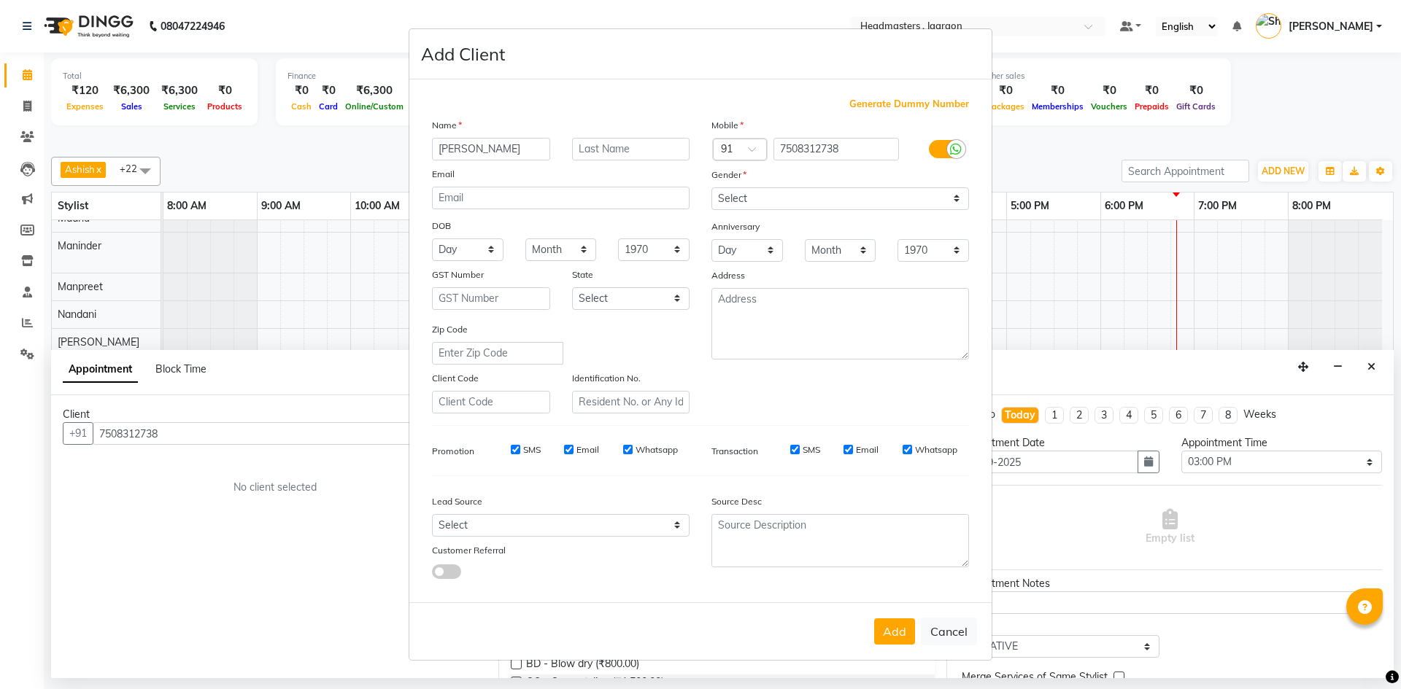
type input "[PERSON_NAME]"
click at [597, 149] on input "text" at bounding box center [631, 149] width 118 height 23
type input "[PERSON_NAME]"
click at [801, 187] on select "Select [DEMOGRAPHIC_DATA] [DEMOGRAPHIC_DATA] Other Prefer Not To Say" at bounding box center [840, 198] width 258 height 23
select select "[DEMOGRAPHIC_DATA]"
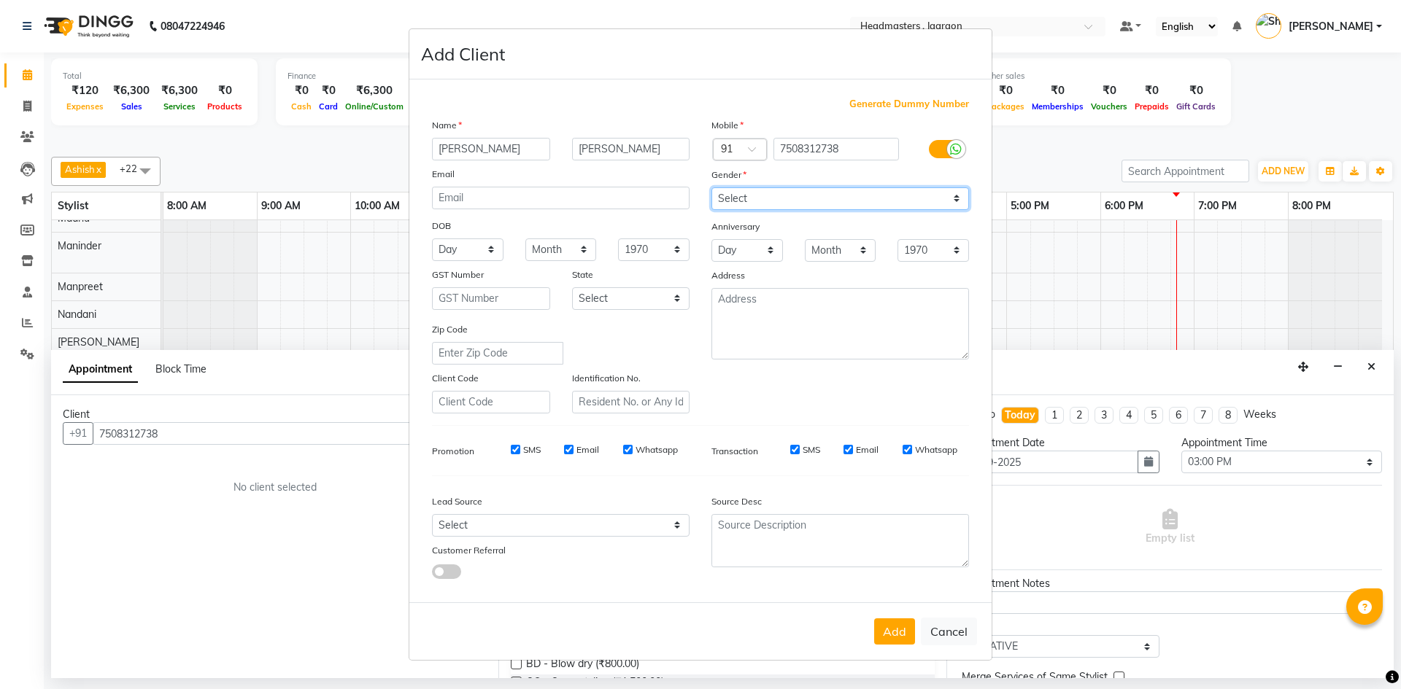
click at [711, 187] on select "Select [DEMOGRAPHIC_DATA] [DEMOGRAPHIC_DATA] Other Prefer Not To Say" at bounding box center [840, 198] width 258 height 23
click at [890, 626] on button "Add" at bounding box center [894, 632] width 41 height 26
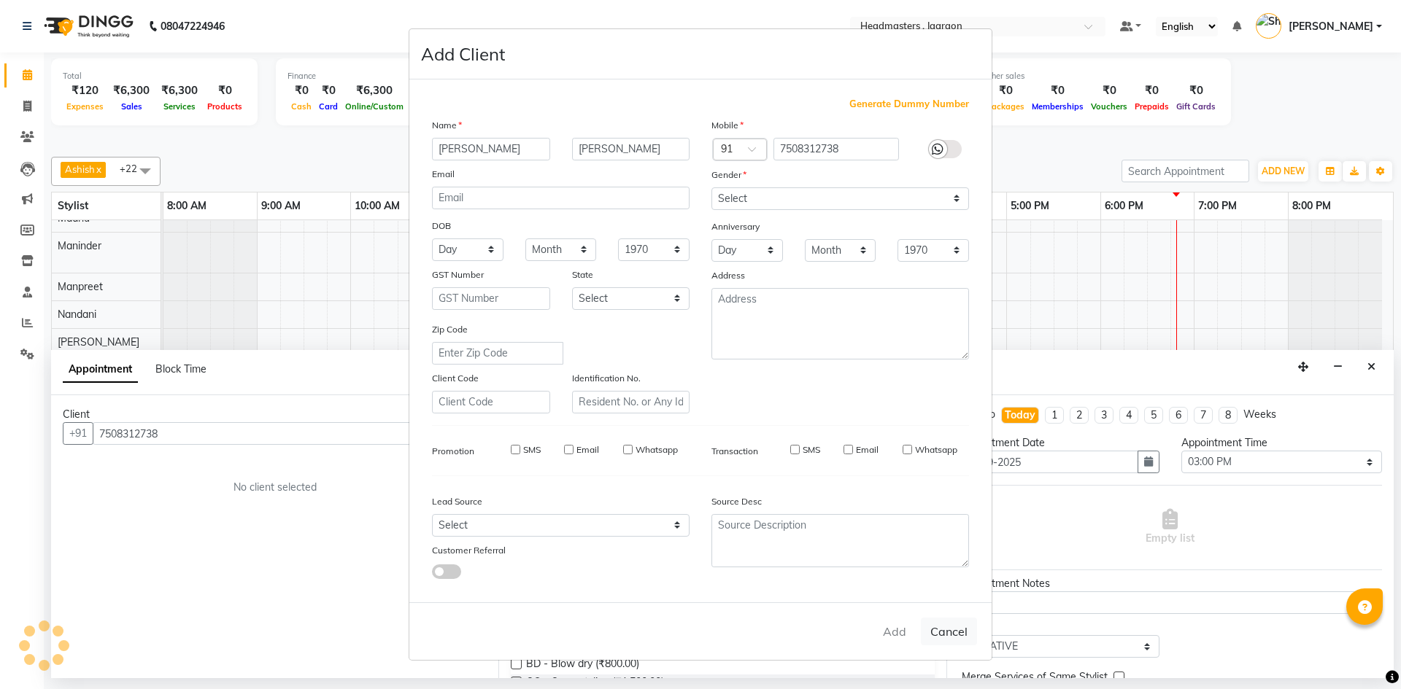
select select
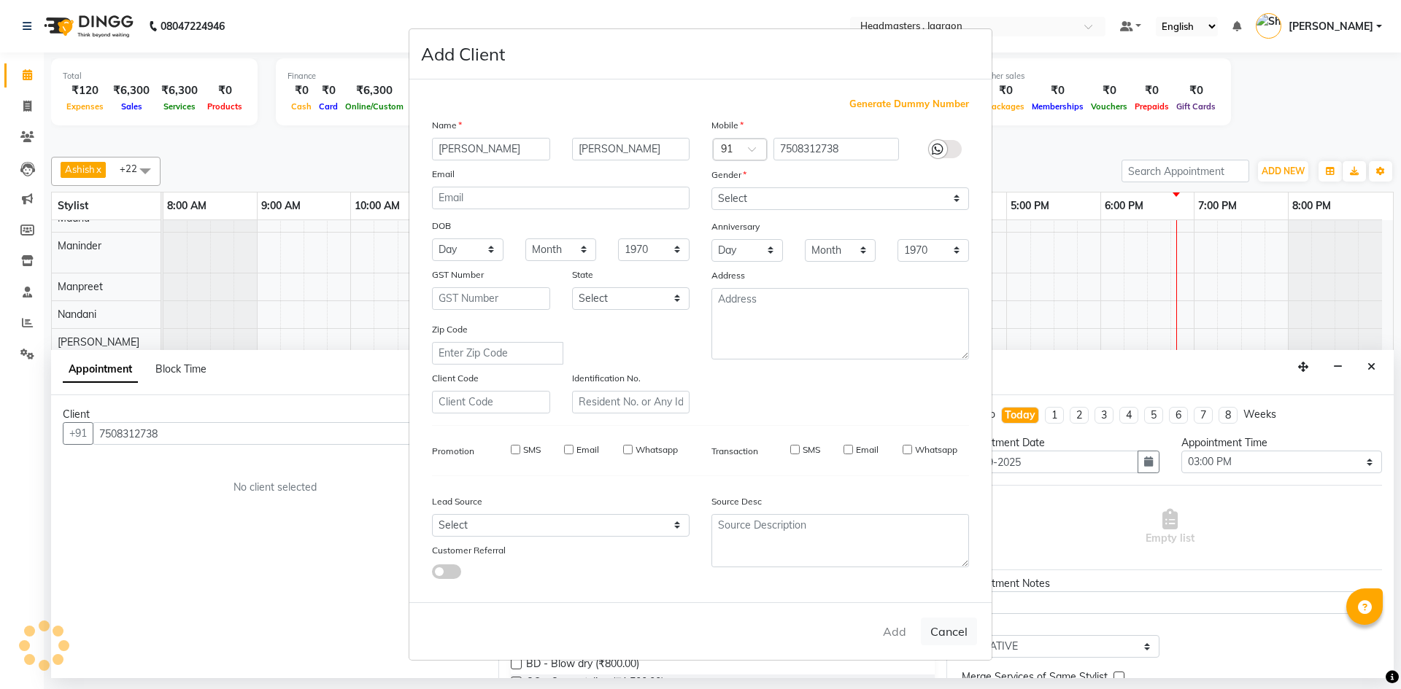
select select
checkbox input "false"
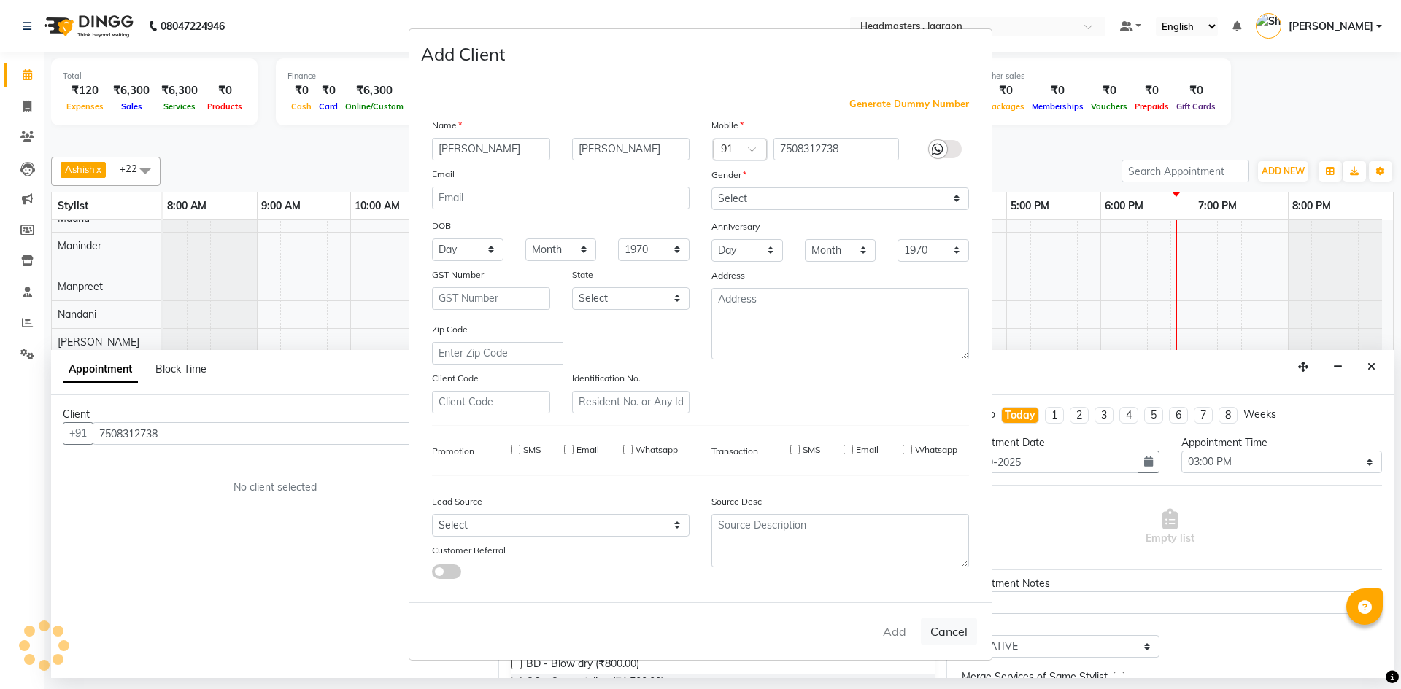
checkbox input "false"
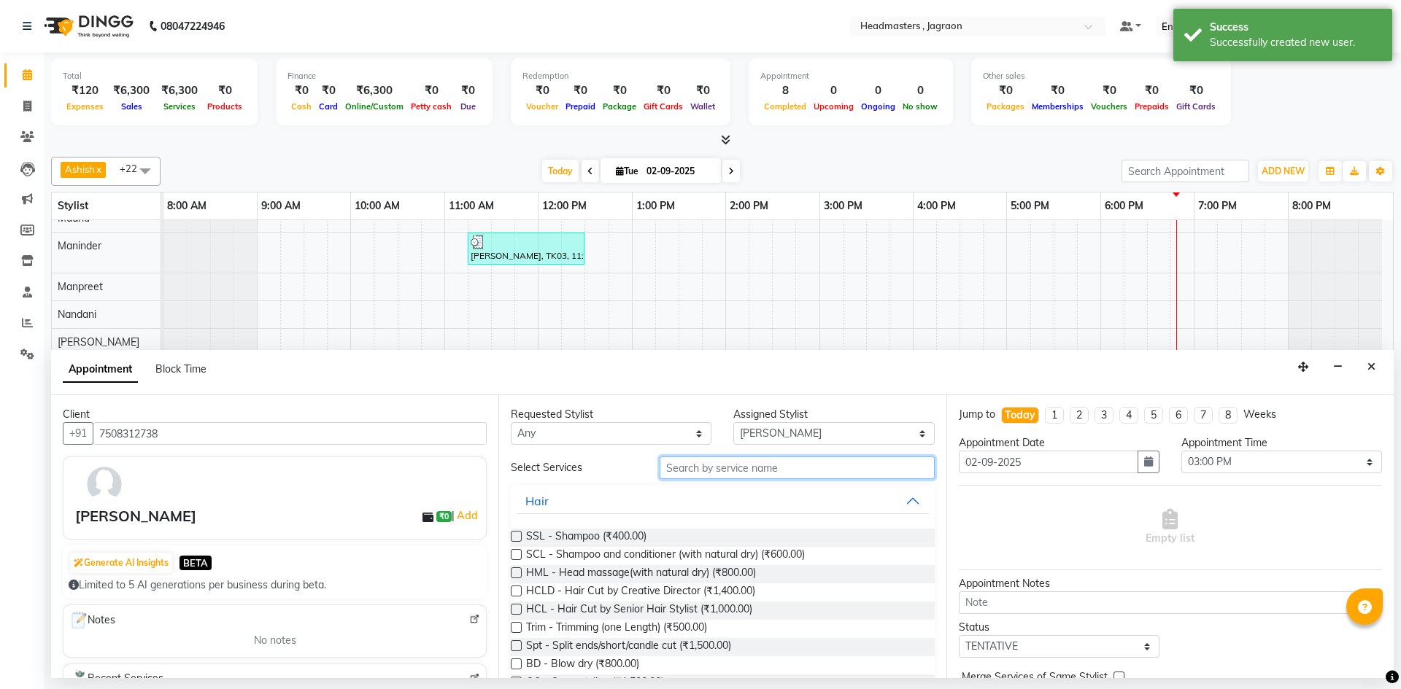
click at [719, 474] on input "text" at bounding box center [796, 468] width 275 height 23
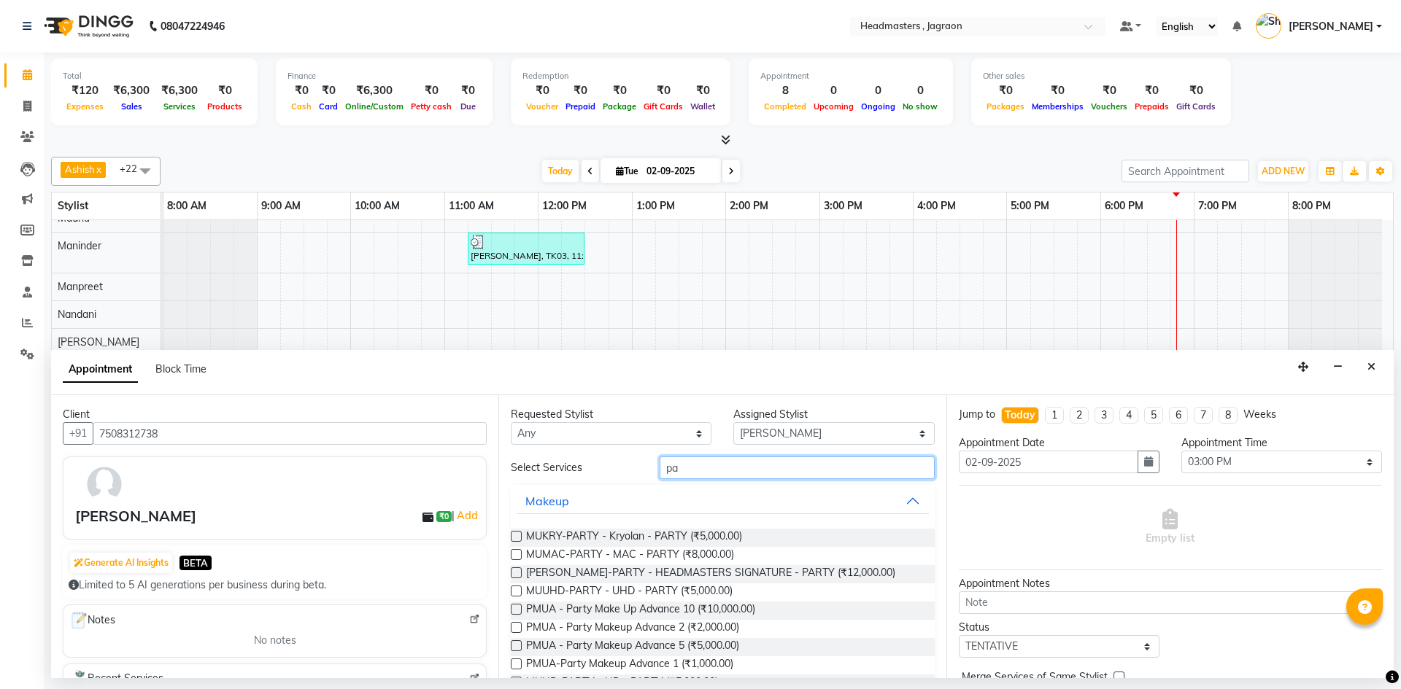
type input "p"
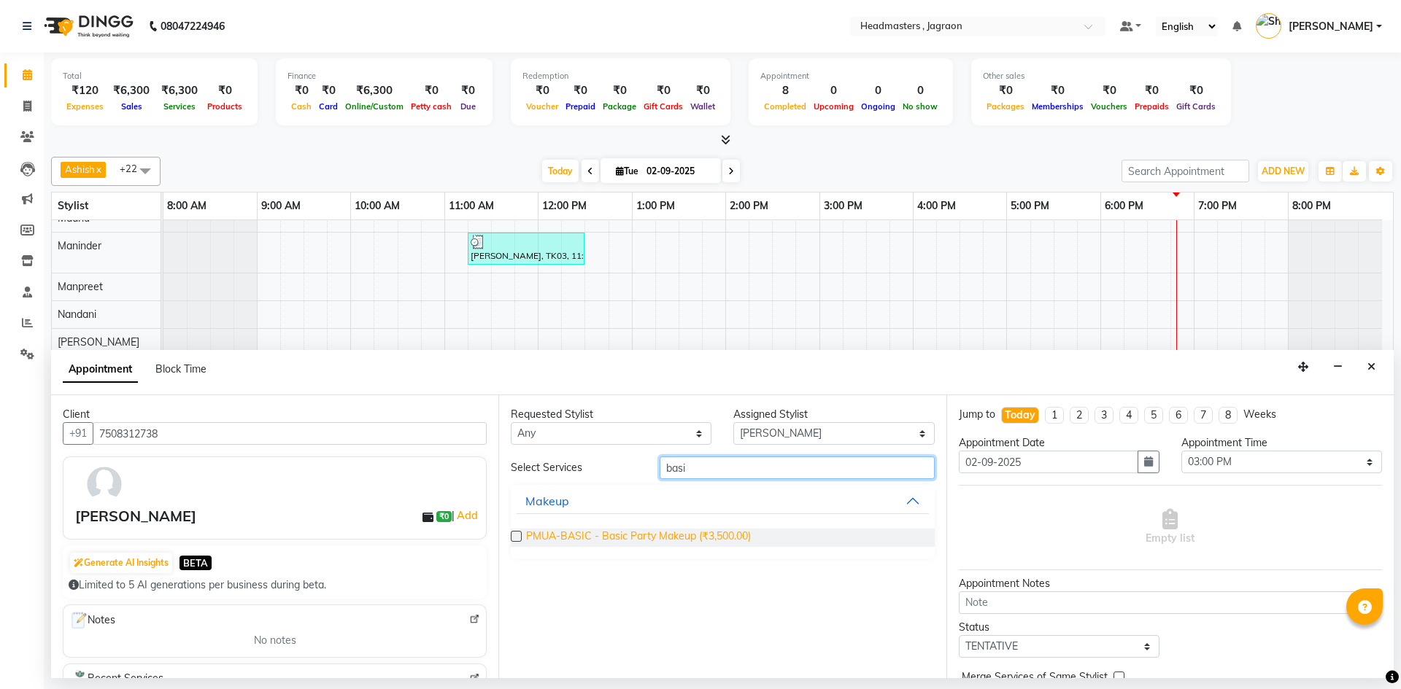
type input "basi"
click at [709, 541] on span "PMUA-BASIC - Basic Party Makeup (₹3,500.00)" at bounding box center [638, 538] width 225 height 18
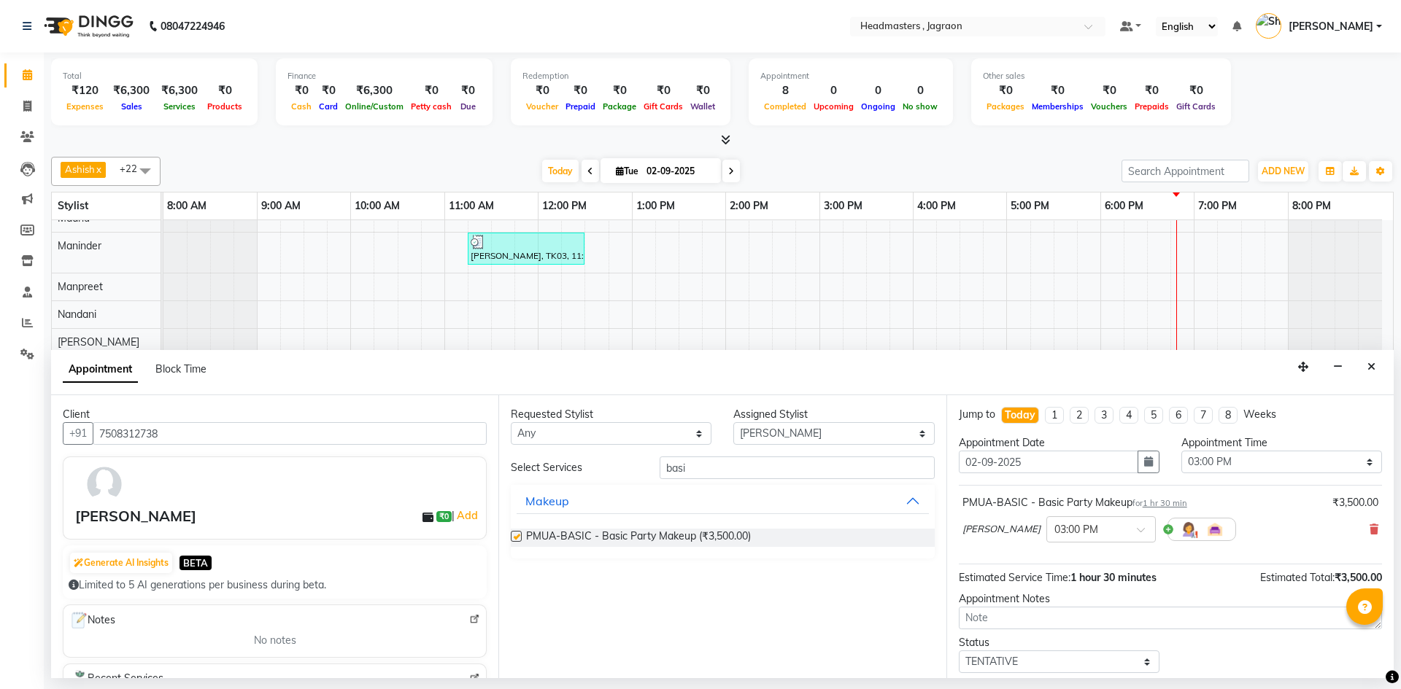
checkbox input "false"
click at [719, 468] on input "basi" at bounding box center [796, 468] width 275 height 23
type input "b"
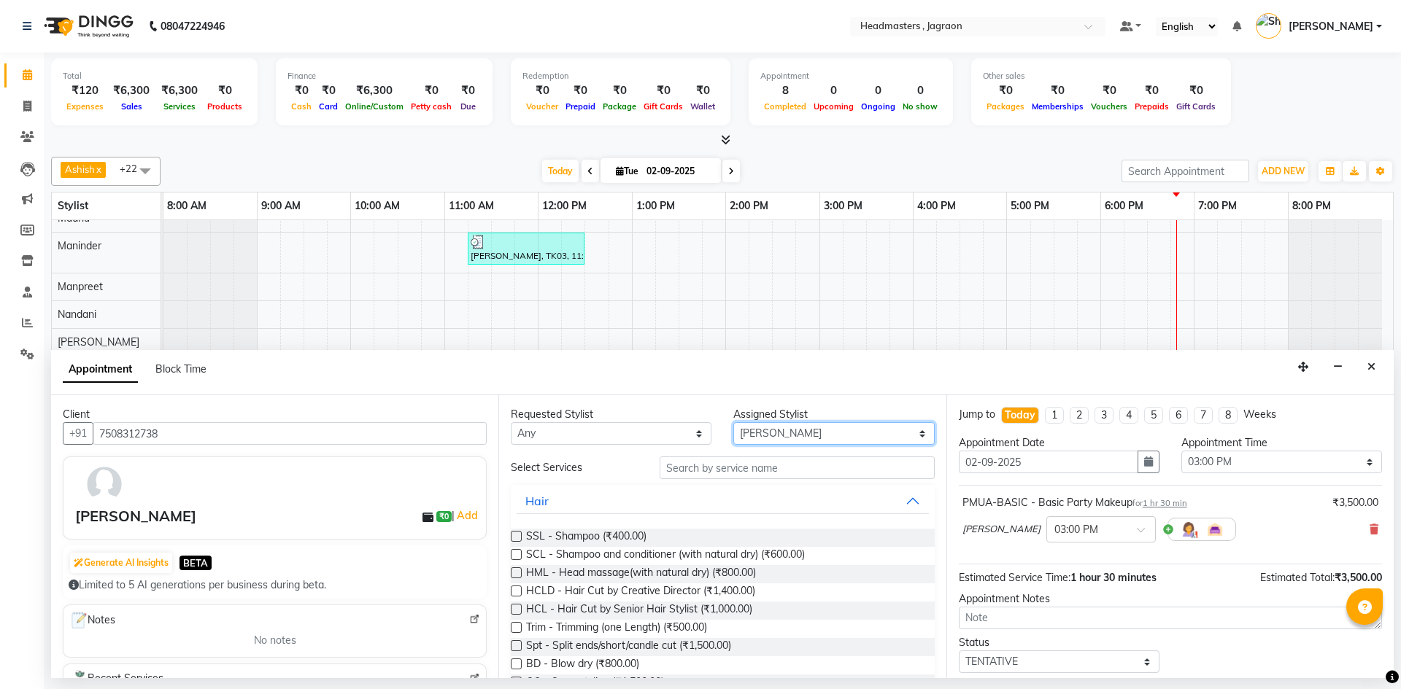
click at [759, 435] on select "Select Ashish Divya Harpreet HM Jagraon [PERSON_NAME] [PERSON_NAME] [PERSON_NAM…" at bounding box center [833, 433] width 201 height 23
select select "69016"
click at [733, 422] on select "Select Ashish Divya Harpreet HM Jagraon [PERSON_NAME] [PERSON_NAME] [PERSON_NAM…" at bounding box center [833, 433] width 201 height 23
click at [785, 468] on input "text" at bounding box center [796, 468] width 275 height 23
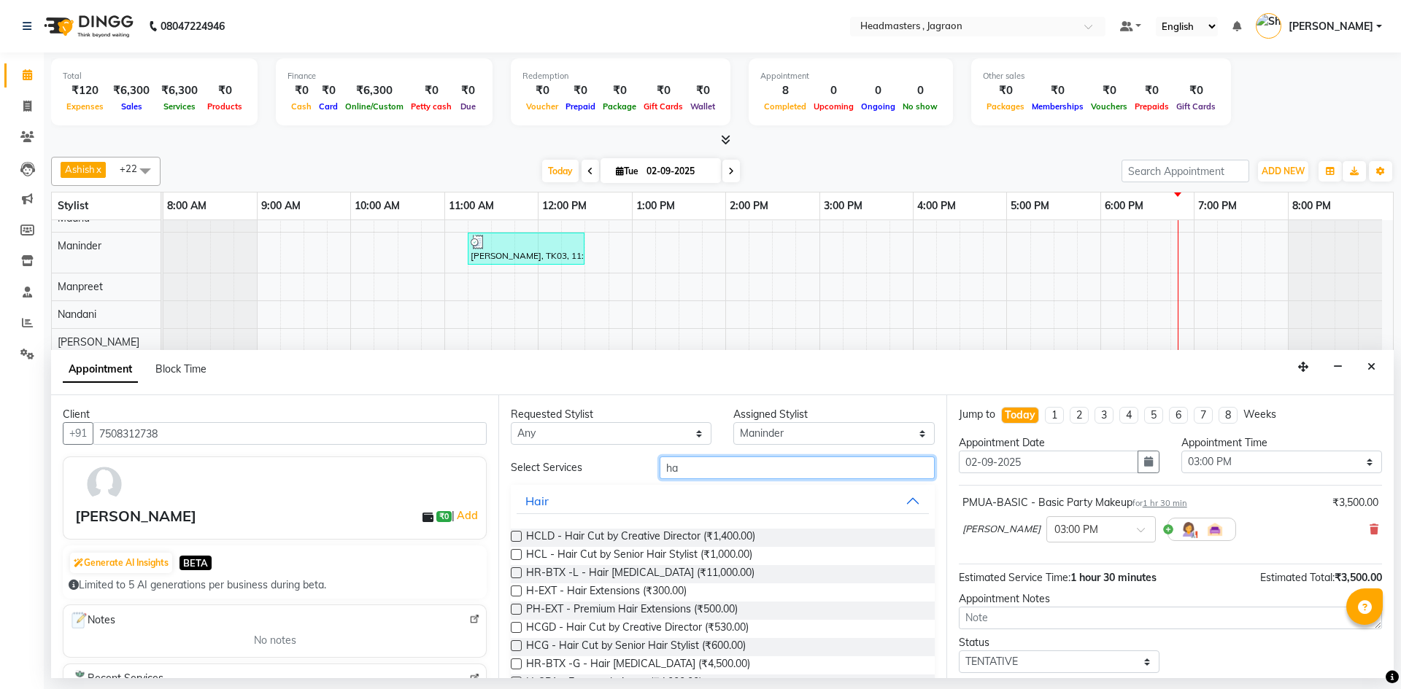
type input "h"
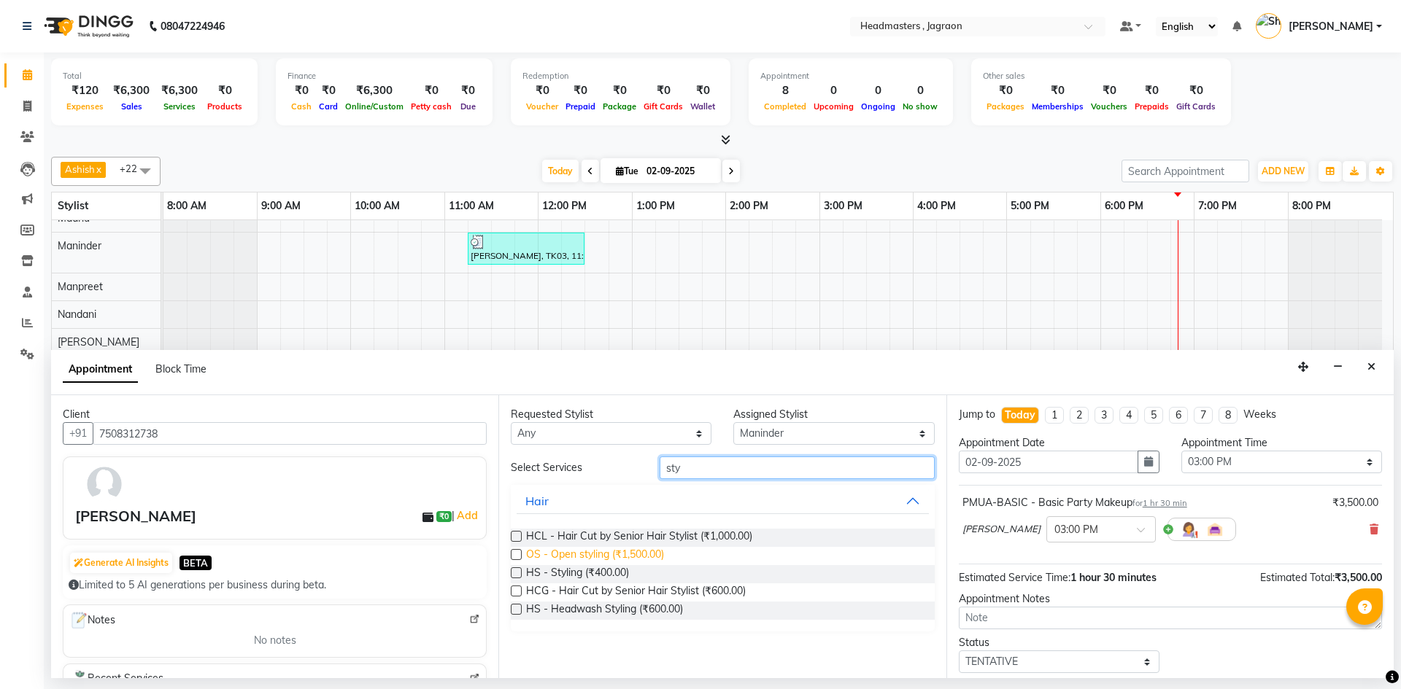
type input "sty"
click at [646, 557] on span "OS - Open styling (₹1,500.00)" at bounding box center [595, 556] width 138 height 18
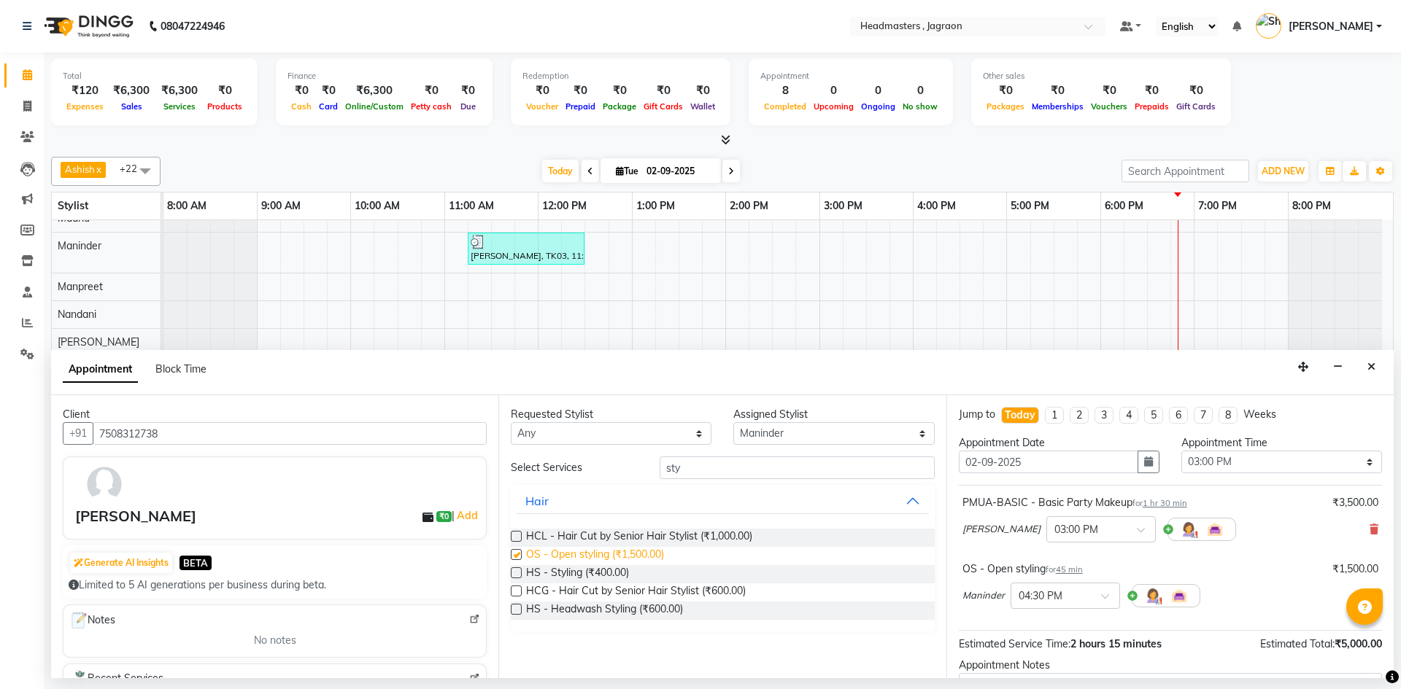
checkbox input "false"
click at [699, 457] on input "sty" at bounding box center [796, 468] width 275 height 23
type input "s"
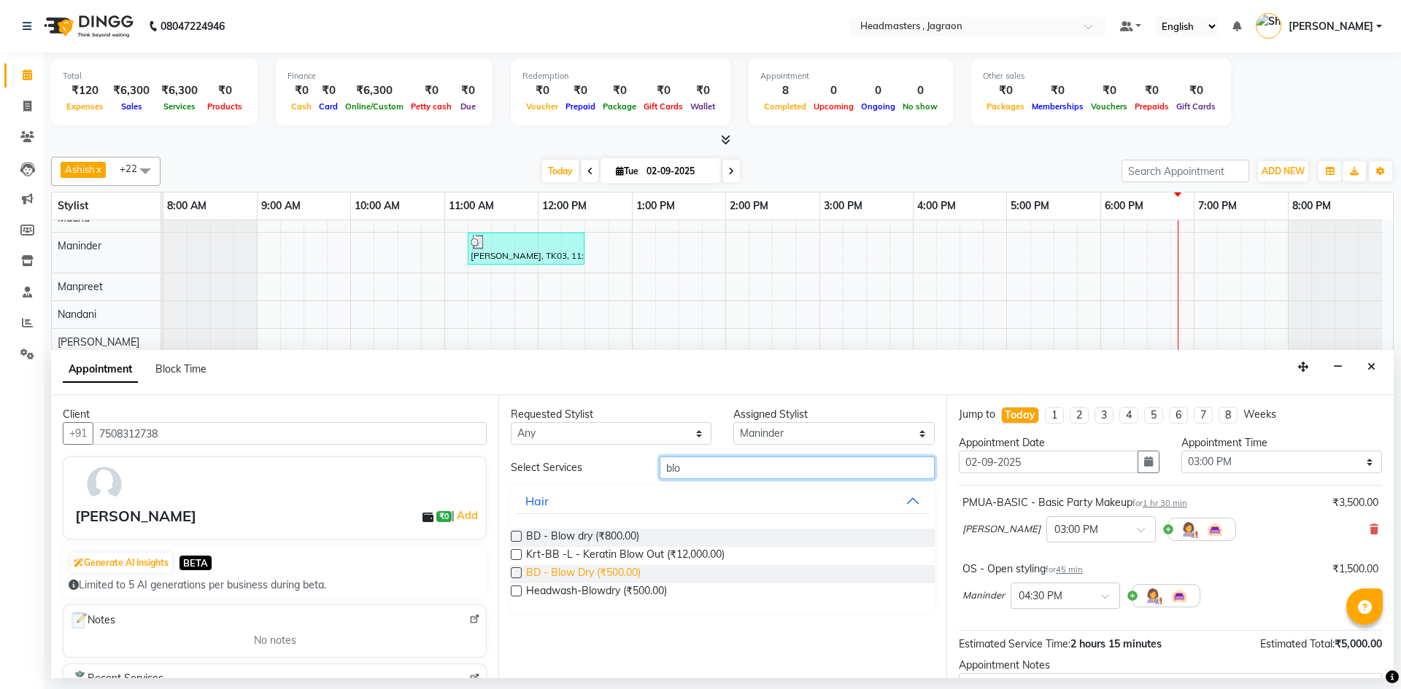
type input "blo"
click at [622, 571] on span "BD - Blow Dry (₹500.00)" at bounding box center [583, 574] width 115 height 18
checkbox input "false"
click at [684, 476] on input "blo" at bounding box center [796, 468] width 275 height 23
type input "b"
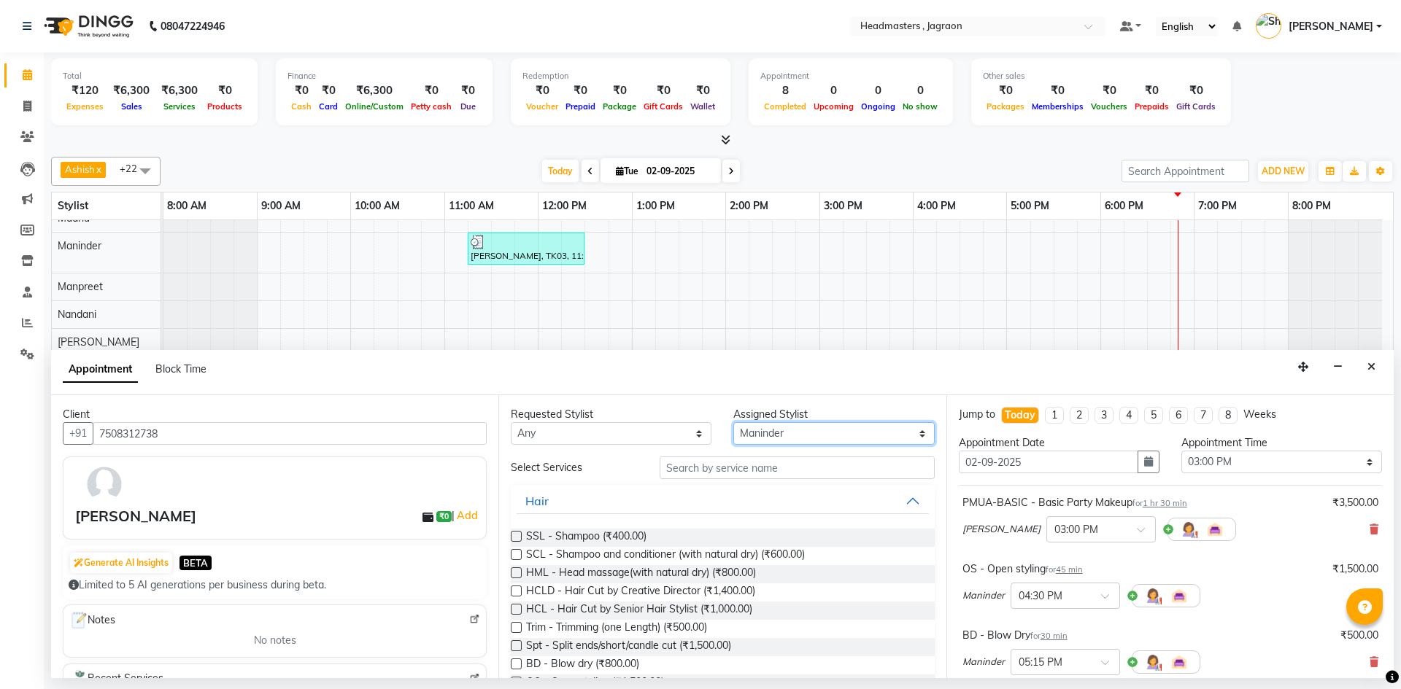
click at [754, 436] on select "Select Ashish Divya Harpreet HM Jagraon [PERSON_NAME] [PERSON_NAME] [PERSON_NAM…" at bounding box center [833, 433] width 201 height 23
select select "54704"
click at [733, 422] on select "Select Ashish Divya Harpreet HM Jagraon [PERSON_NAME] [PERSON_NAME] [PERSON_NAM…" at bounding box center [833, 433] width 201 height 23
click at [759, 471] on input "text" at bounding box center [796, 468] width 275 height 23
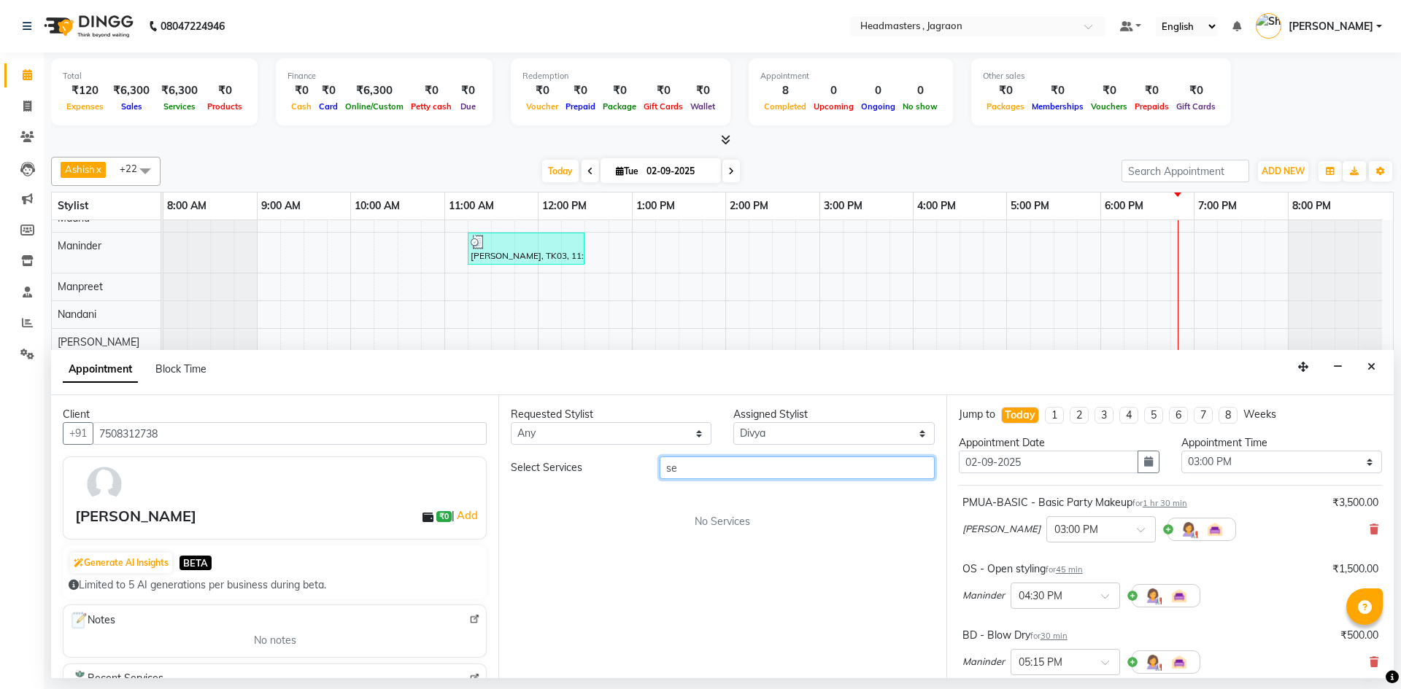
type input "s"
type input "d"
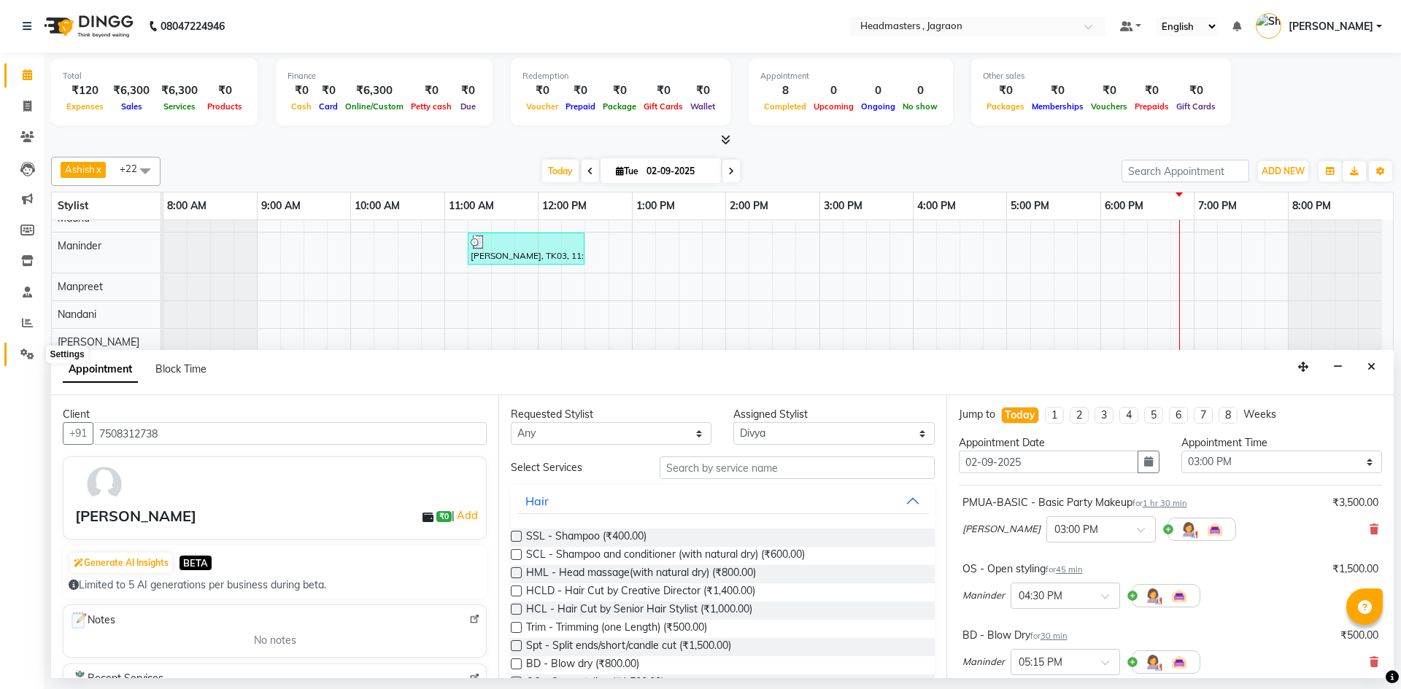
click at [28, 357] on icon at bounding box center [27, 354] width 14 height 11
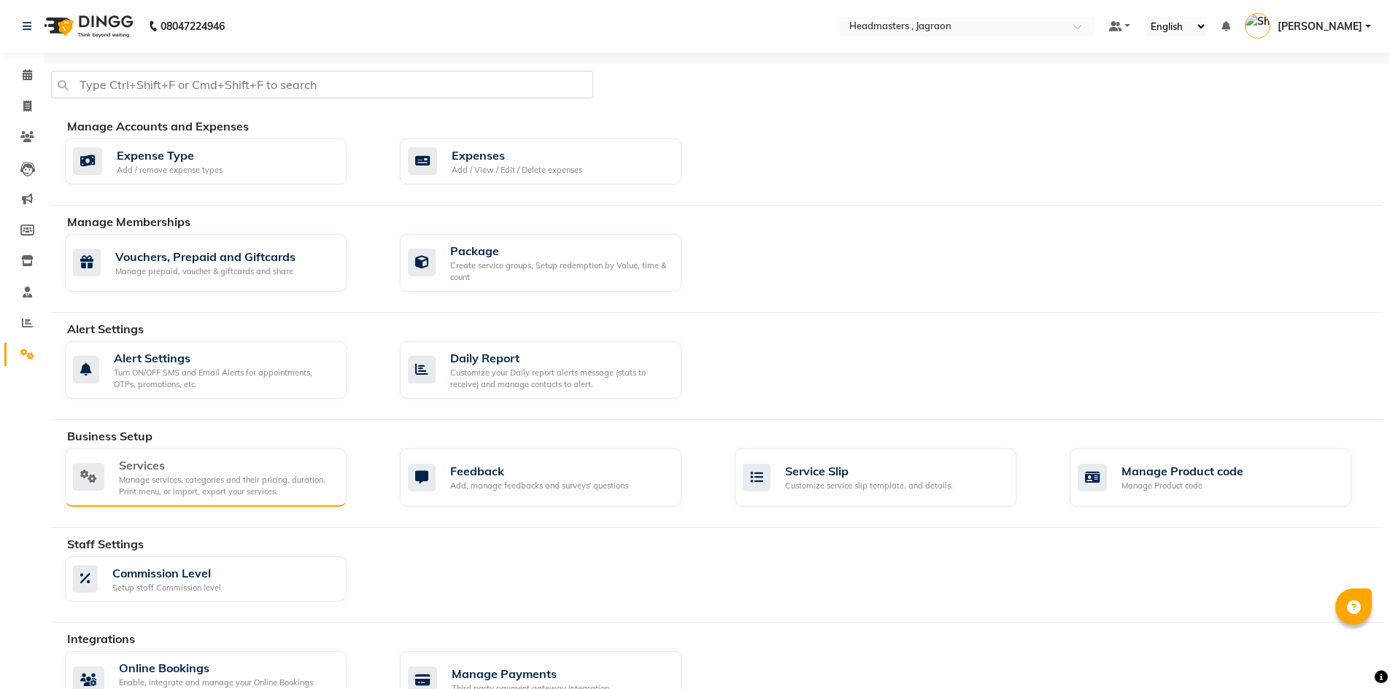
click at [264, 461] on div "Services" at bounding box center [227, 466] width 216 height 18
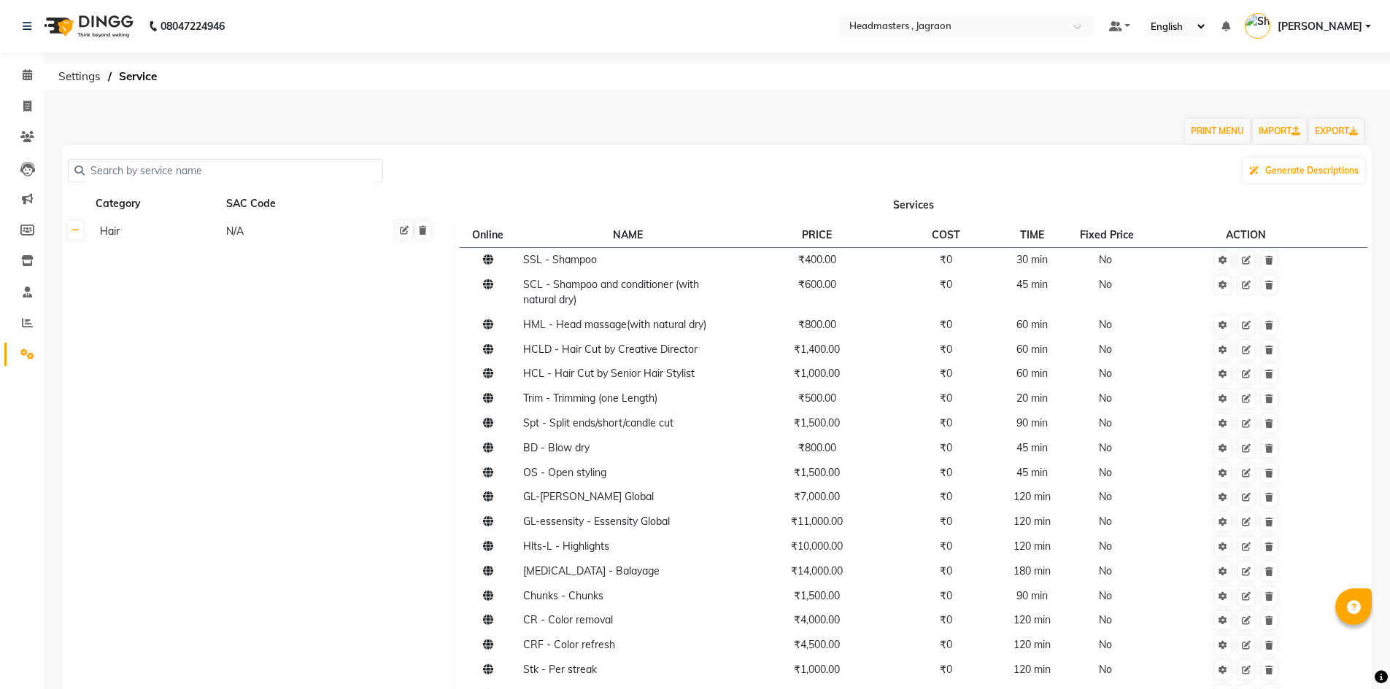
click at [351, 179] on input "text" at bounding box center [231, 171] width 292 height 23
click at [352, 169] on input "text" at bounding box center [231, 171] width 292 height 23
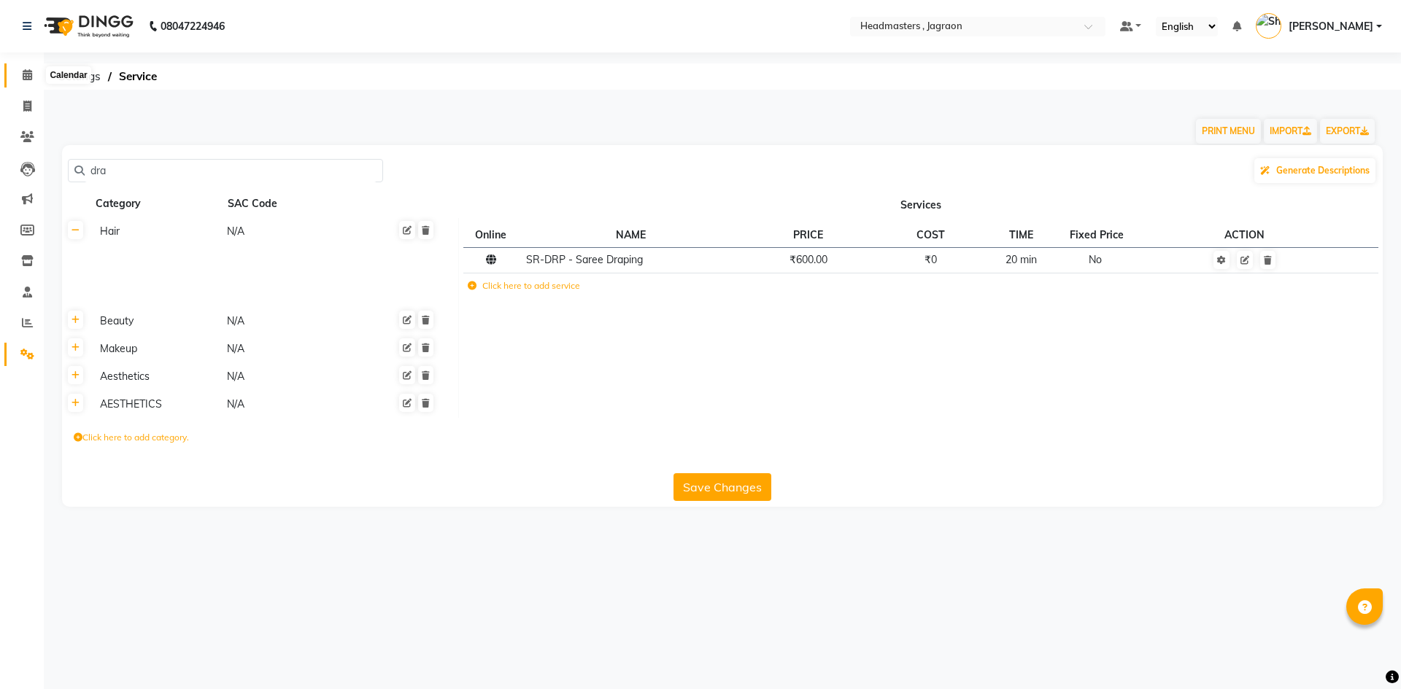
type input "dra"
click at [28, 72] on icon at bounding box center [27, 74] width 9 height 11
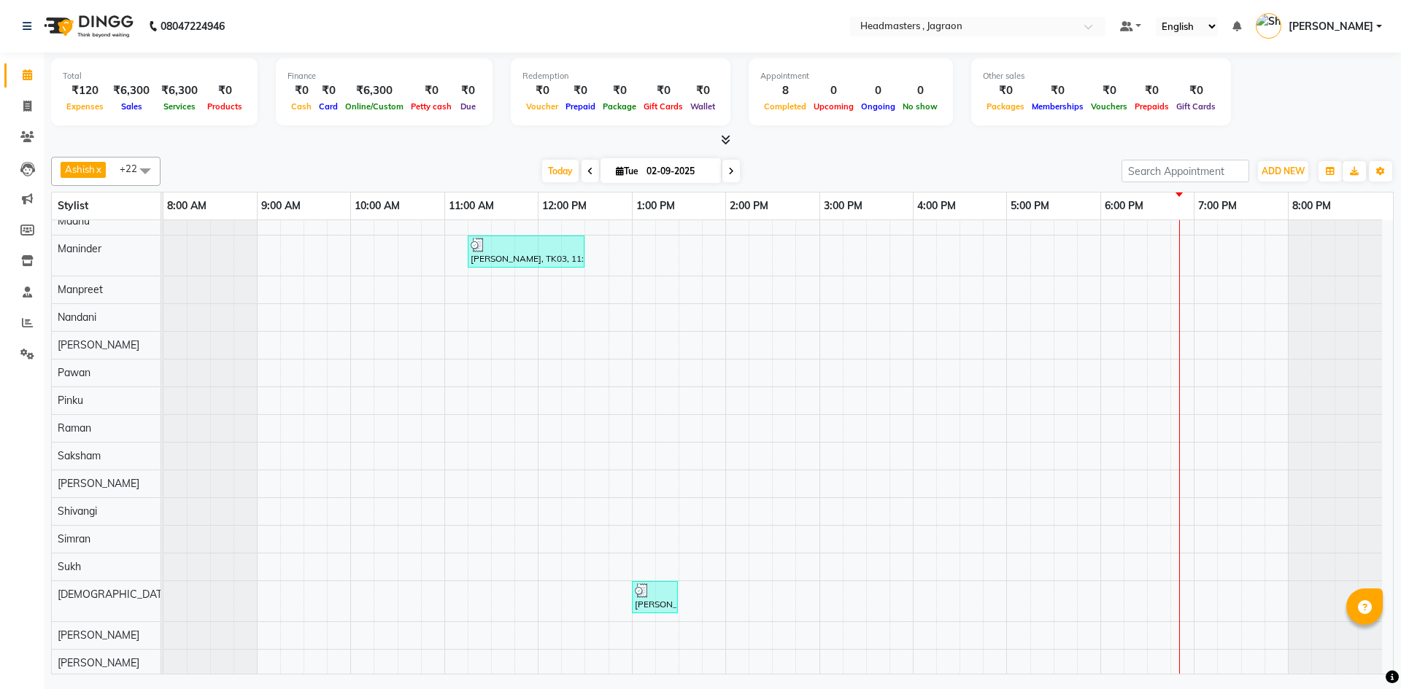
scroll to position [314, 0]
click at [832, 658] on div "[PERSON_NAME] [PERSON_NAME], TK01, 11:00 AM-11:45 AM, HCGD - Hair Cut by Creati…" at bounding box center [777, 290] width 1229 height 768
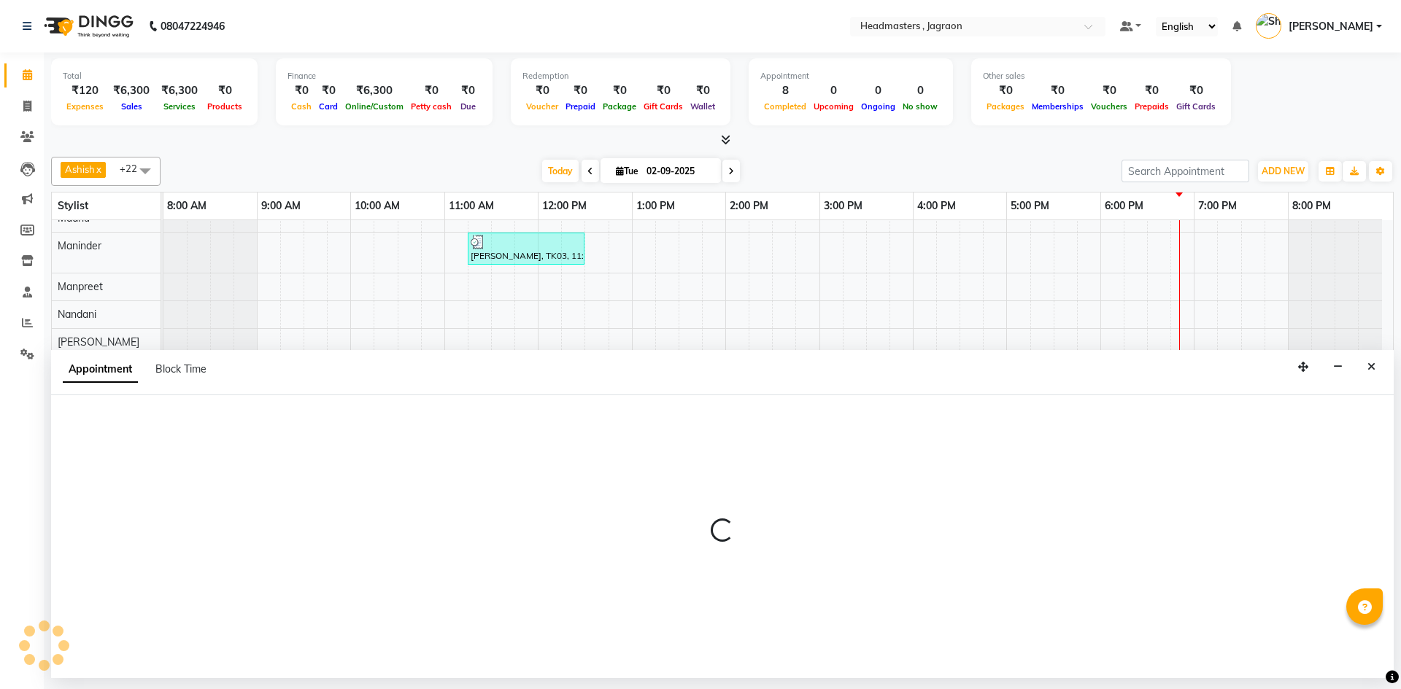
select select "90695"
select select "tentative"
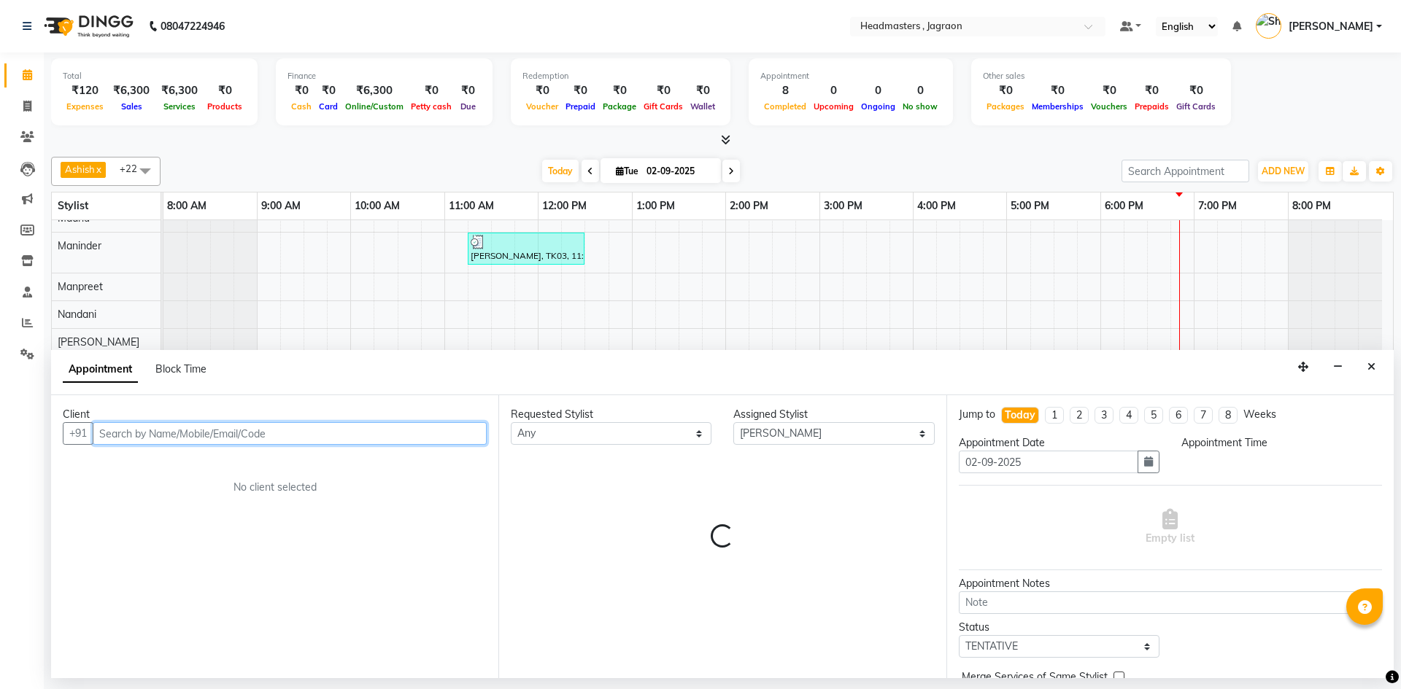
select select "900"
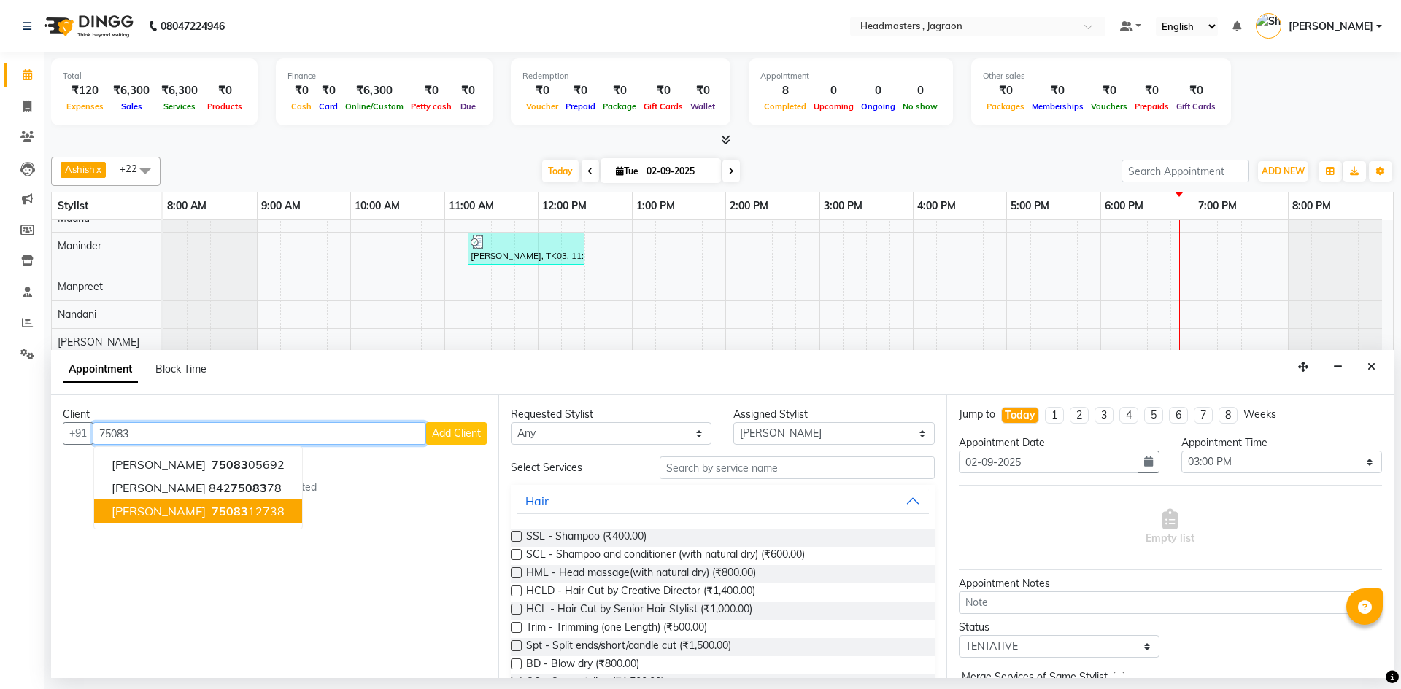
click at [233, 511] on ngb-highlight "75083 12738" at bounding box center [247, 511] width 76 height 15
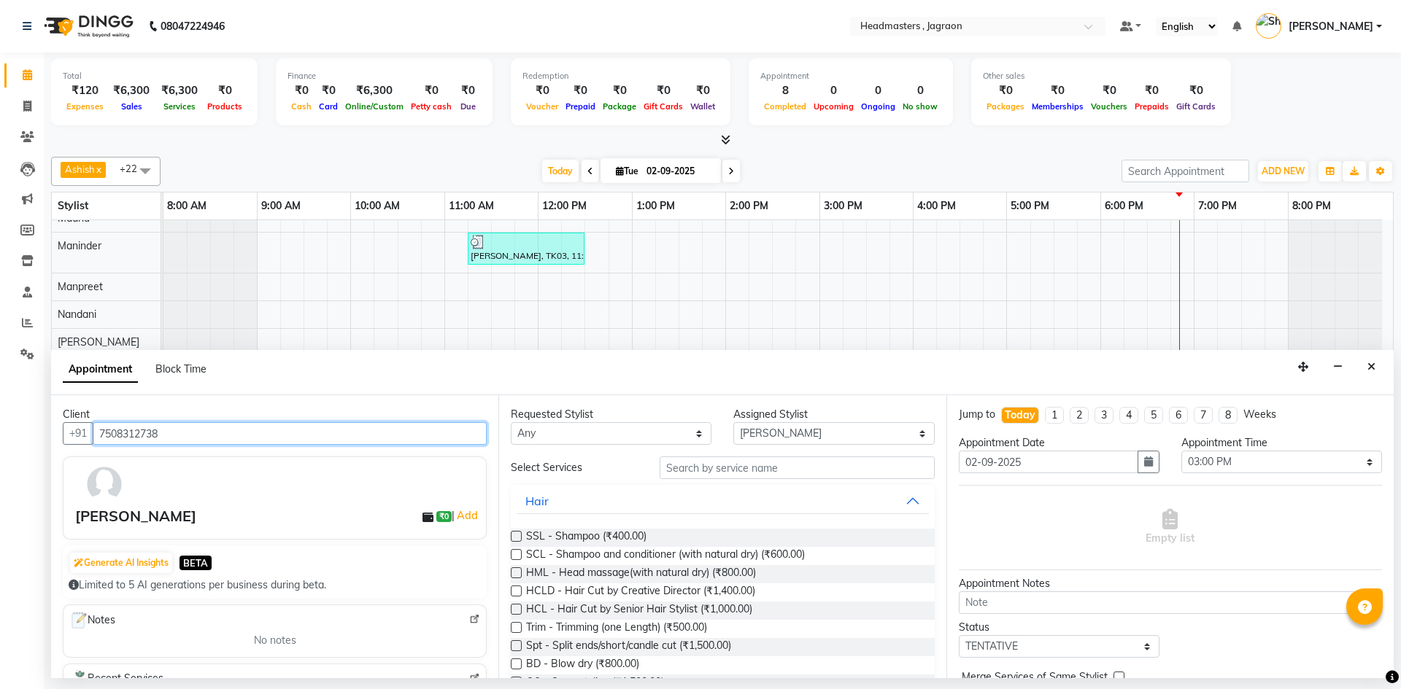
type input "7508312738"
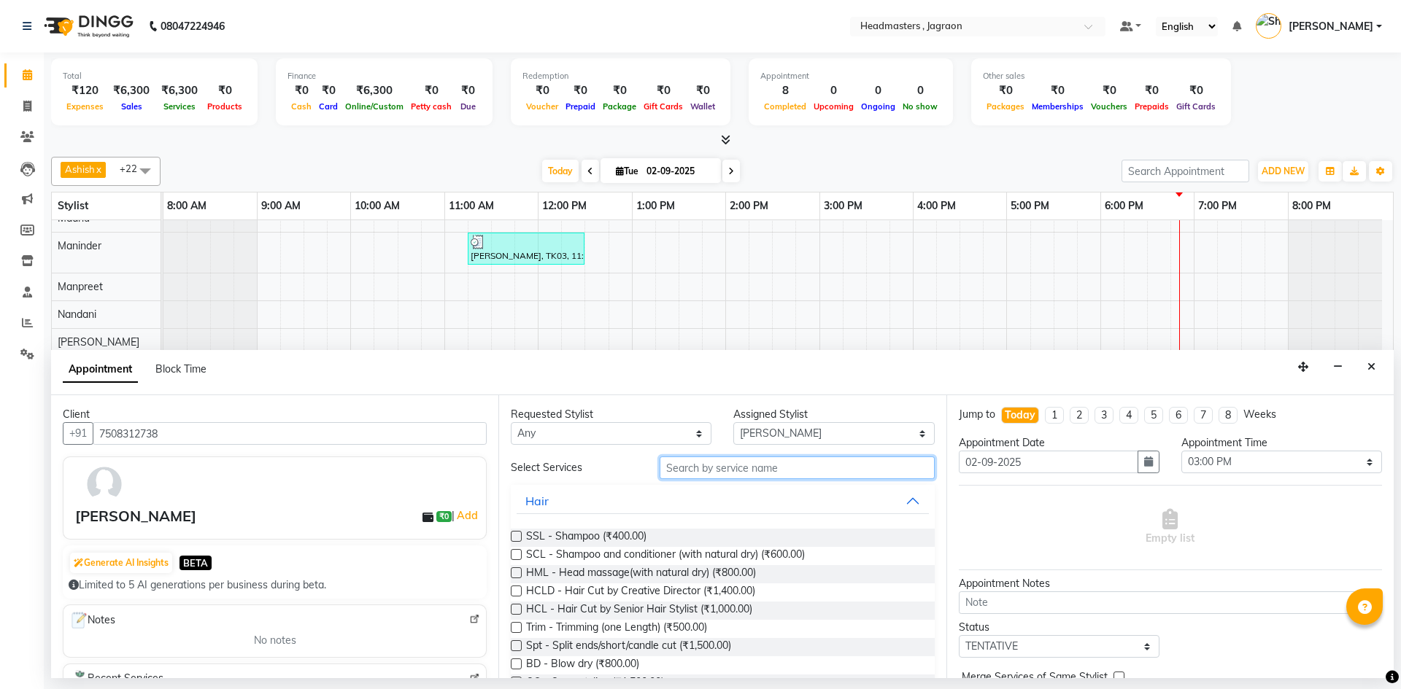
click at [707, 472] on input "text" at bounding box center [796, 468] width 275 height 23
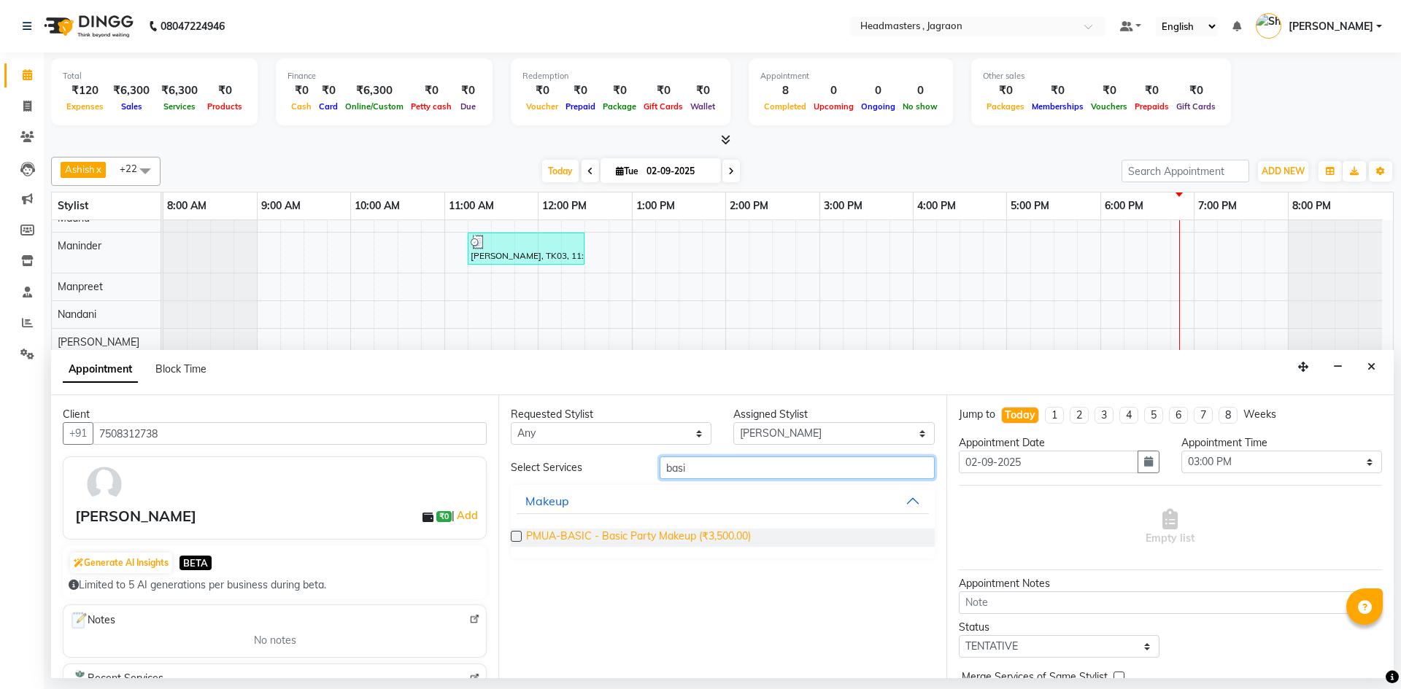
type input "basi"
click at [642, 534] on span "PMUA-BASIC - Basic Party Makeup (₹3,500.00)" at bounding box center [638, 538] width 225 height 18
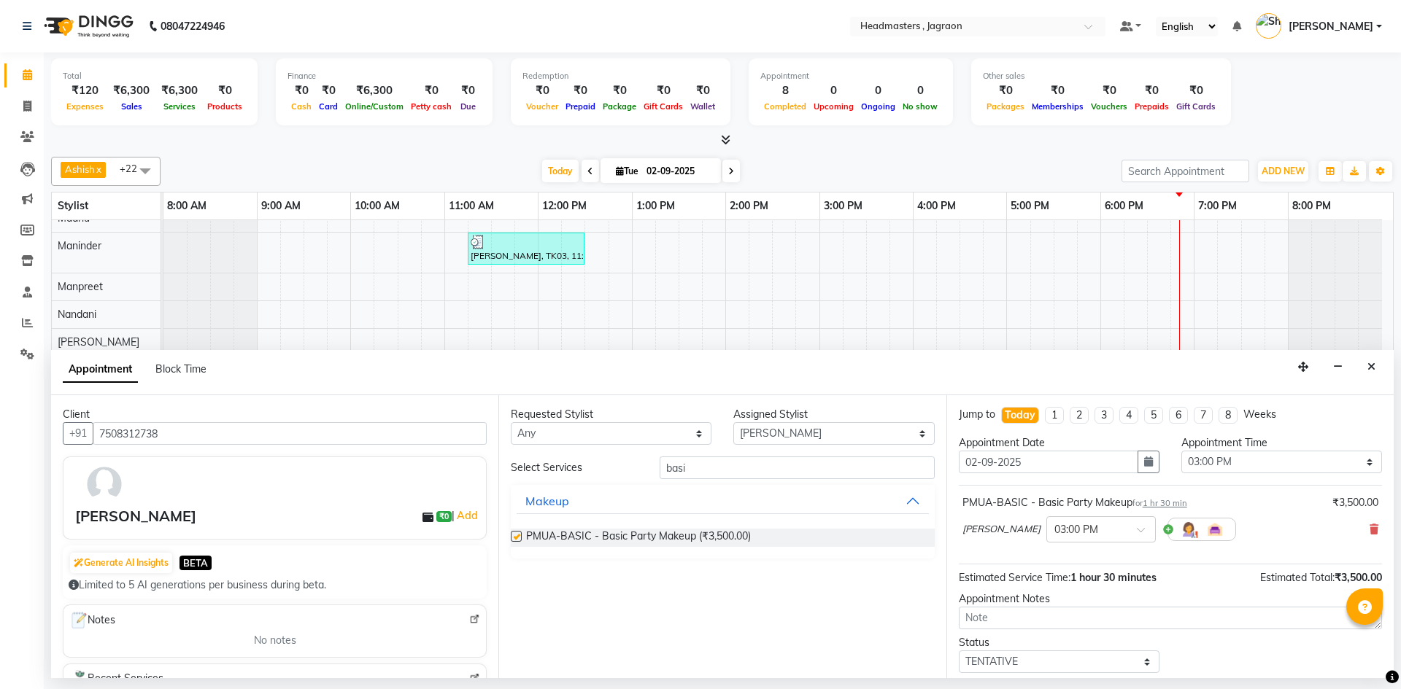
checkbox input "false"
click at [870, 428] on select "Select Ashish Divya Harpreet HM Jagraon [PERSON_NAME] [PERSON_NAME] [PERSON_NAM…" at bounding box center [833, 433] width 201 height 23
select select "69016"
click at [733, 422] on select "Select Ashish Divya Harpreet HM Jagraon [PERSON_NAME] [PERSON_NAME] [PERSON_NAM…" at bounding box center [833, 433] width 201 height 23
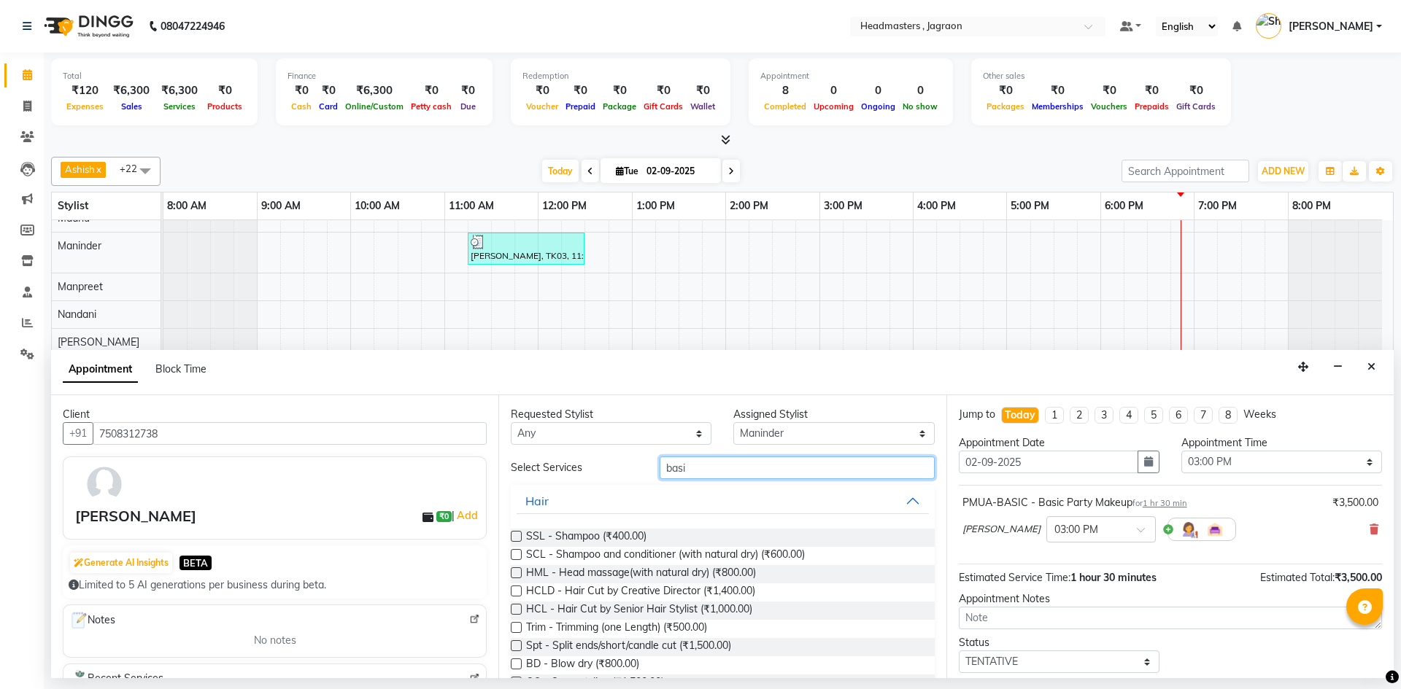
click at [700, 471] on input "basi" at bounding box center [796, 468] width 275 height 23
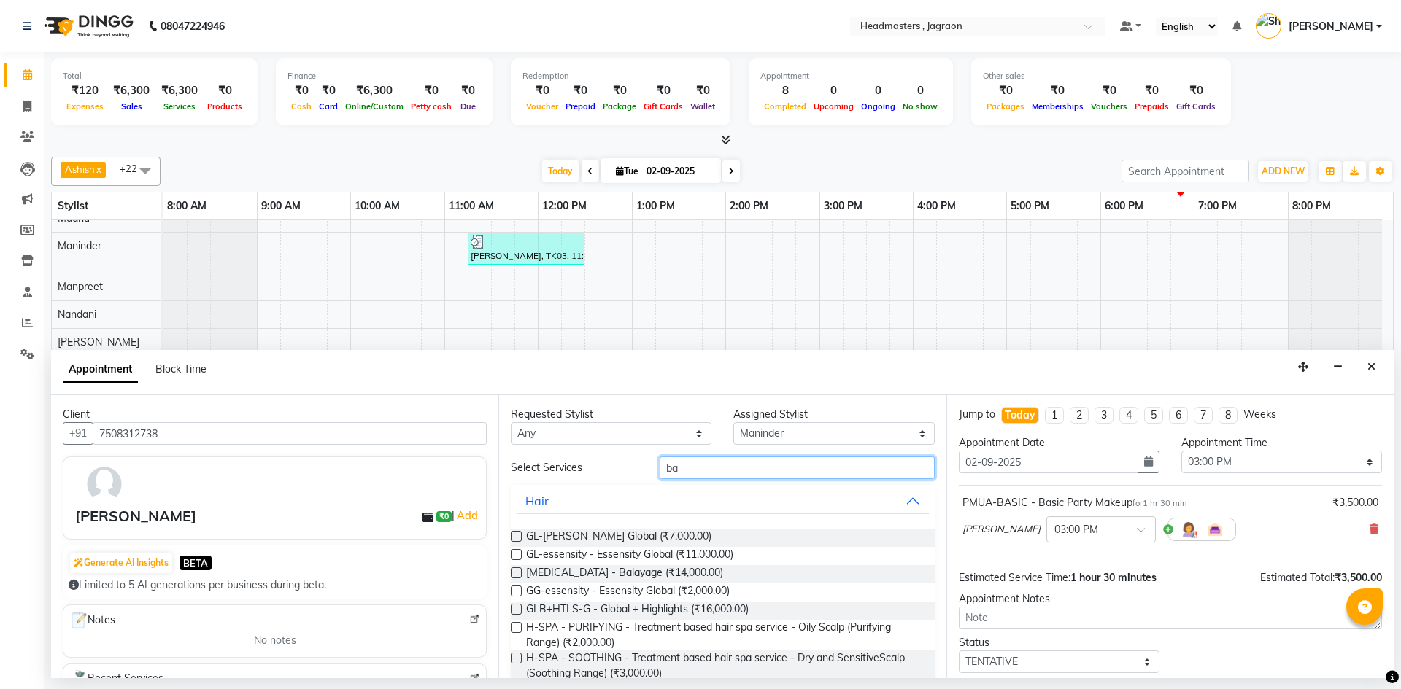
type input "b"
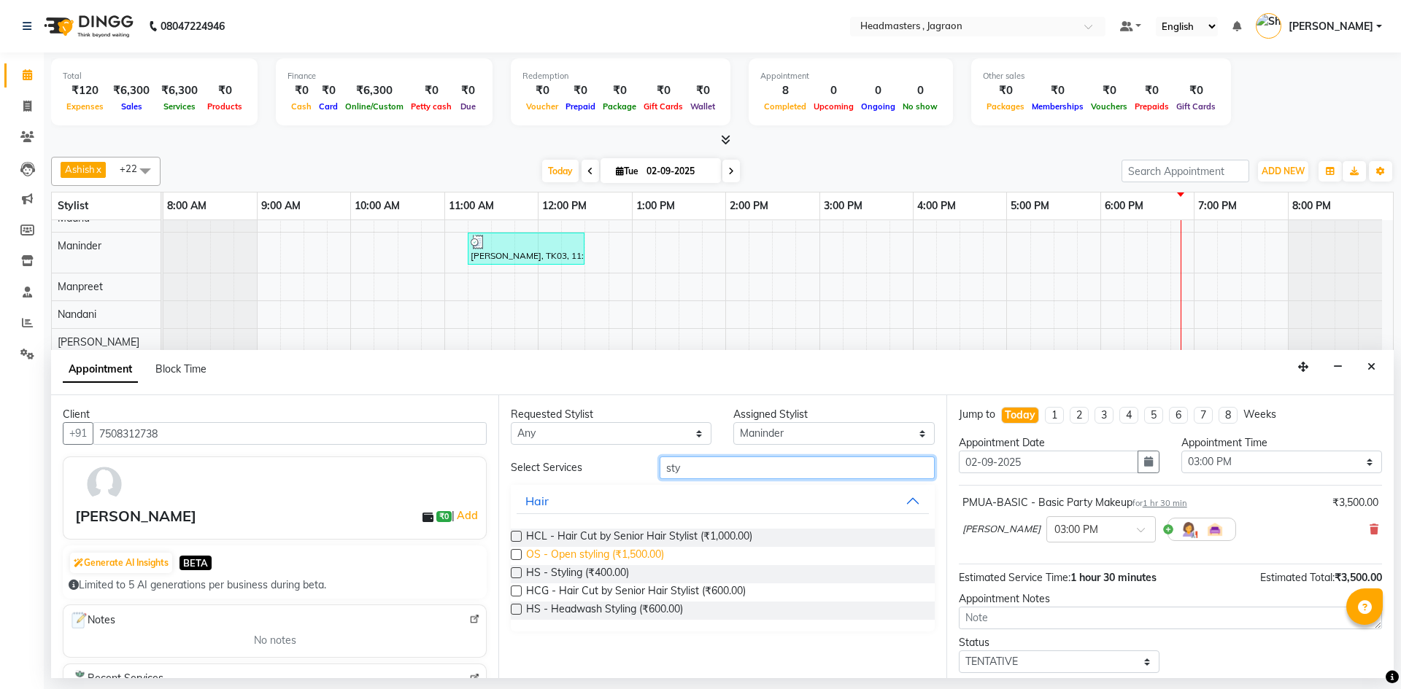
type input "sty"
click at [632, 550] on span "OS - Open styling (₹1,500.00)" at bounding box center [595, 556] width 138 height 18
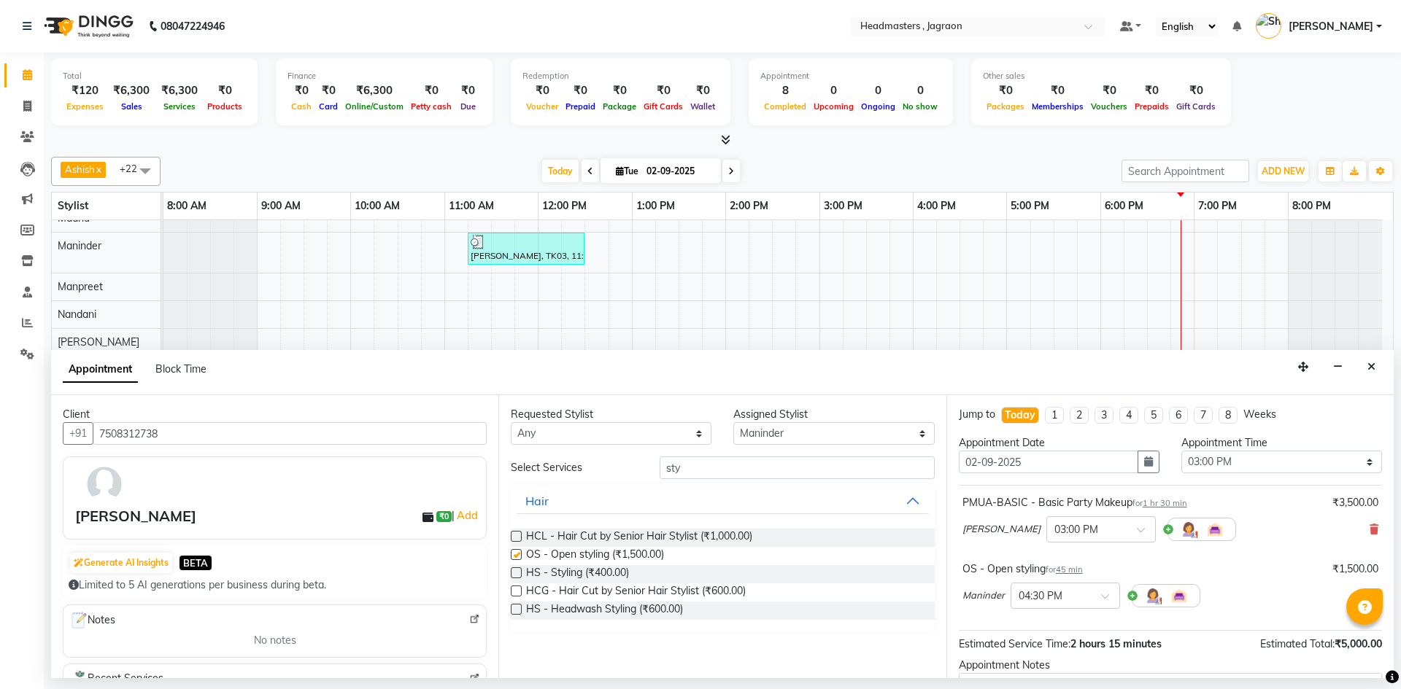
checkbox input "false"
click at [719, 465] on input "sty" at bounding box center [796, 468] width 275 height 23
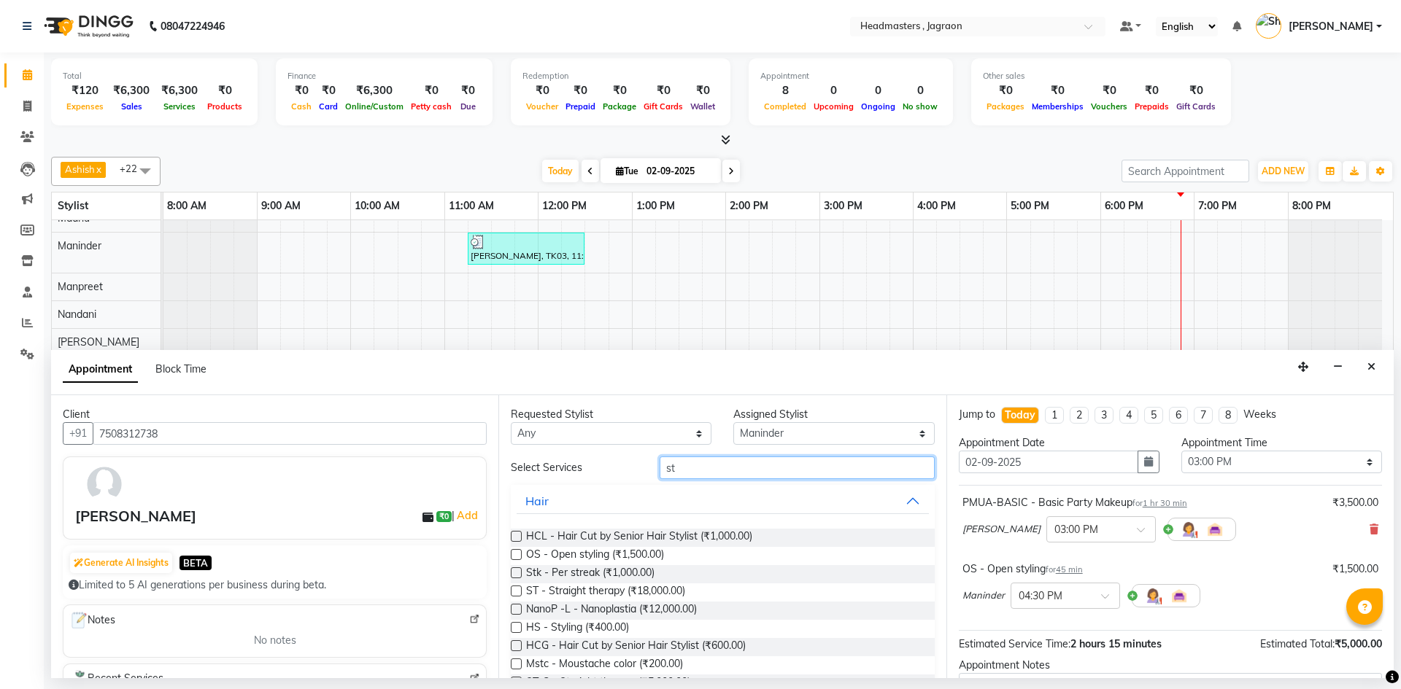
type input "s"
type input "b"
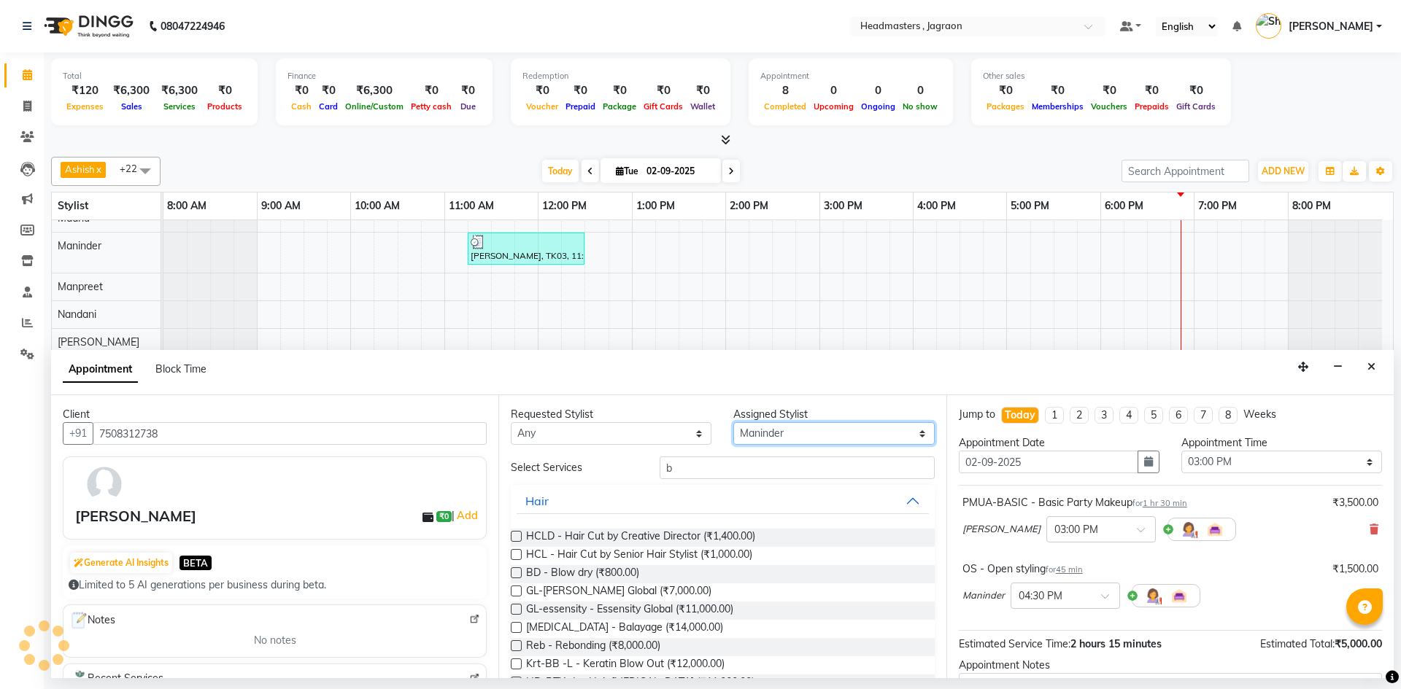
click at [763, 437] on select "Select Ashish Divya Harpreet HM Jagraon [PERSON_NAME] [PERSON_NAME] [PERSON_NAM…" at bounding box center [833, 433] width 201 height 23
select select "54705"
click at [733, 422] on select "Select Ashish Divya Harpreet HM Jagraon [PERSON_NAME] [PERSON_NAME] [PERSON_NAM…" at bounding box center [833, 433] width 201 height 23
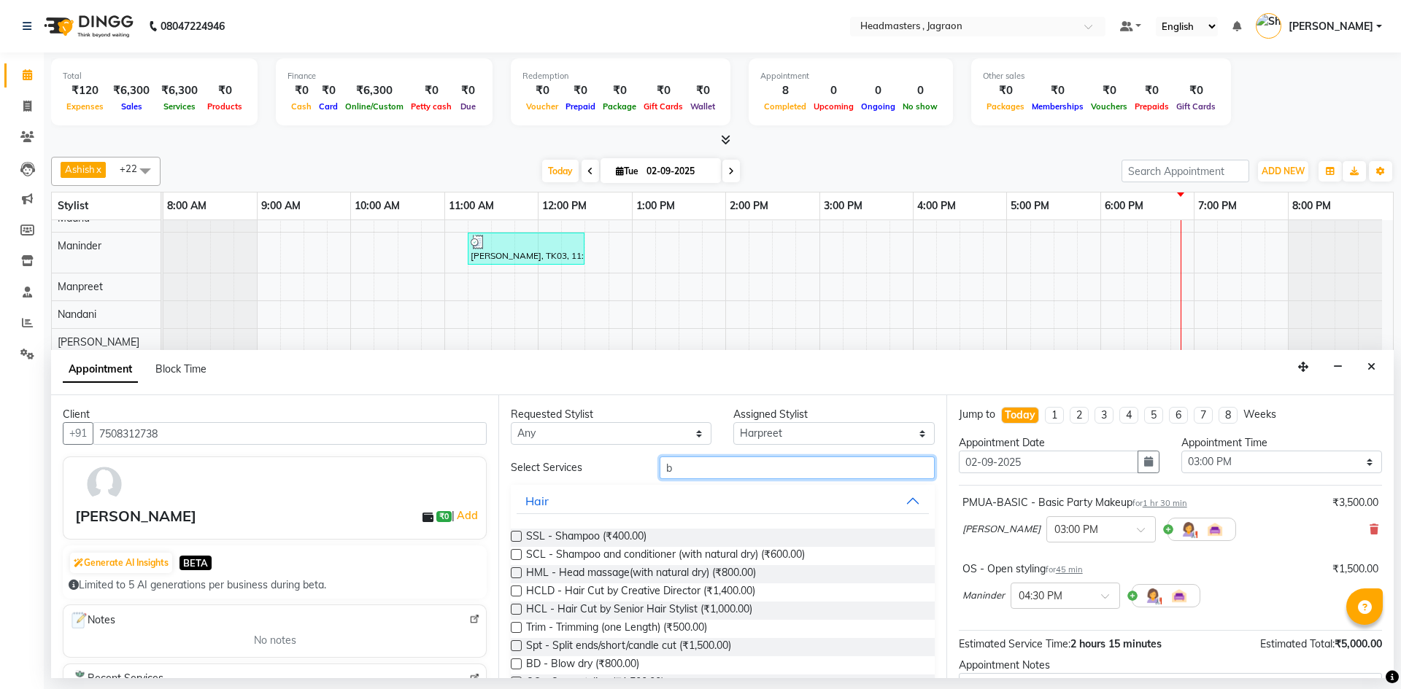
click at [727, 468] on input "b" at bounding box center [796, 468] width 275 height 23
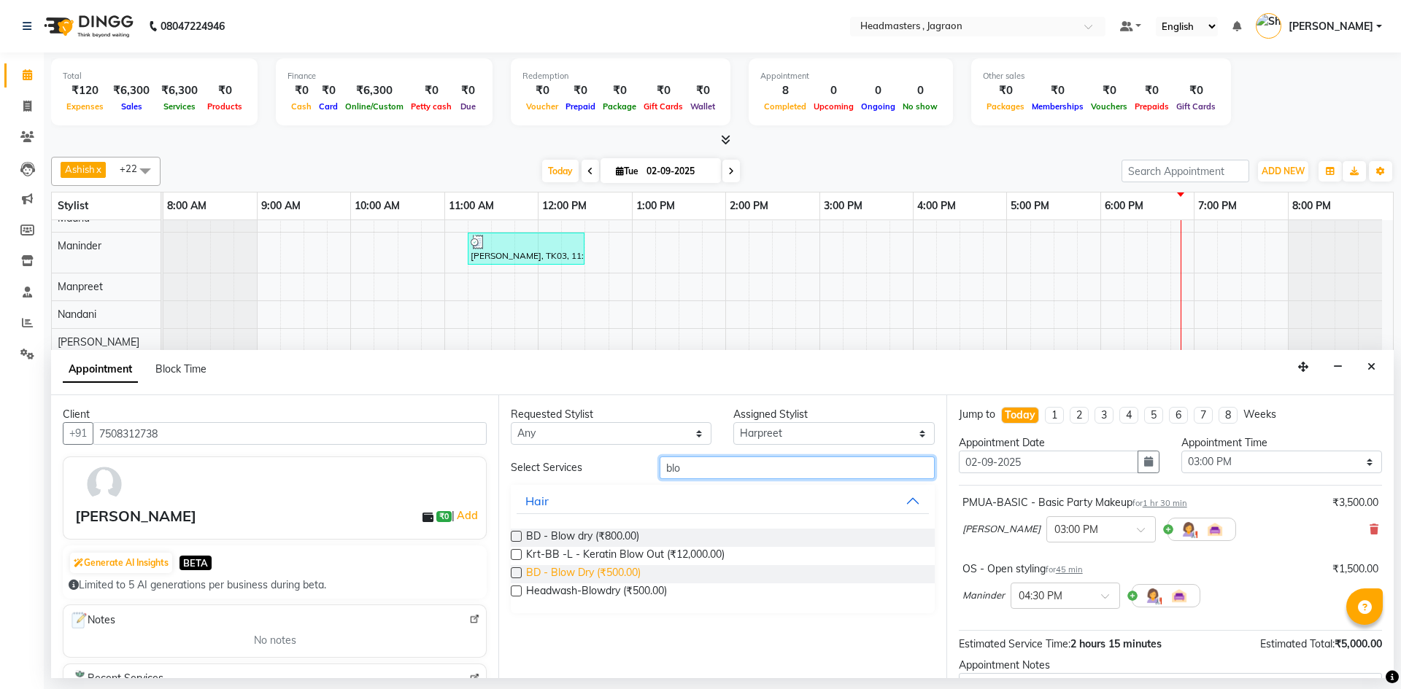
type input "blo"
click at [597, 573] on span "BD - Blow Dry (₹500.00)" at bounding box center [583, 574] width 115 height 18
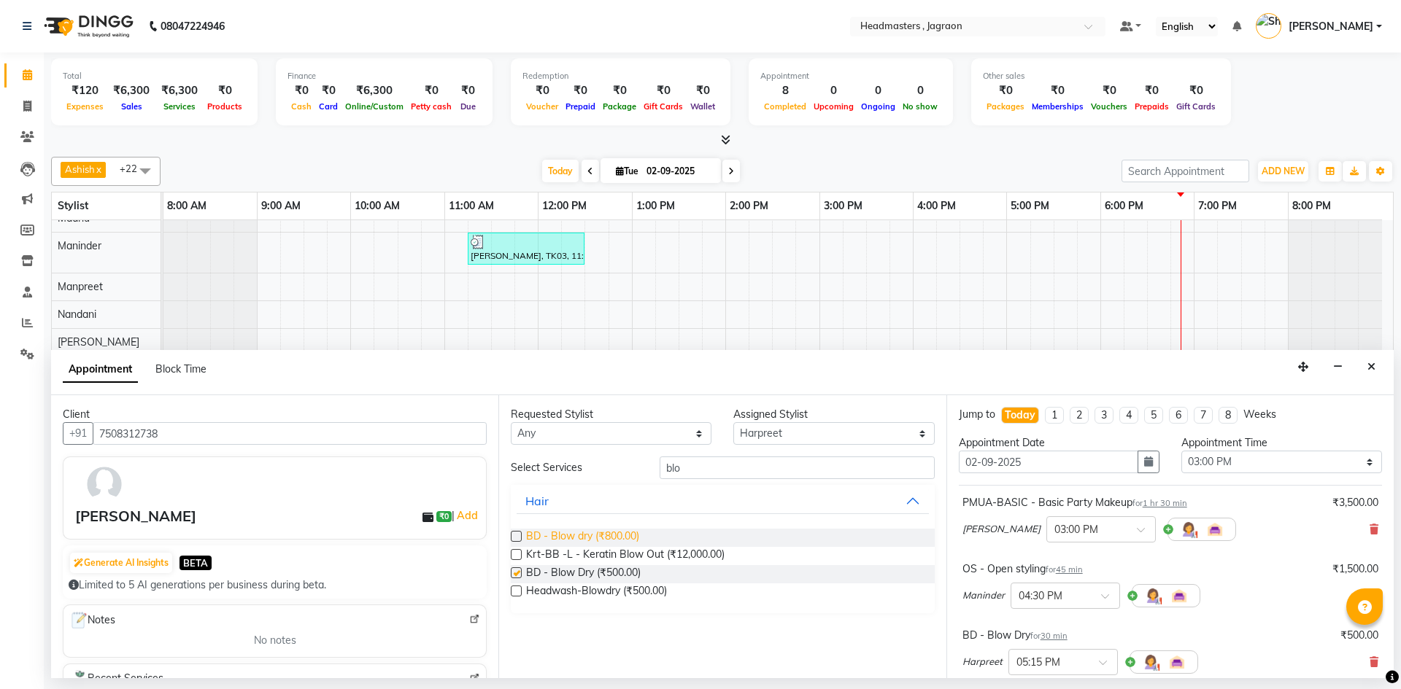
checkbox input "false"
click at [751, 463] on input "blo" at bounding box center [796, 468] width 275 height 23
type input "b"
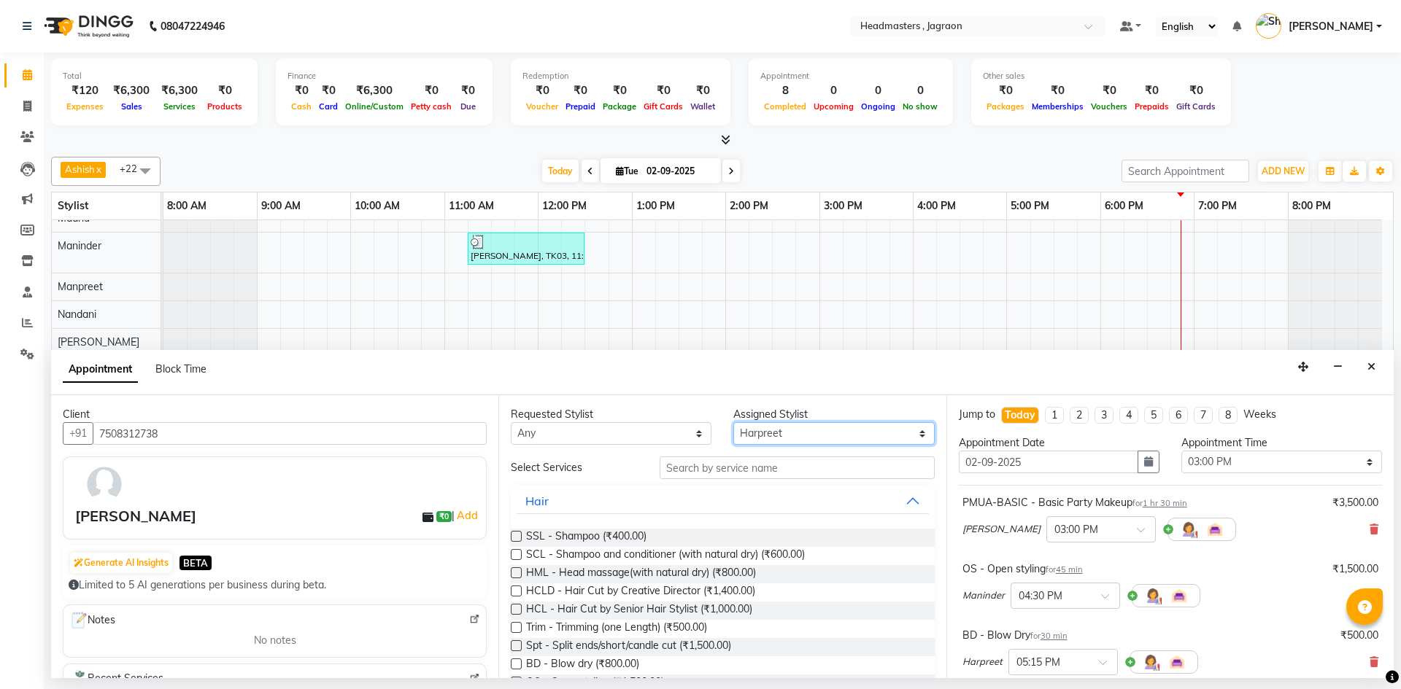
click at [766, 427] on select "Select Ashish Divya Harpreet HM Jagraon [PERSON_NAME] [PERSON_NAME] [PERSON_NAM…" at bounding box center [833, 433] width 201 height 23
select select "54704"
click at [733, 422] on select "Select Ashish Divya Harpreet HM Jagraon [PERSON_NAME] [PERSON_NAME] [PERSON_NAM…" at bounding box center [833, 433] width 201 height 23
click at [678, 468] on input "text" at bounding box center [796, 468] width 275 height 23
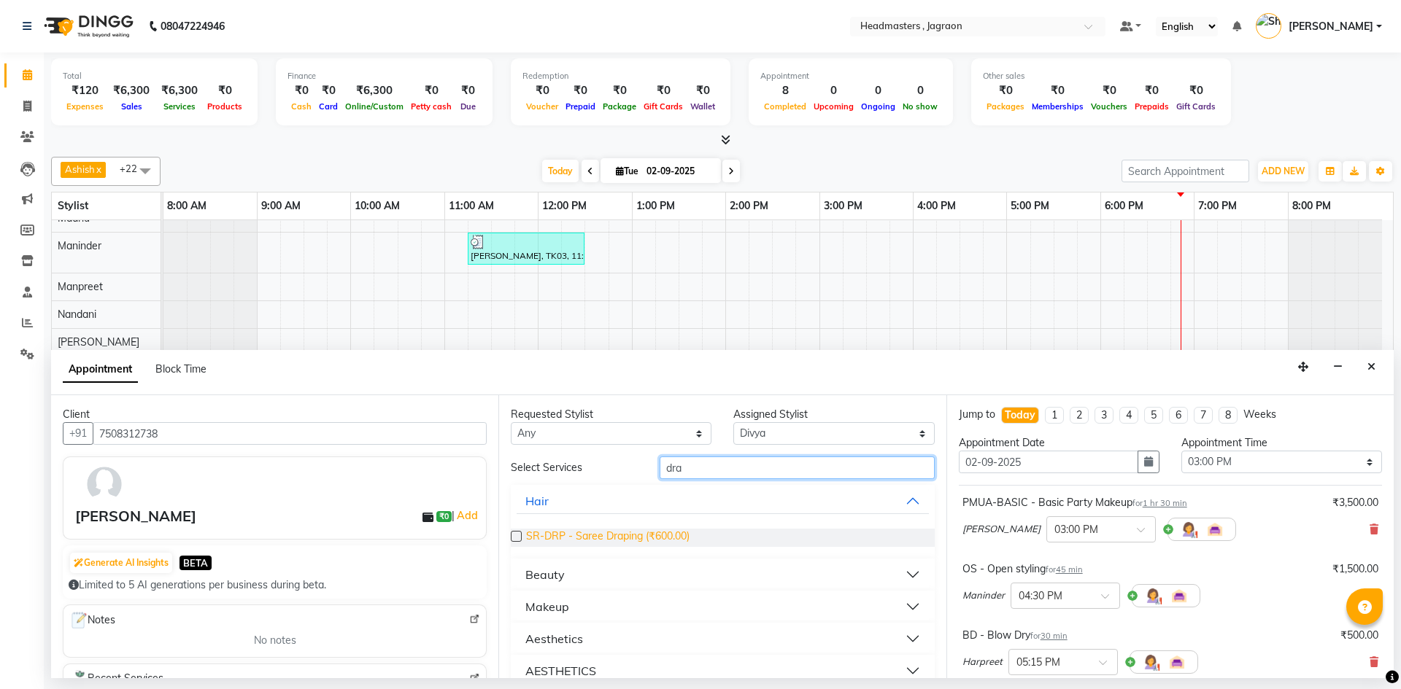
type input "dra"
click at [658, 535] on span "SR-DRP - Saree Draping (₹600.00)" at bounding box center [607, 538] width 163 height 18
click at [659, 534] on span "SR-DRP - Saree Draping (₹600.00)" at bounding box center [607, 538] width 163 height 18
checkbox input "false"
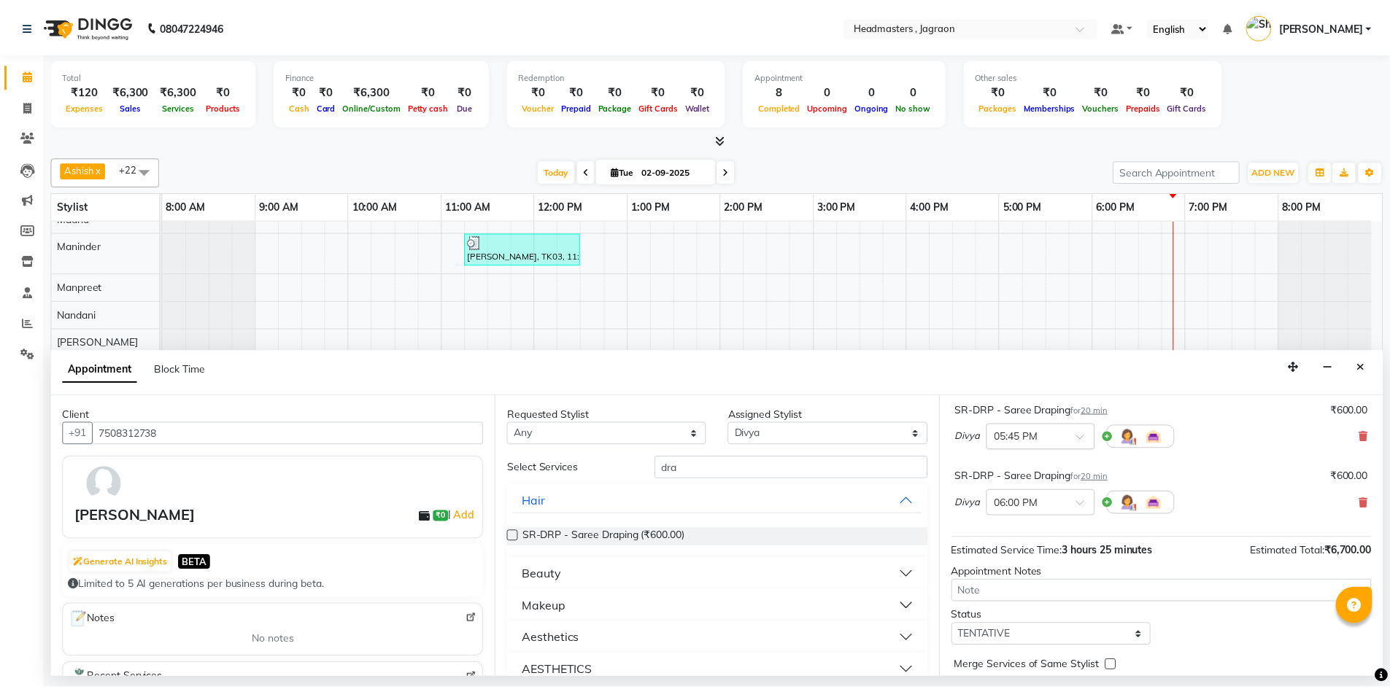
scroll to position [352, 0]
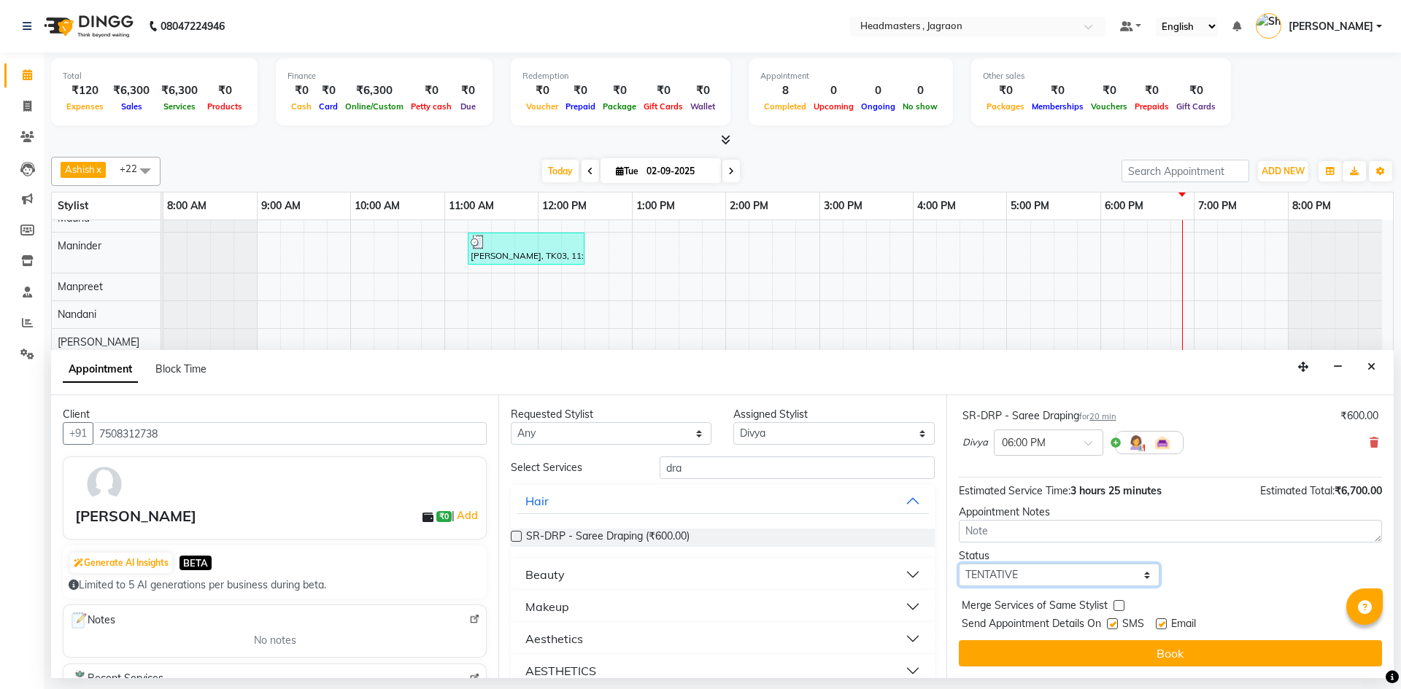
click at [1004, 577] on select "Select TENTATIVE CONFIRM CHECK-IN UPCOMING" at bounding box center [1059, 575] width 201 height 23
select select "confirm booking"
click at [959, 564] on select "Select TENTATIVE CONFIRM CHECK-IN UPCOMING" at bounding box center [1059, 575] width 201 height 23
drag, startPoint x: 1114, startPoint y: 627, endPoint x: 1108, endPoint y: 655, distance: 28.3
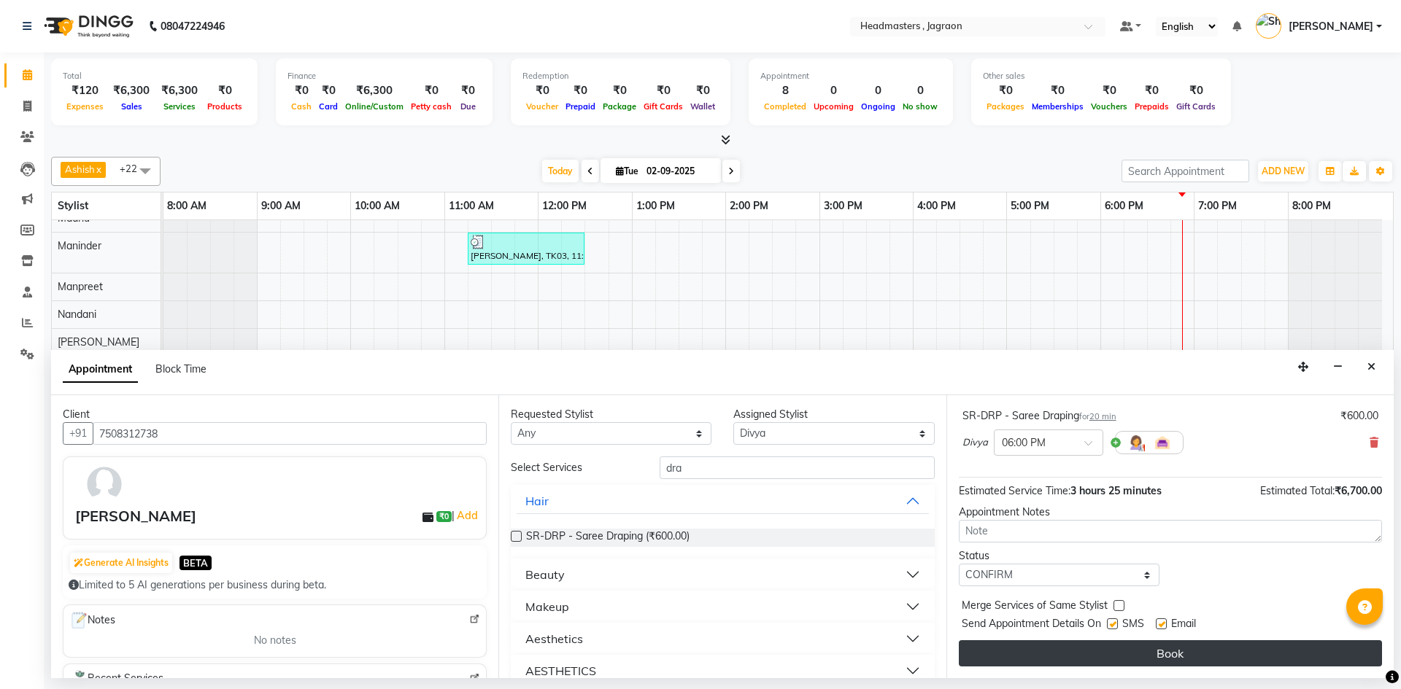
click at [1114, 628] on label at bounding box center [1112, 624] width 11 height 11
click at [1114, 628] on input "checkbox" at bounding box center [1111, 625] width 9 height 9
checkbox input "false"
click at [1107, 662] on button "Book" at bounding box center [1170, 654] width 423 height 26
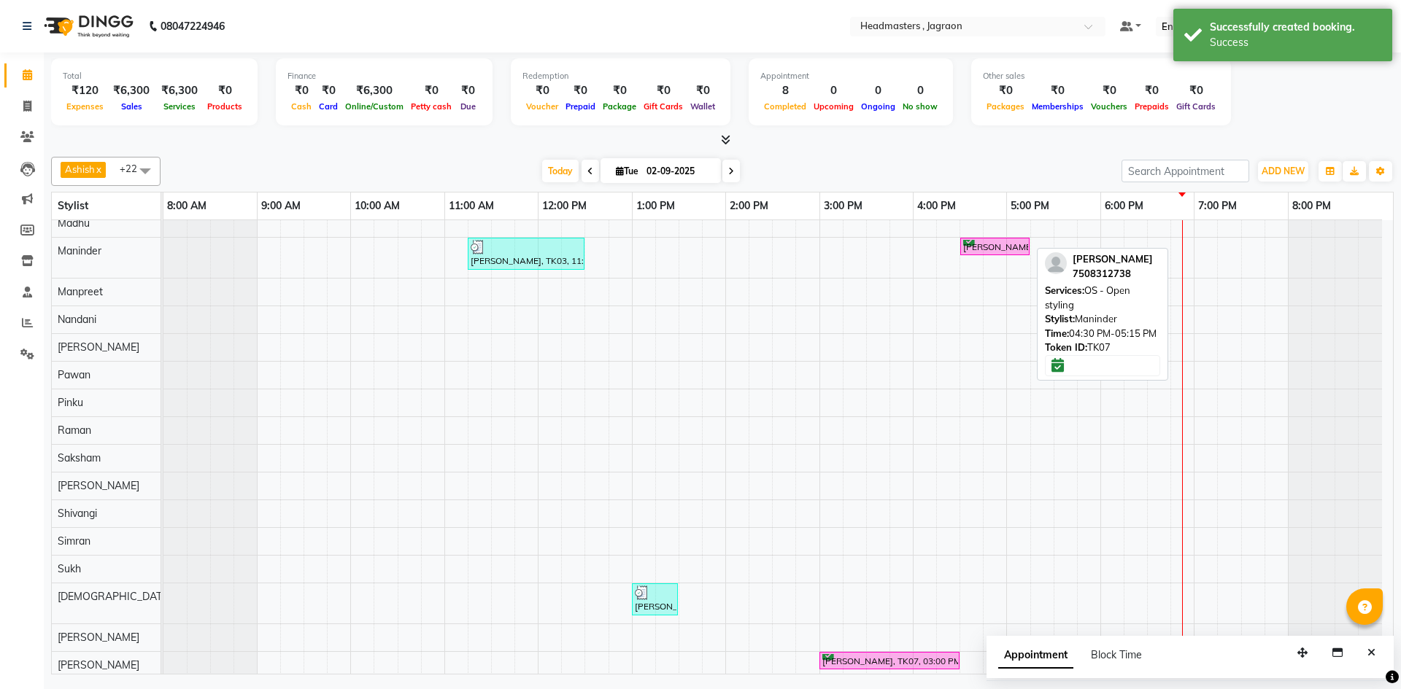
click at [984, 249] on div "[PERSON_NAME], TK07, 04:30 PM-05:15 PM, OS - Open styling" at bounding box center [994, 247] width 66 height 14
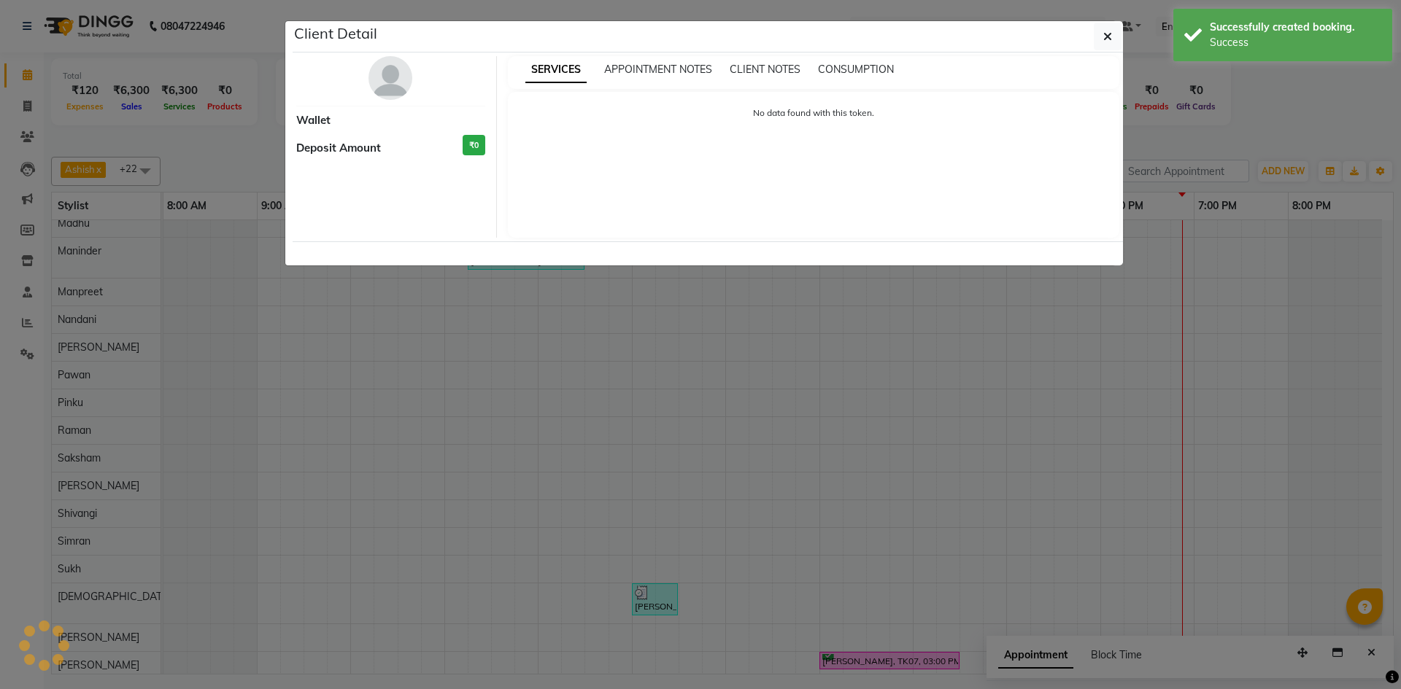
select select "6"
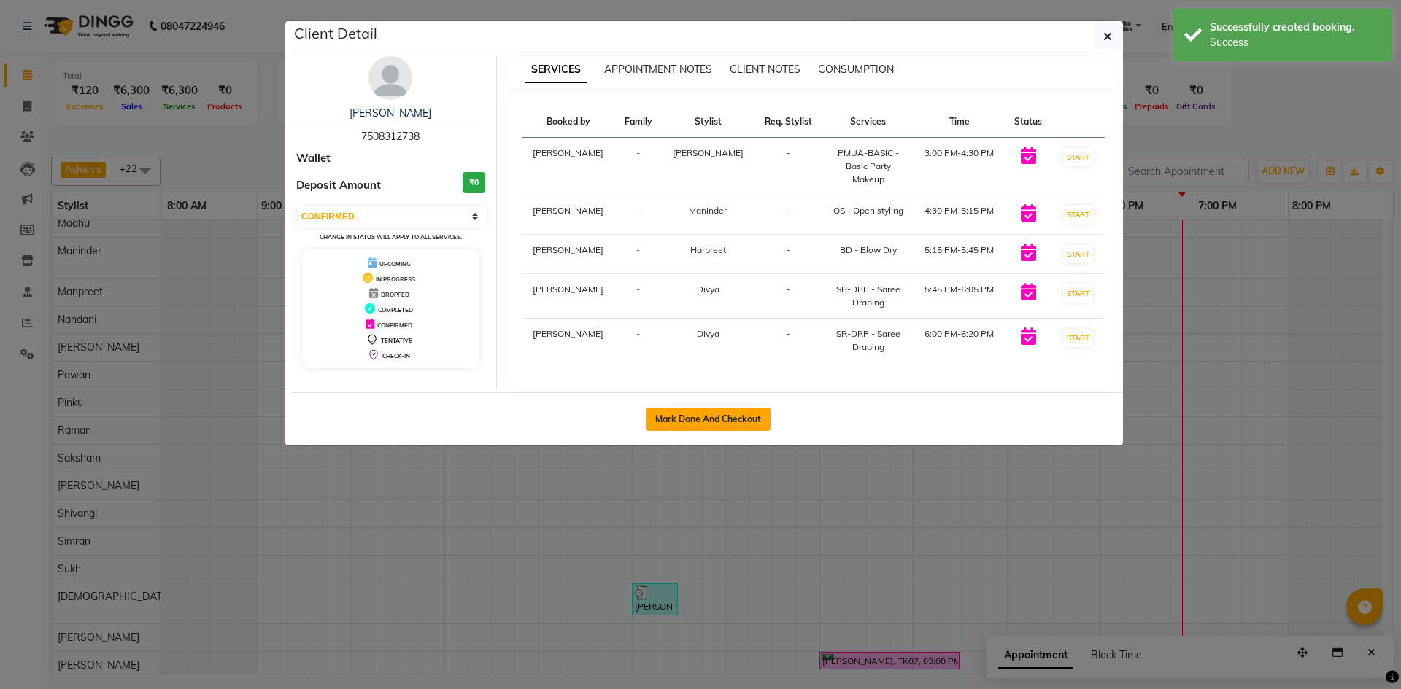
click at [671, 418] on button "Mark Done And Checkout" at bounding box center [708, 419] width 125 height 23
select select "service"
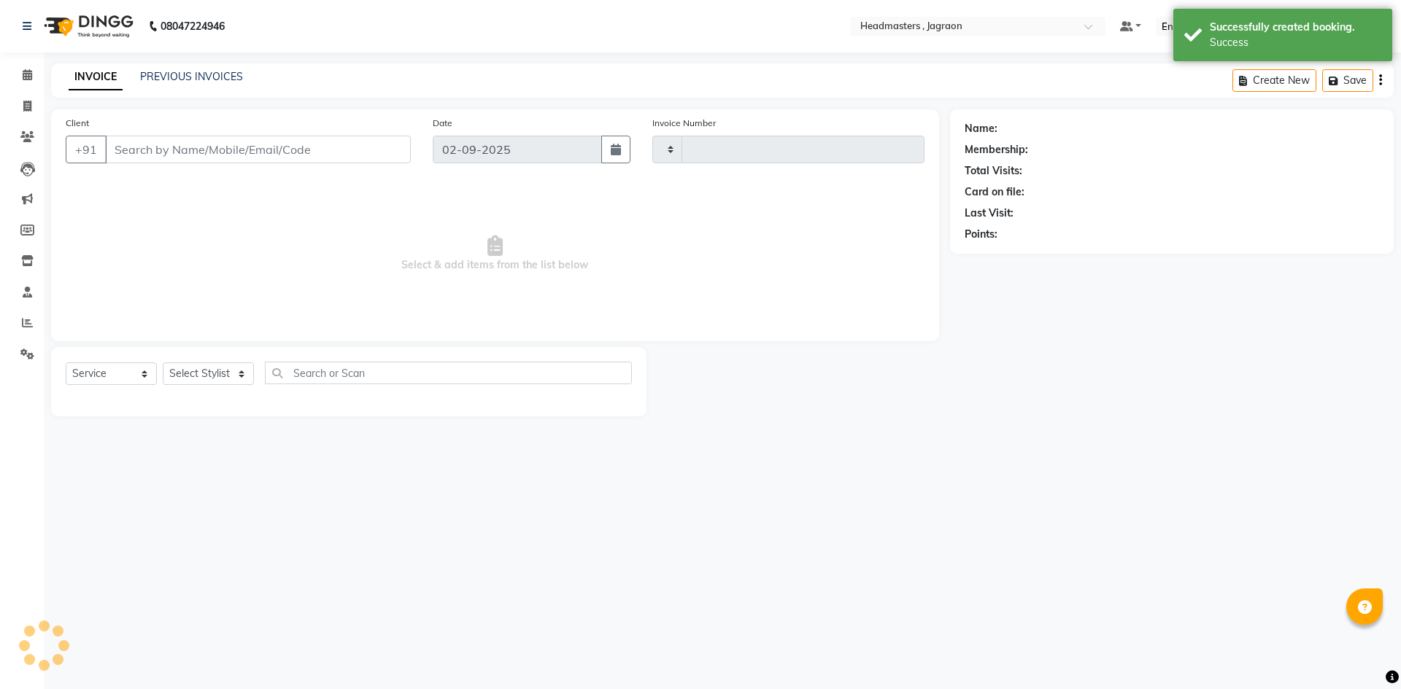
type input "2070"
select select "6935"
type input "7508312738"
select select "90695"
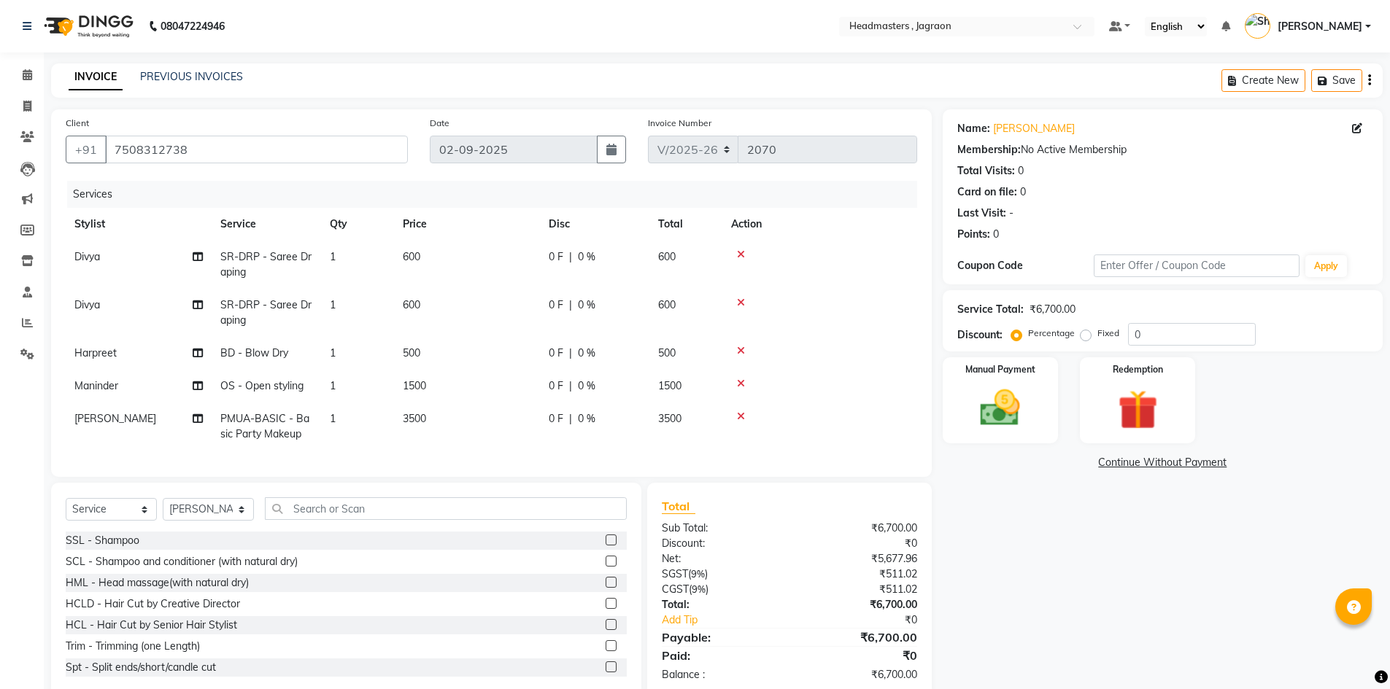
click at [565, 255] on div "0 F | 0 %" at bounding box center [595, 256] width 92 height 15
select select "54704"
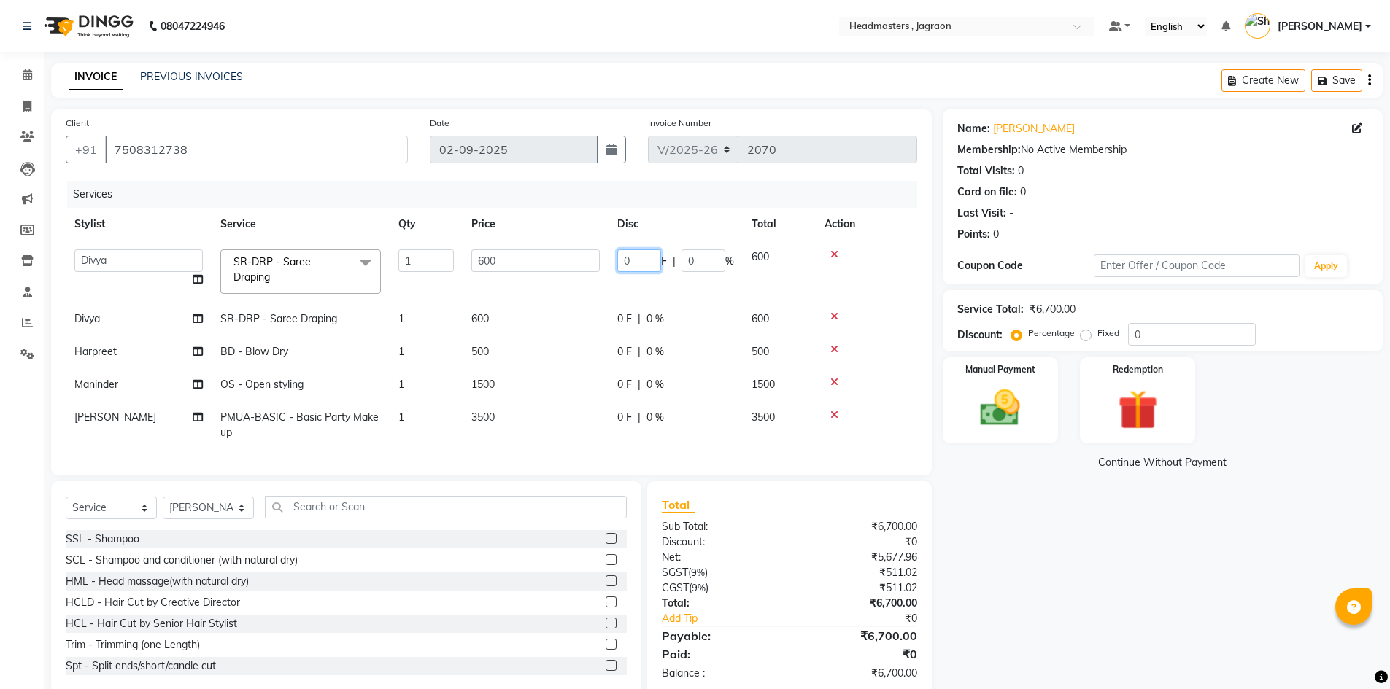
click at [638, 263] on input "0" at bounding box center [639, 260] width 44 height 23
type input "300"
click at [628, 317] on td "0 F | 0 %" at bounding box center [675, 319] width 134 height 33
select select "54704"
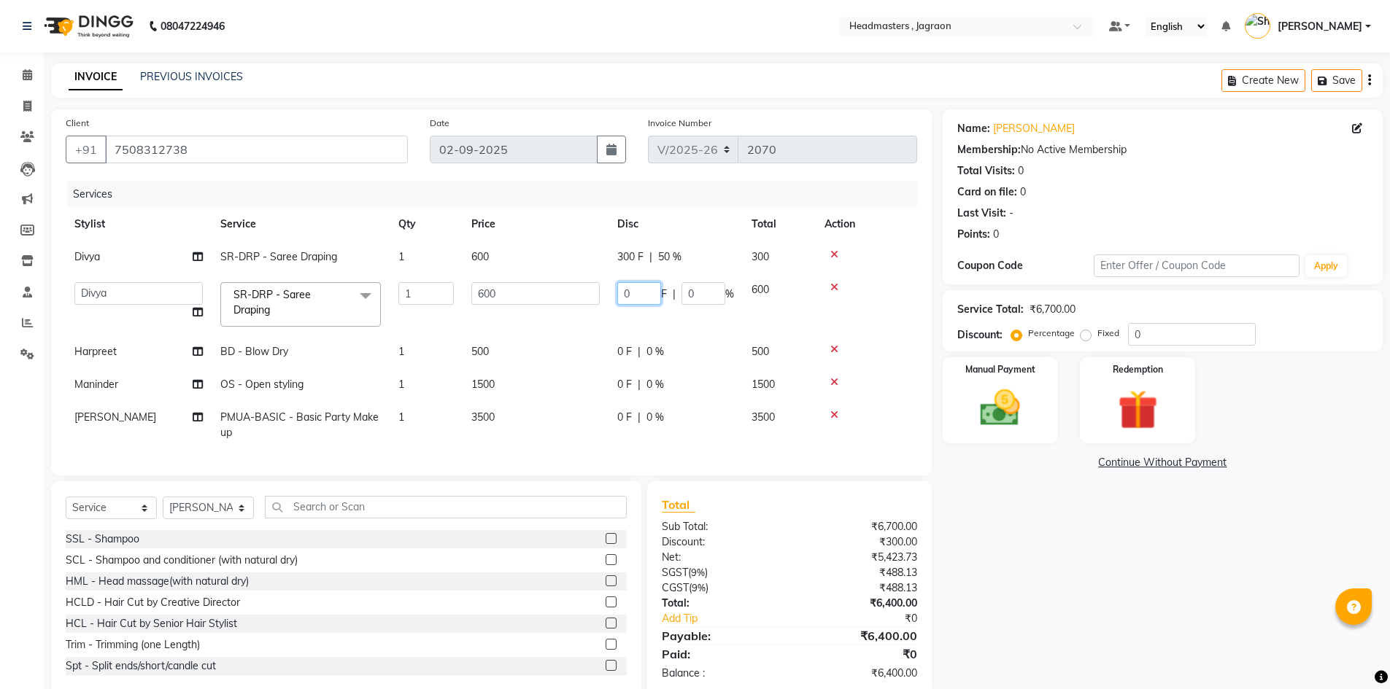
click at [640, 290] on input "0" at bounding box center [639, 293] width 44 height 23
type input "300"
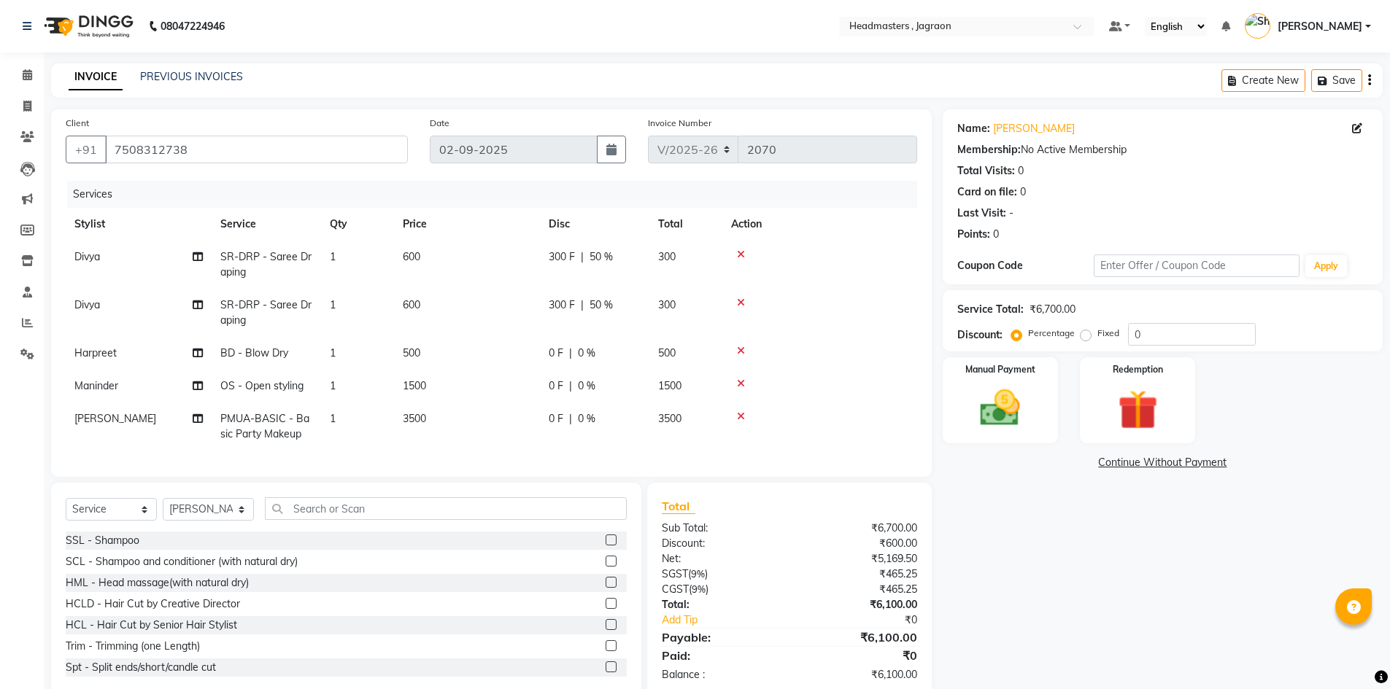
click at [604, 311] on tr "[PERSON_NAME]-DRP - Saree Draping 1 600 300 F | 50 % 300" at bounding box center [491, 313] width 851 height 48
click at [562, 382] on span "0 F" at bounding box center [556, 386] width 15 height 15
select select "69016"
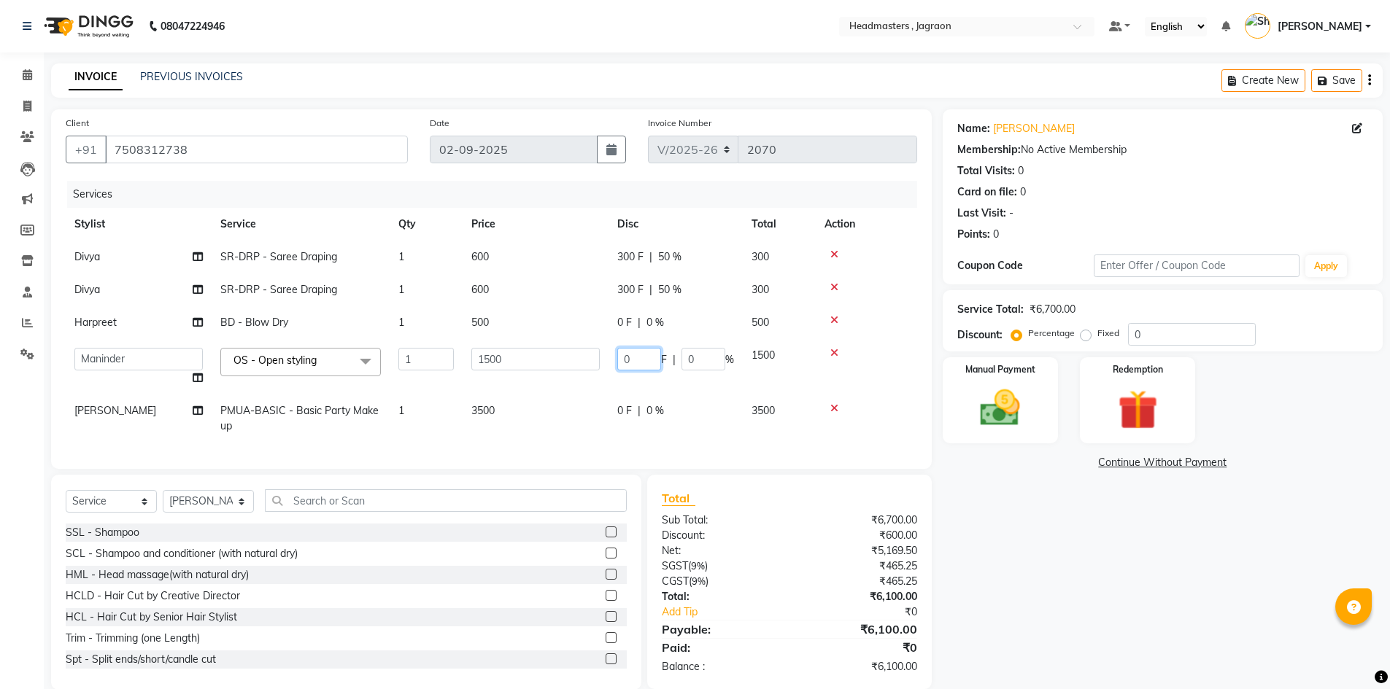
click at [646, 356] on input "0" at bounding box center [639, 359] width 44 height 23
type input "500"
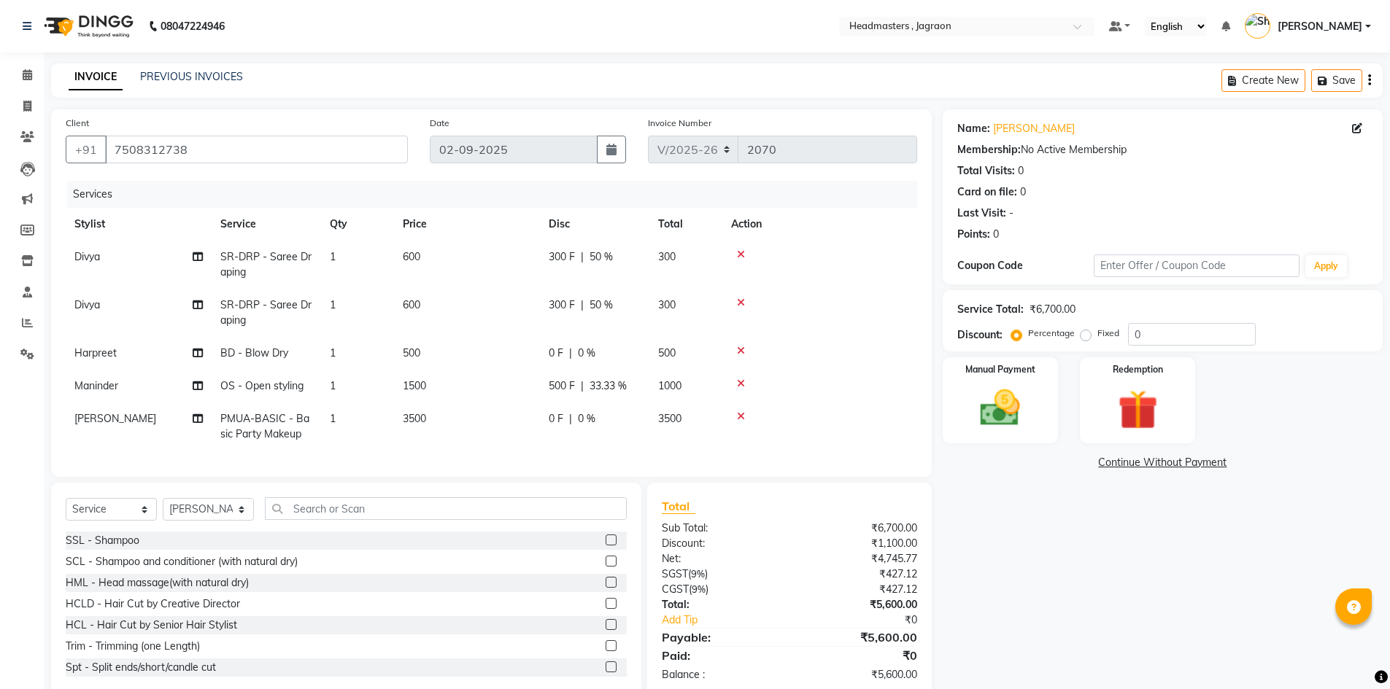
click at [605, 421] on tr "[PERSON_NAME] PMUA-BASIC - Basic Party Makeup 1 3500 0 F | 0 % 3500" at bounding box center [491, 427] width 851 height 48
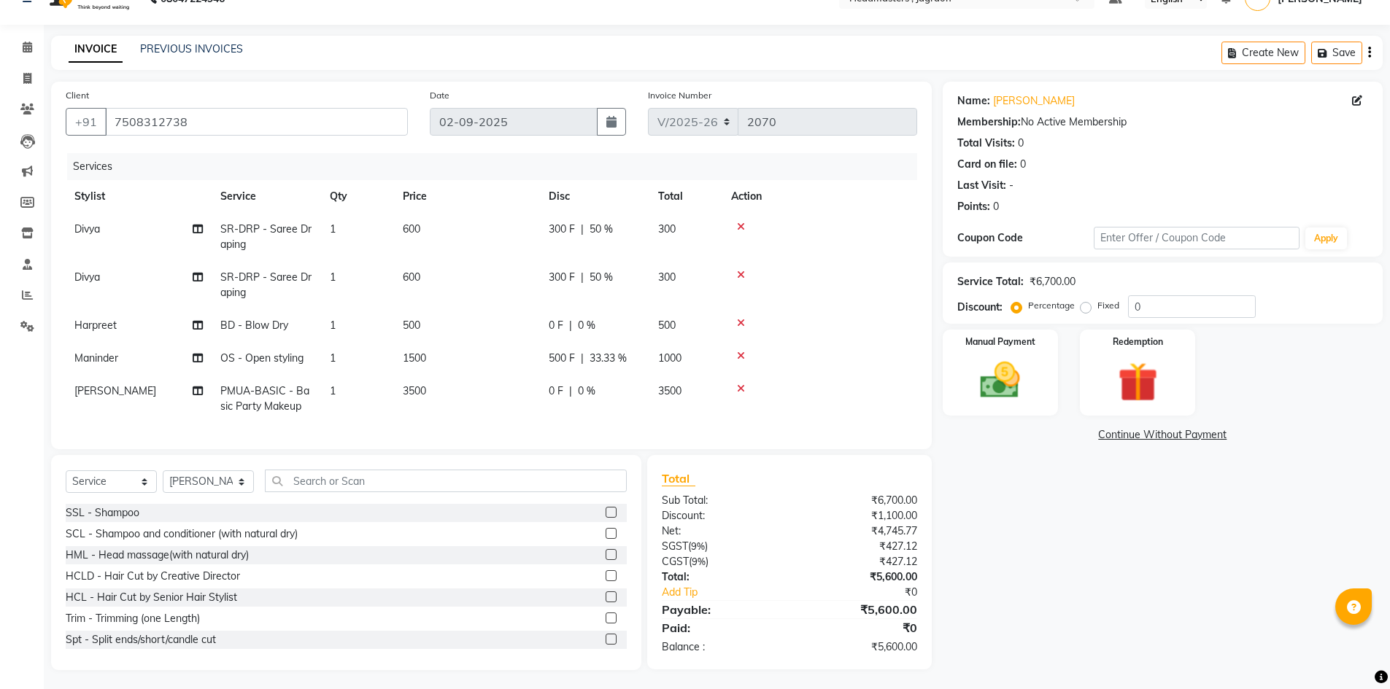
scroll to position [42, 0]
click at [956, 357] on div "Manual Payment" at bounding box center [1000, 370] width 120 height 90
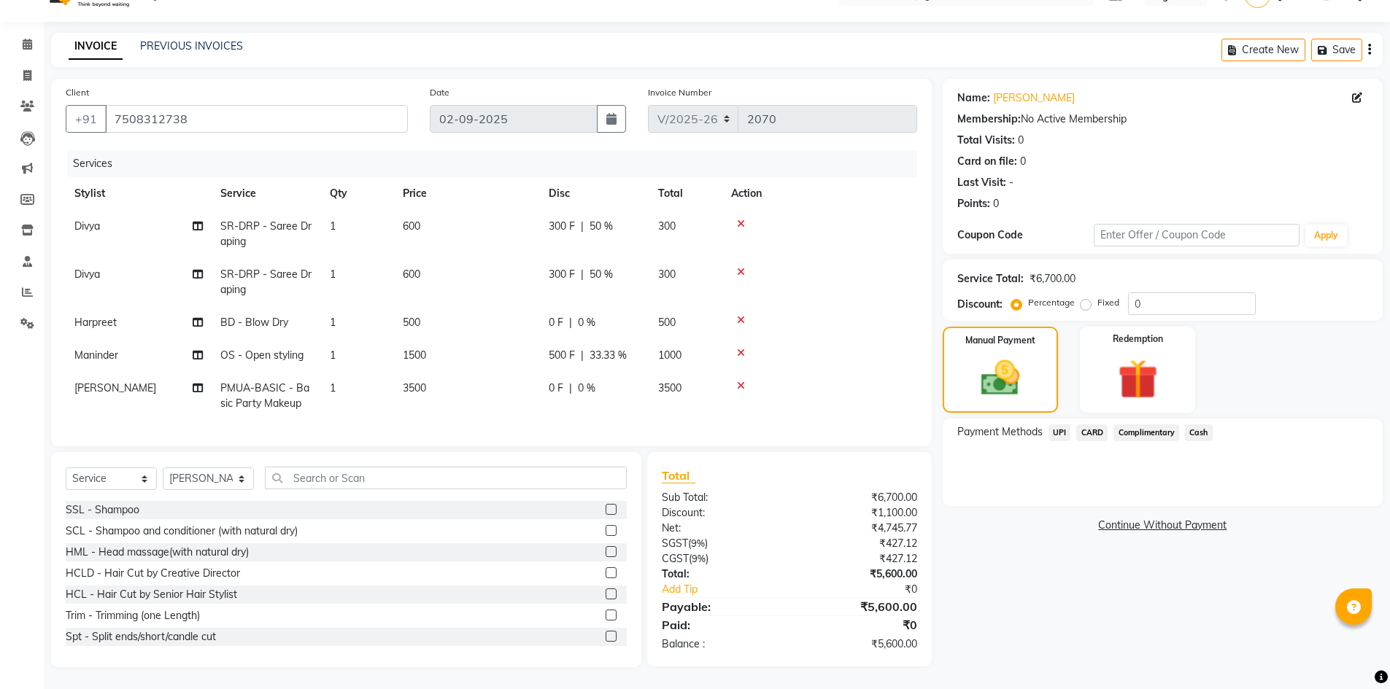
click at [1194, 425] on span "Cash" at bounding box center [1199, 433] width 28 height 17
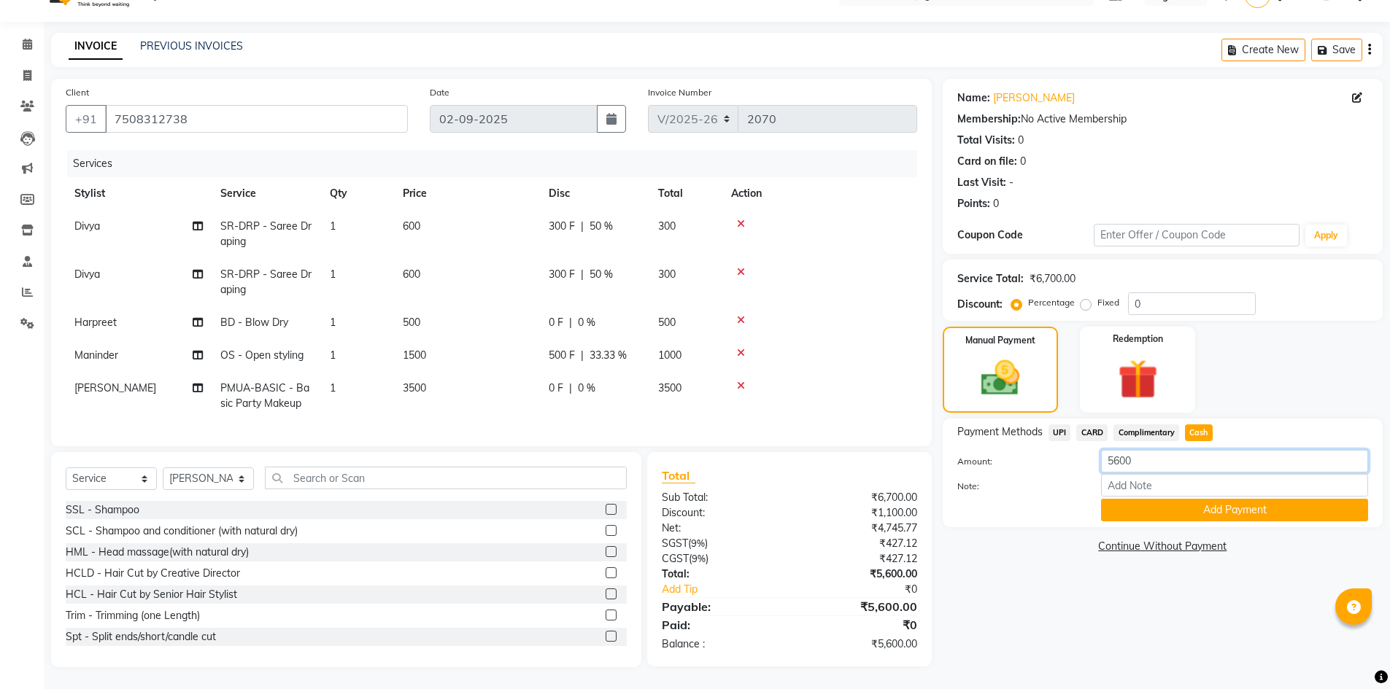
click at [1148, 450] on input "5600" at bounding box center [1234, 461] width 267 height 23
type input "5100"
click at [1164, 506] on button "Add Payment" at bounding box center [1234, 510] width 267 height 23
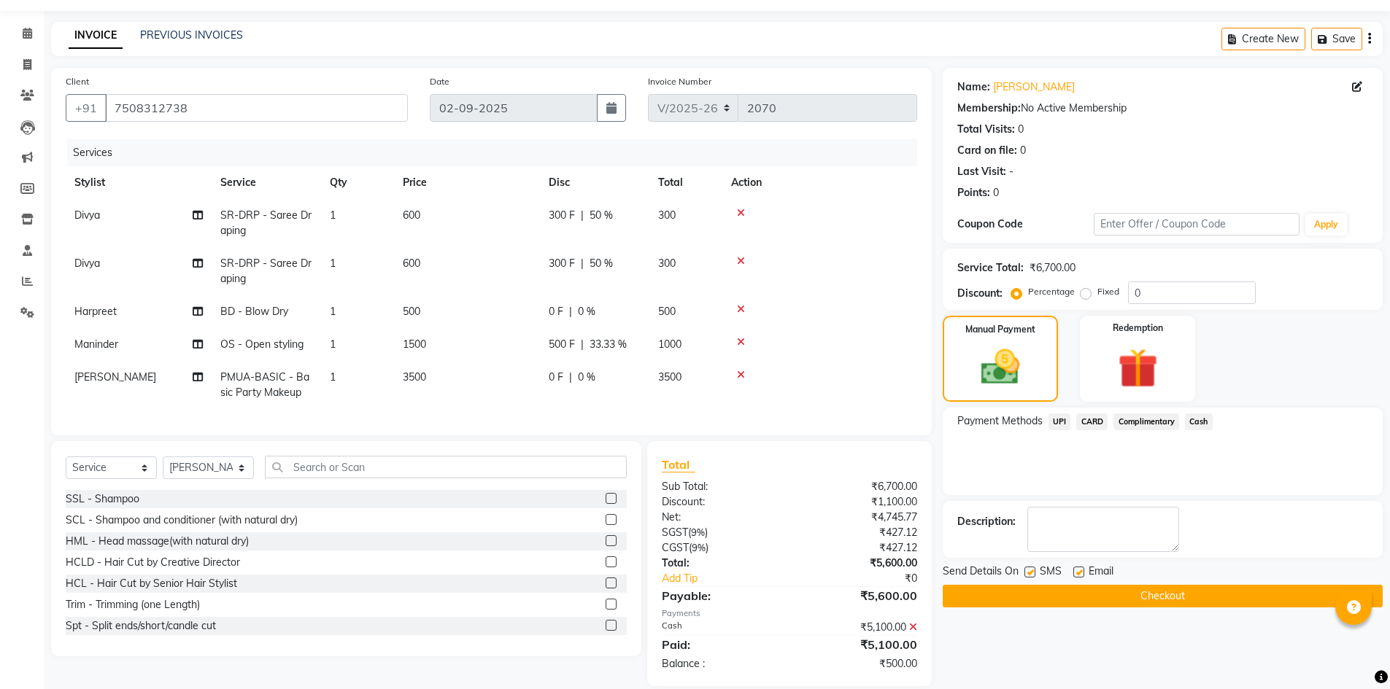
click at [1064, 421] on span "UPI" at bounding box center [1059, 422] width 23 height 17
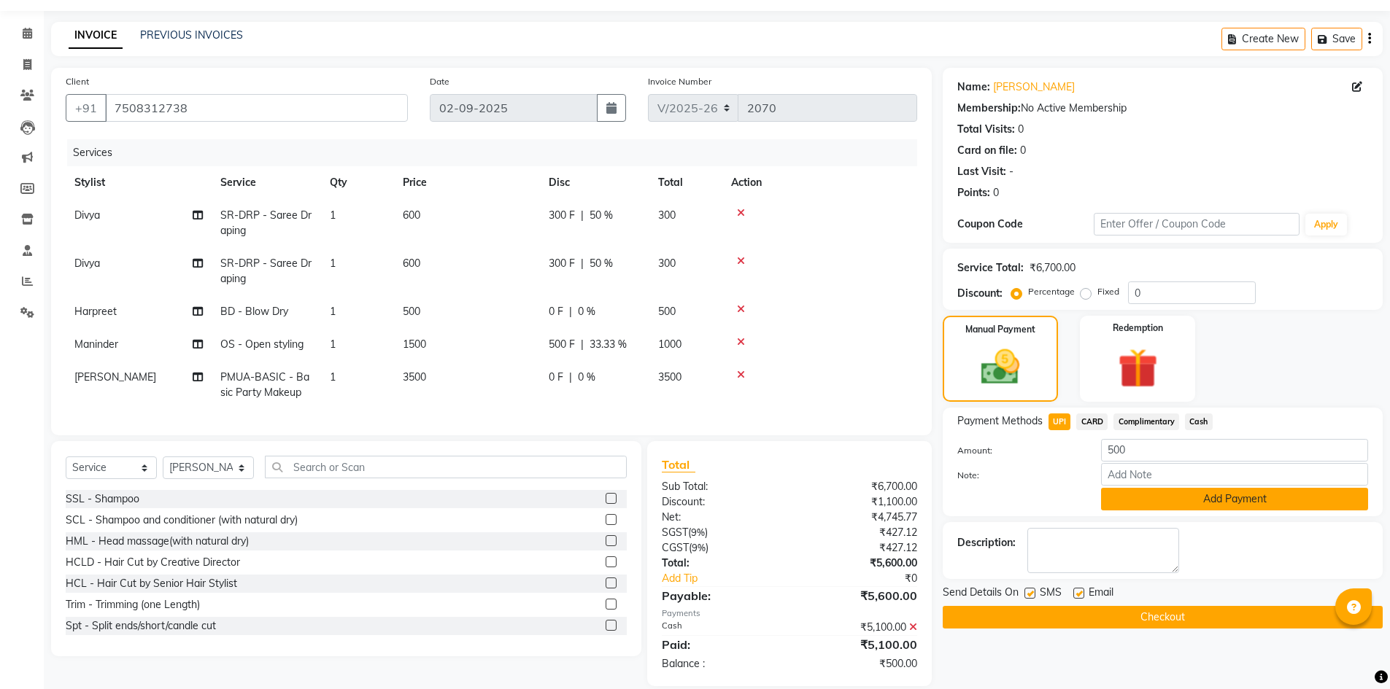
click at [1166, 496] on button "Add Payment" at bounding box center [1234, 499] width 267 height 23
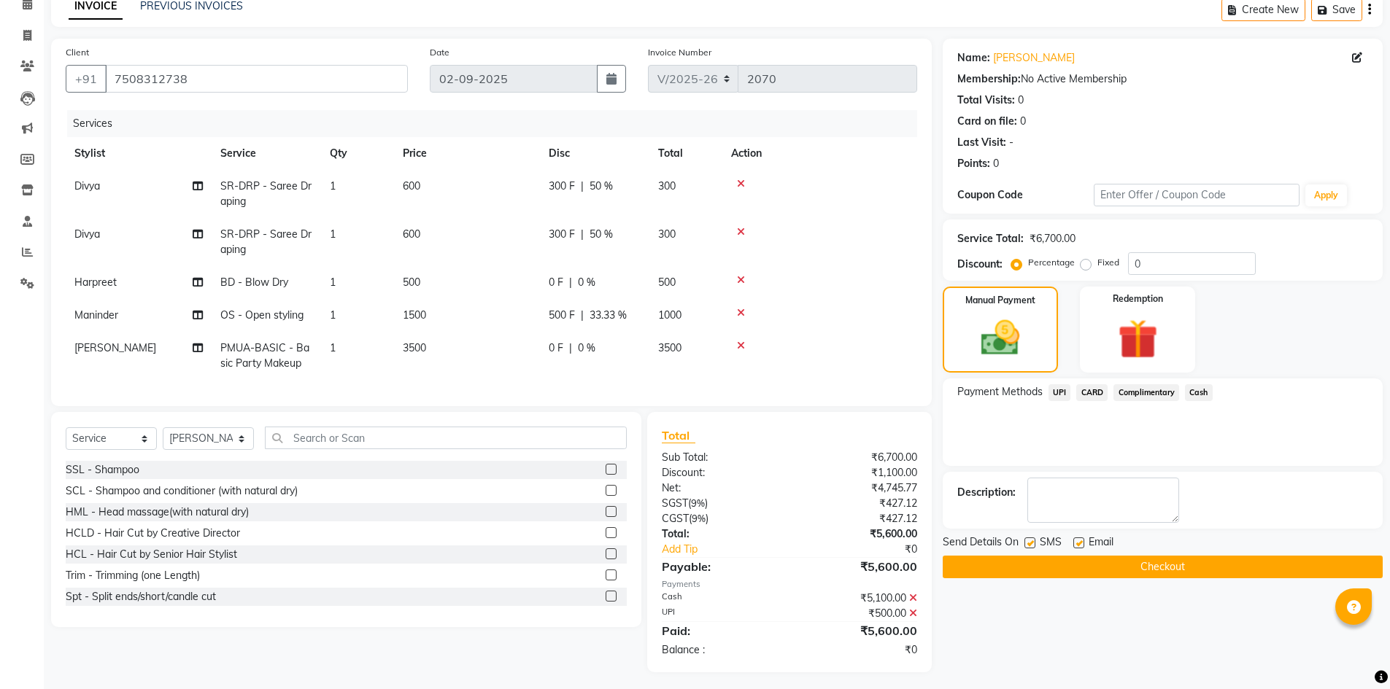
scroll to position [87, 0]
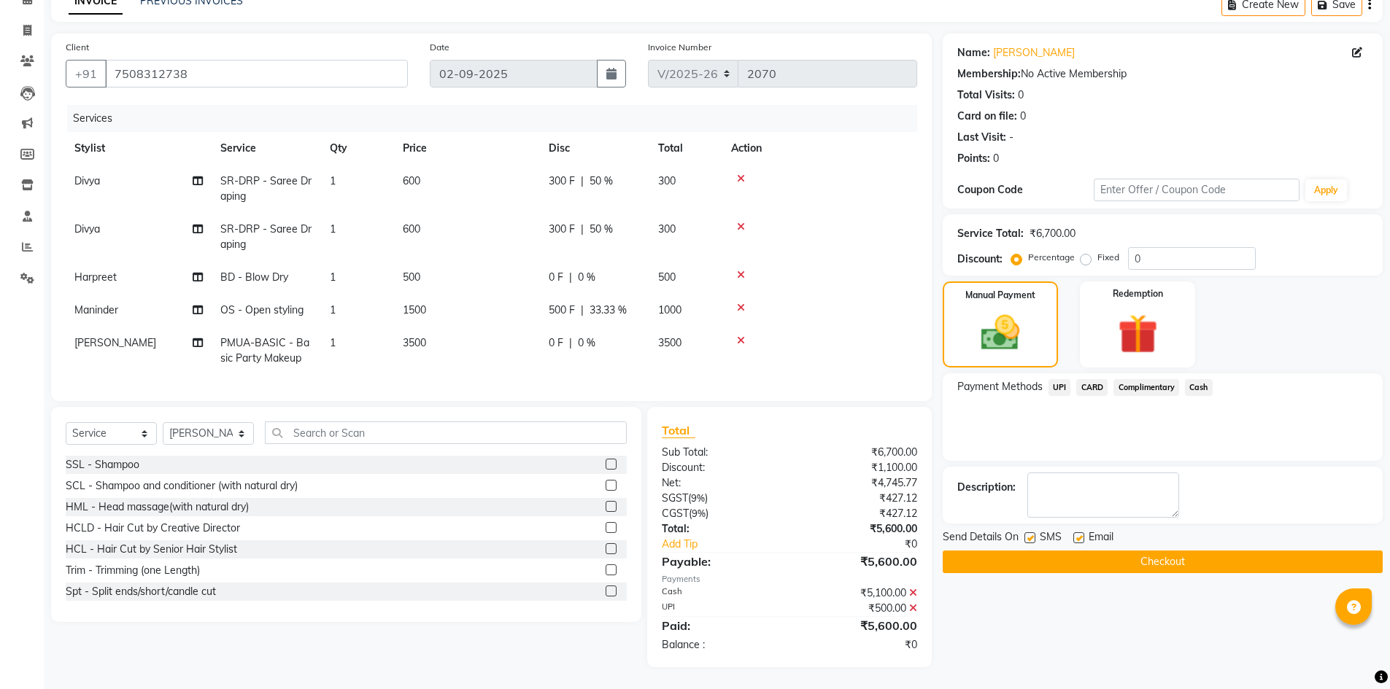
click at [1014, 554] on button "Checkout" at bounding box center [1163, 562] width 440 height 23
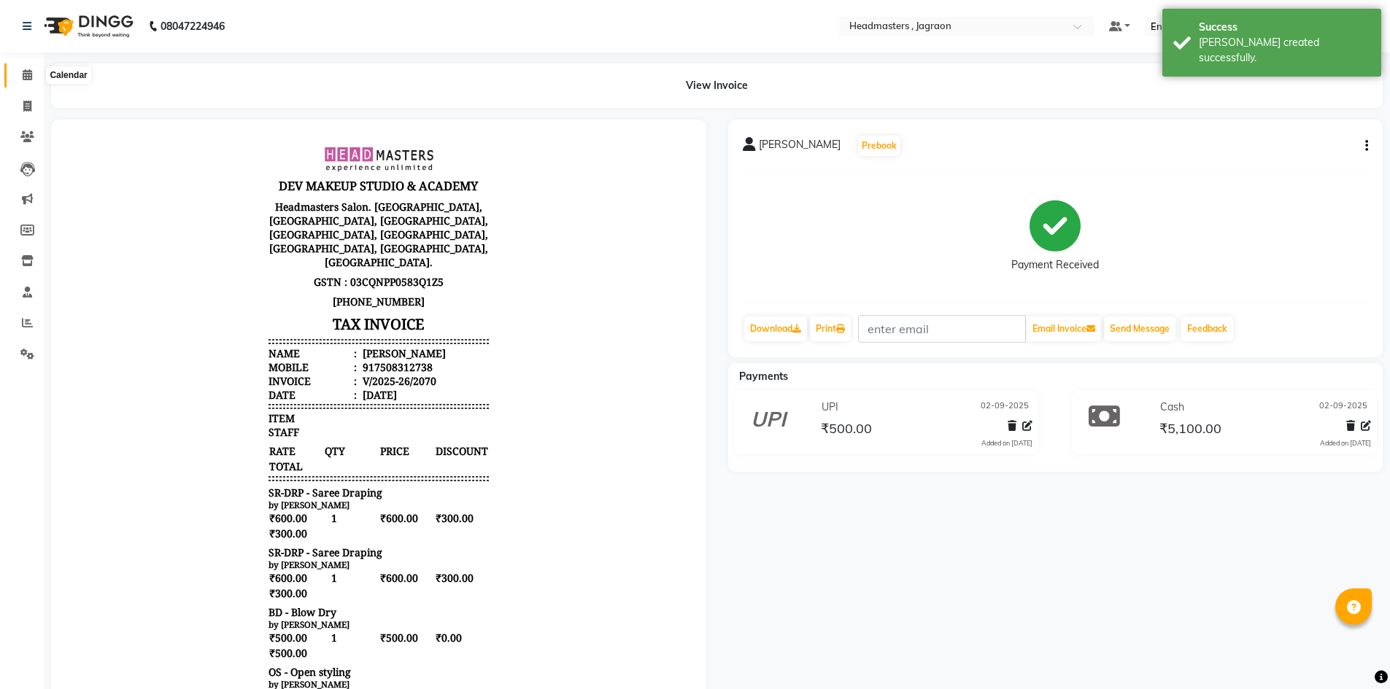
click at [30, 74] on icon at bounding box center [27, 74] width 9 height 11
